Goal: Contribute content: Contribute content

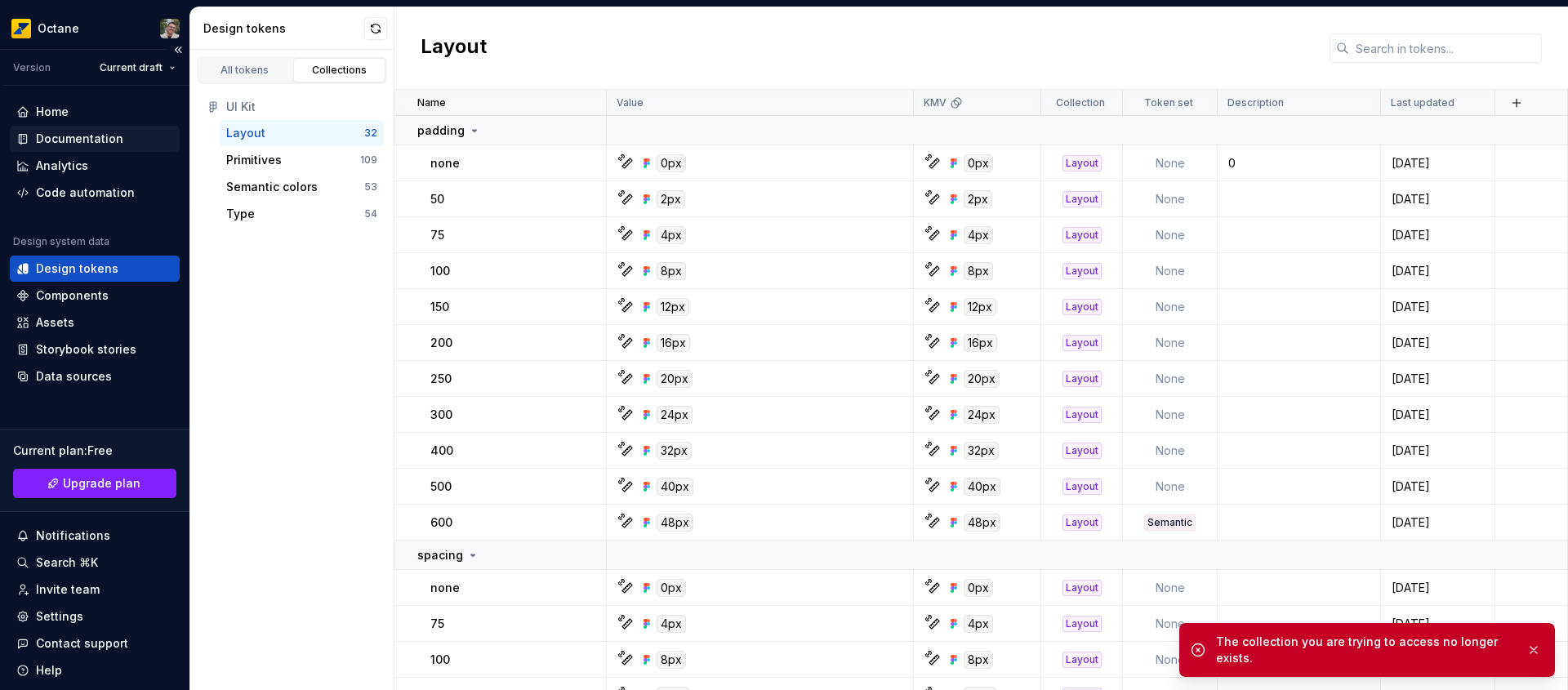
click at [87, 133] on div "Documentation" at bounding box center [79, 139] width 87 height 17
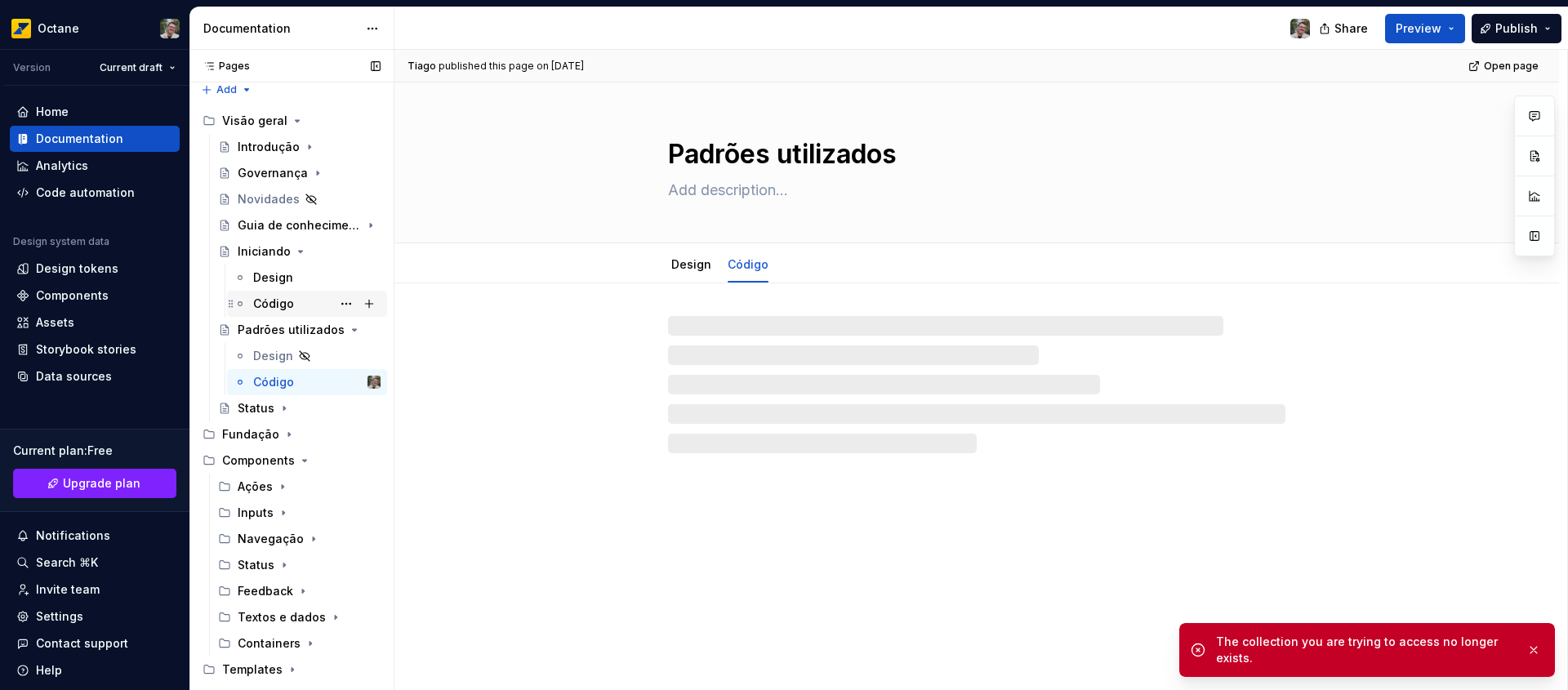
scroll to position [25, 0]
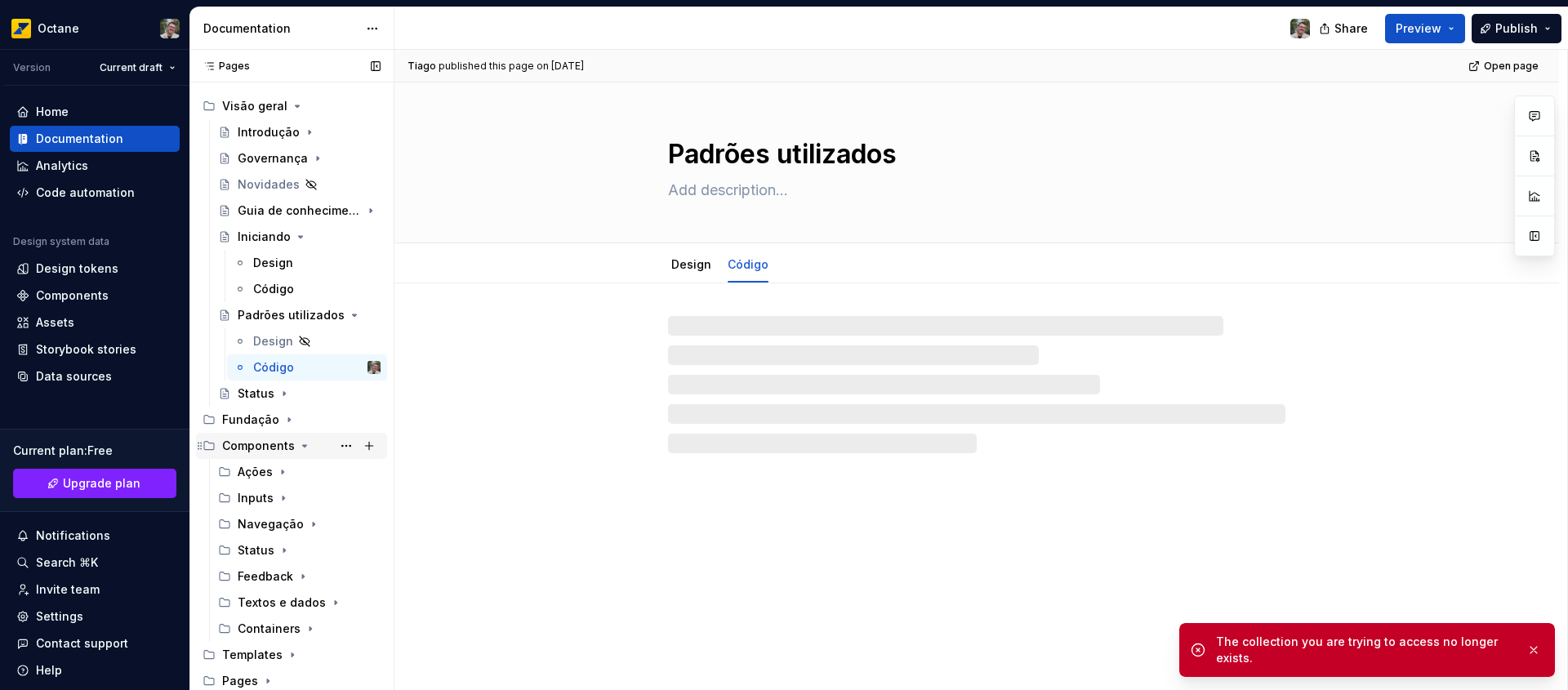
click at [300, 447] on icon "Page tree" at bounding box center [304, 445] width 13 height 13
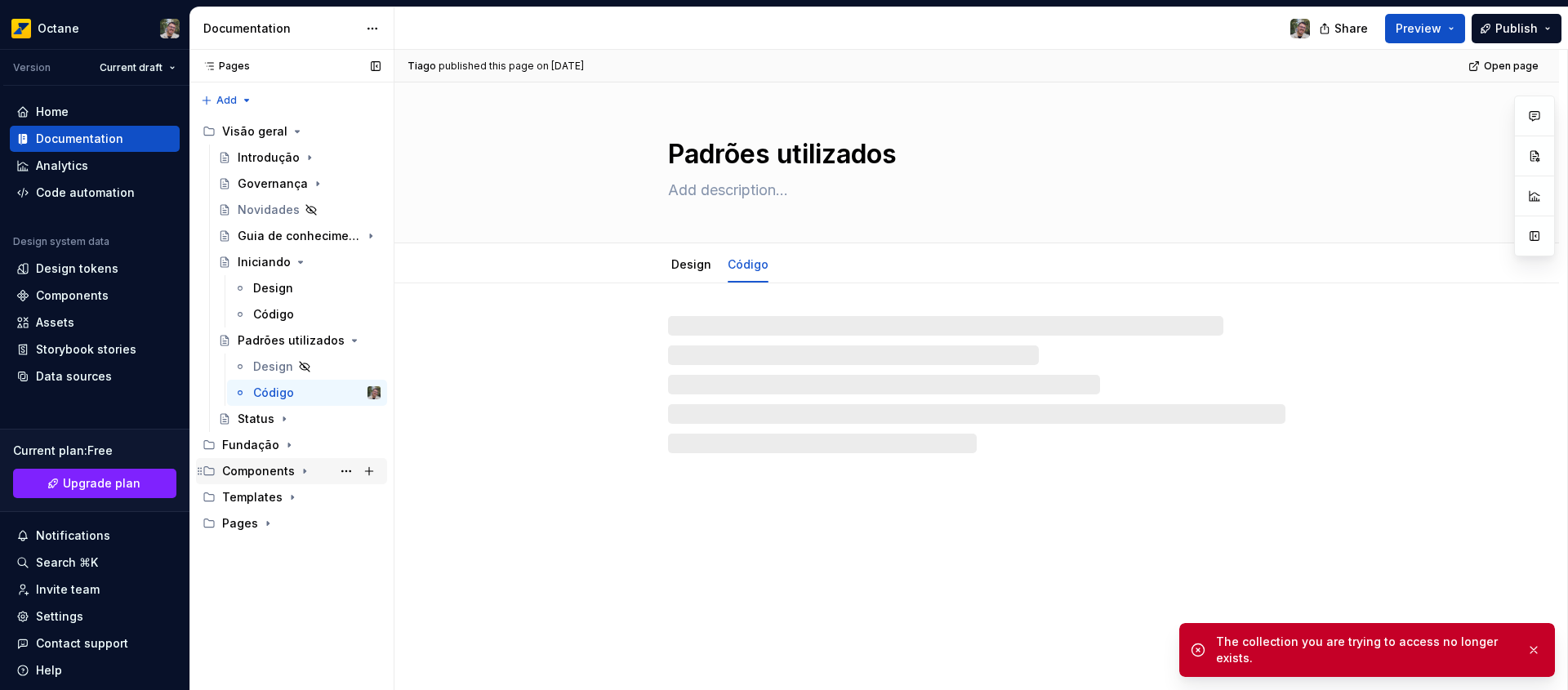
scroll to position [0, 0]
click at [300, 447] on div "Fundação" at bounding box center [301, 444] width 158 height 17
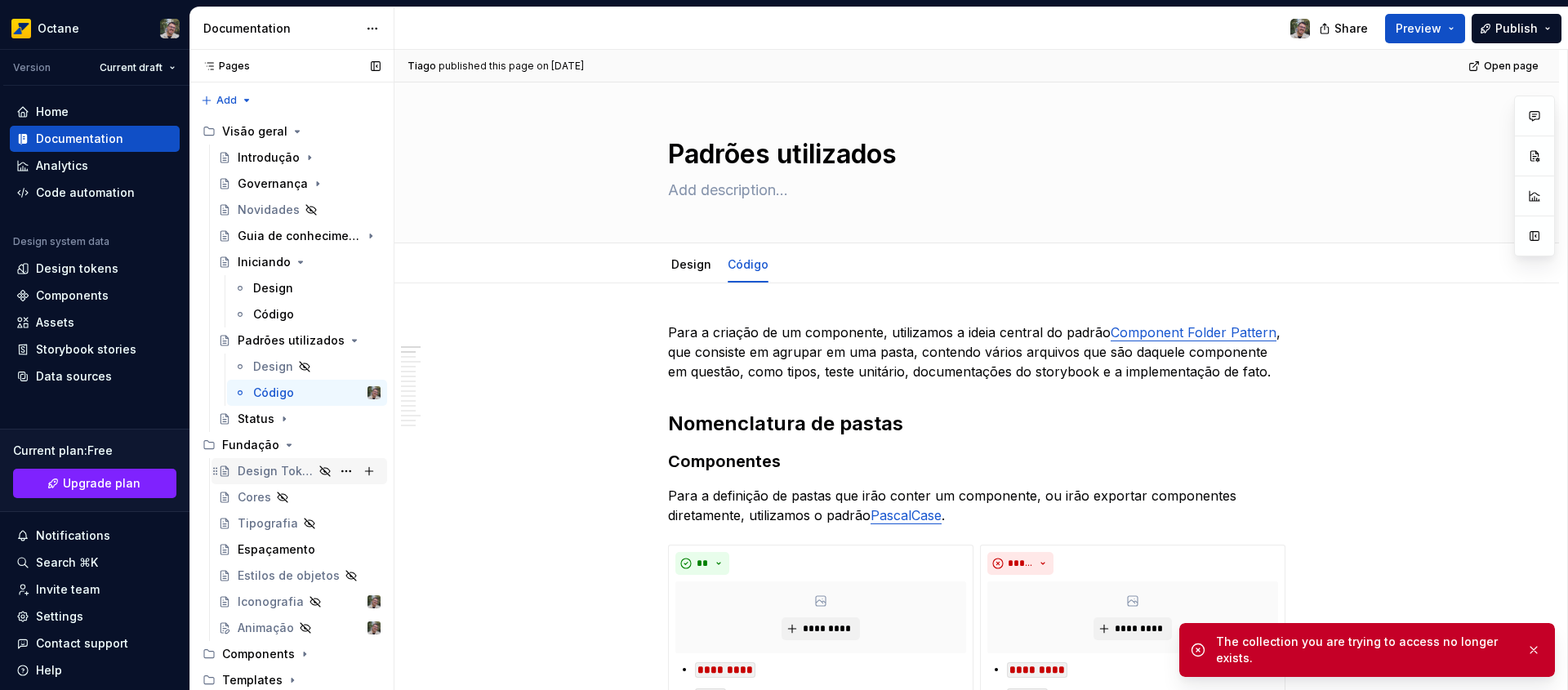
click at [293, 471] on div "Design Tokens" at bounding box center [275, 470] width 76 height 17
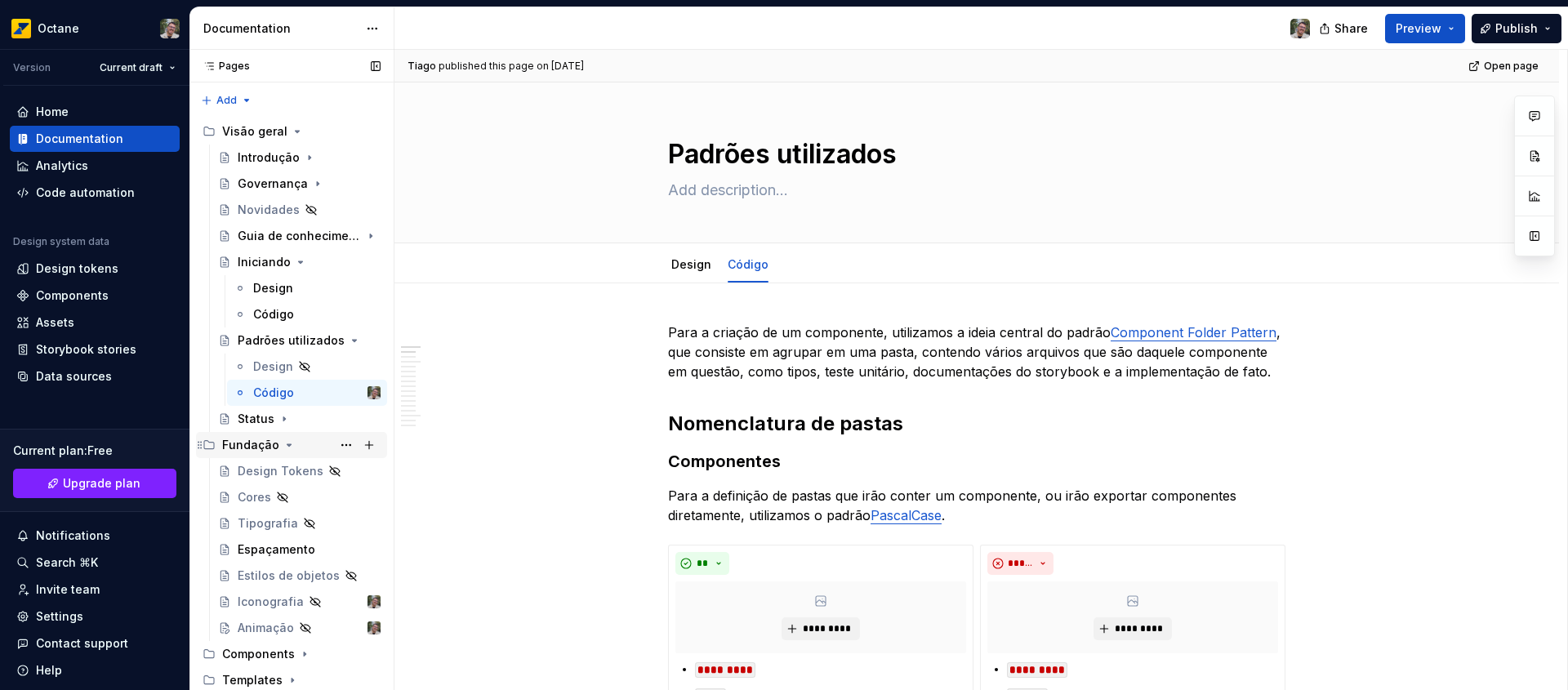
click at [283, 449] on icon "Page tree" at bounding box center [288, 444] width 13 height 13
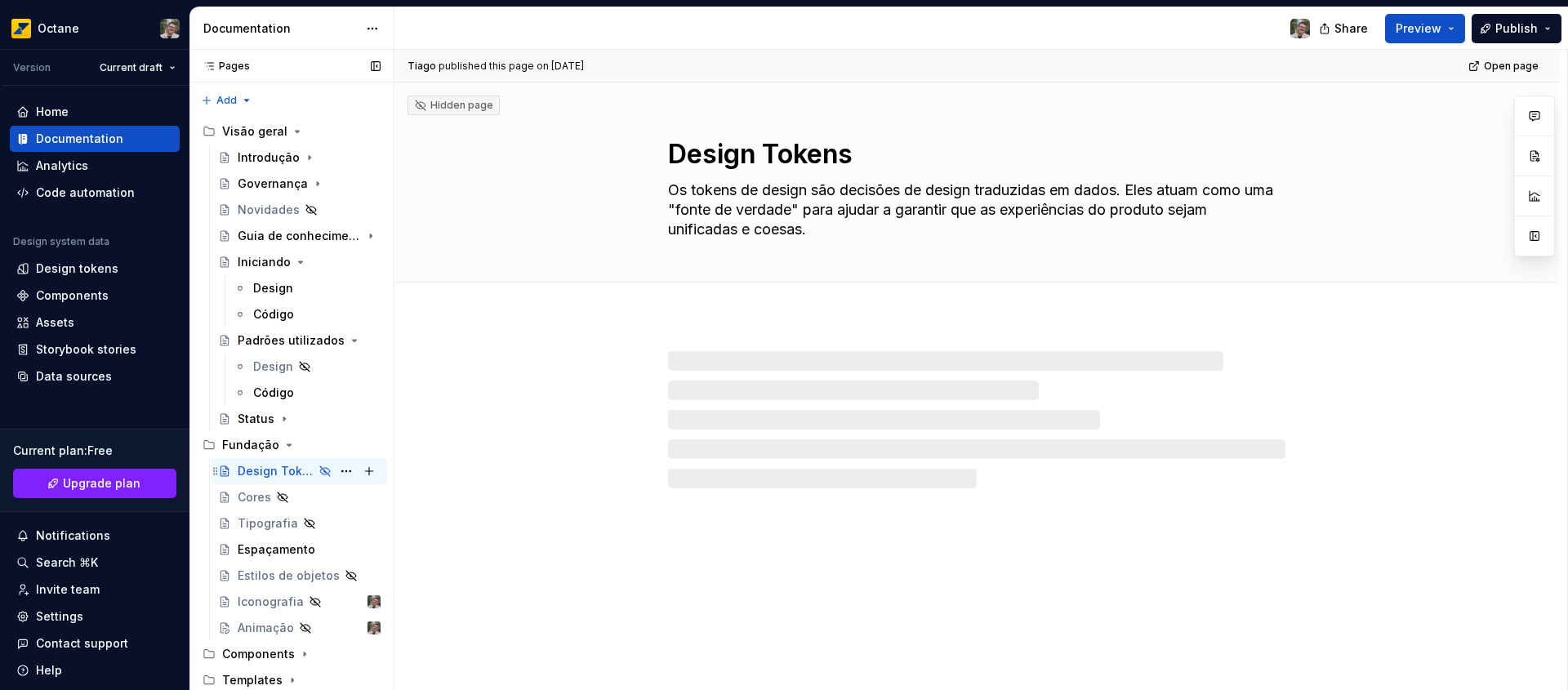
click at [296, 469] on div "Design Tokens" at bounding box center [275, 470] width 76 height 17
drag, startPoint x: 263, startPoint y: 439, endPoint x: 276, endPoint y: 441, distance: 13.2
click at [263, 439] on div "Fundação" at bounding box center [250, 444] width 58 height 17
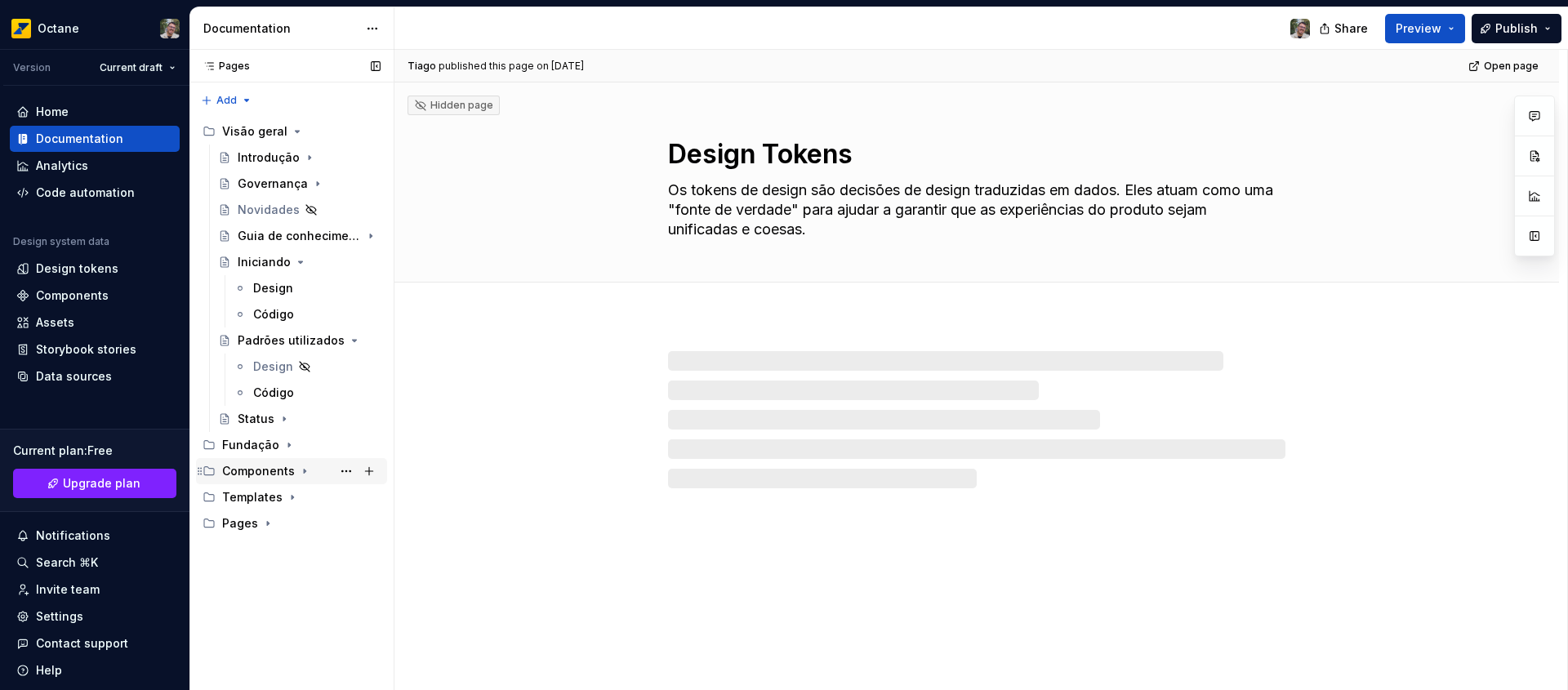
click at [293, 474] on div "Components" at bounding box center [301, 470] width 158 height 22
click at [285, 502] on icon "Page tree" at bounding box center [282, 497] width 13 height 13
click at [283, 499] on icon "Page tree" at bounding box center [282, 497] width 13 height 13
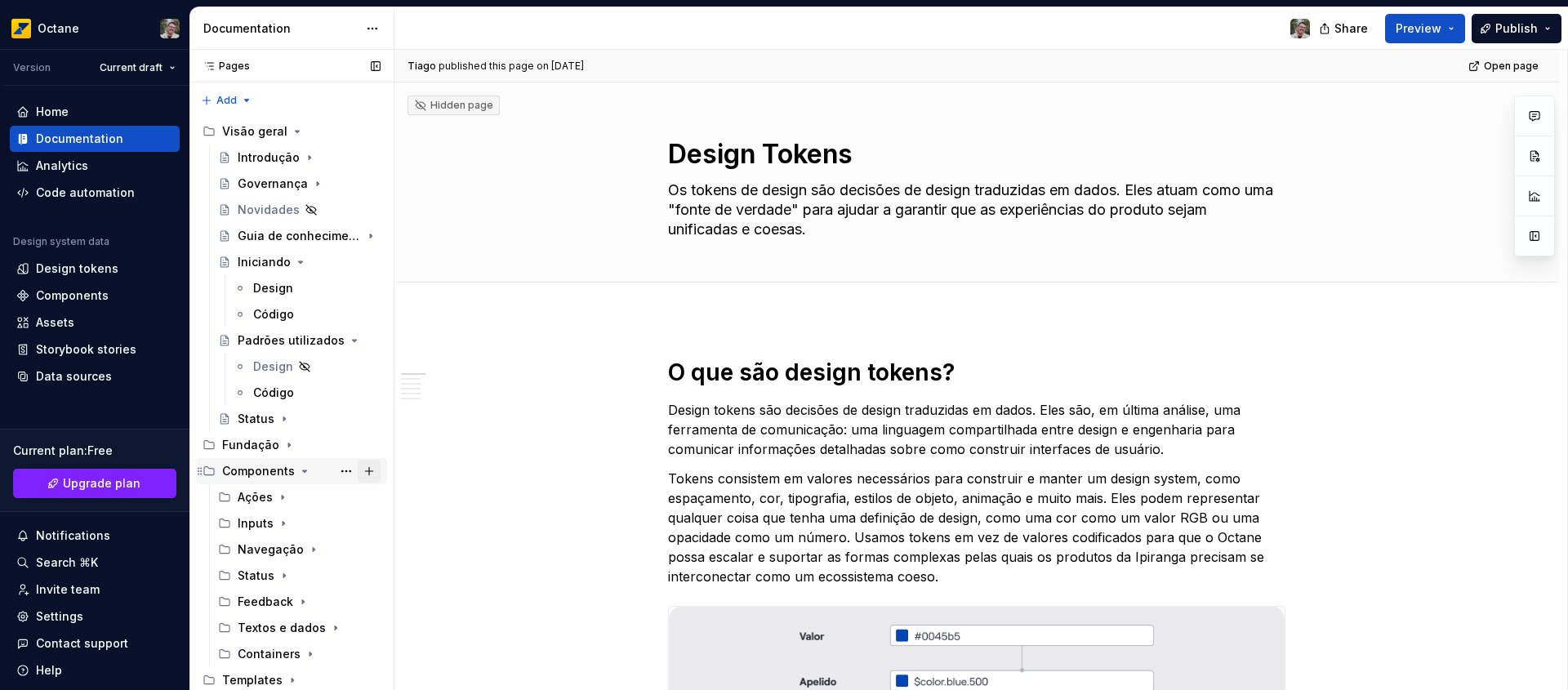
click at [361, 469] on button "Page tree" at bounding box center [368, 470] width 22 height 22
type textarea "*"
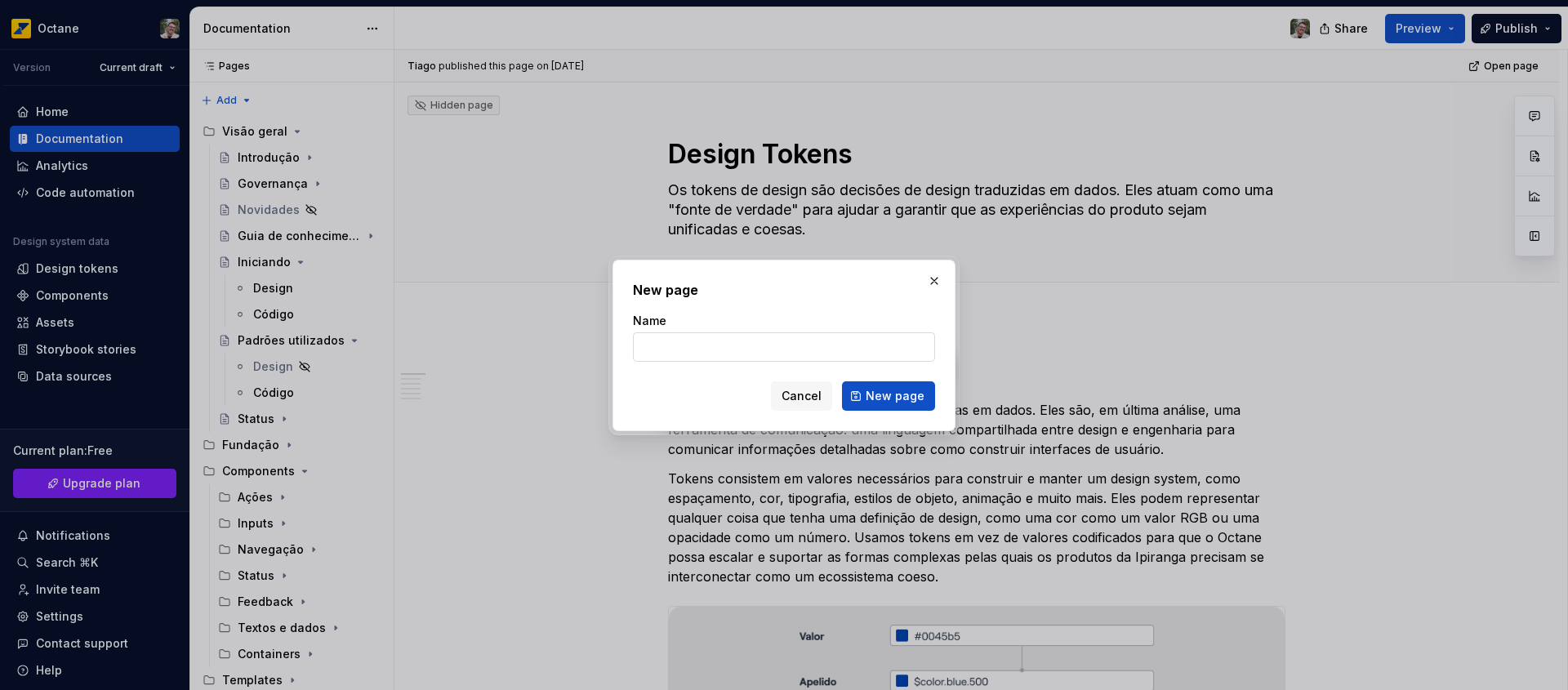
click at [678, 348] on input "Name" at bounding box center [783, 346] width 302 height 29
type input "Icon"
click at [912, 401] on span "New page" at bounding box center [894, 395] width 59 height 17
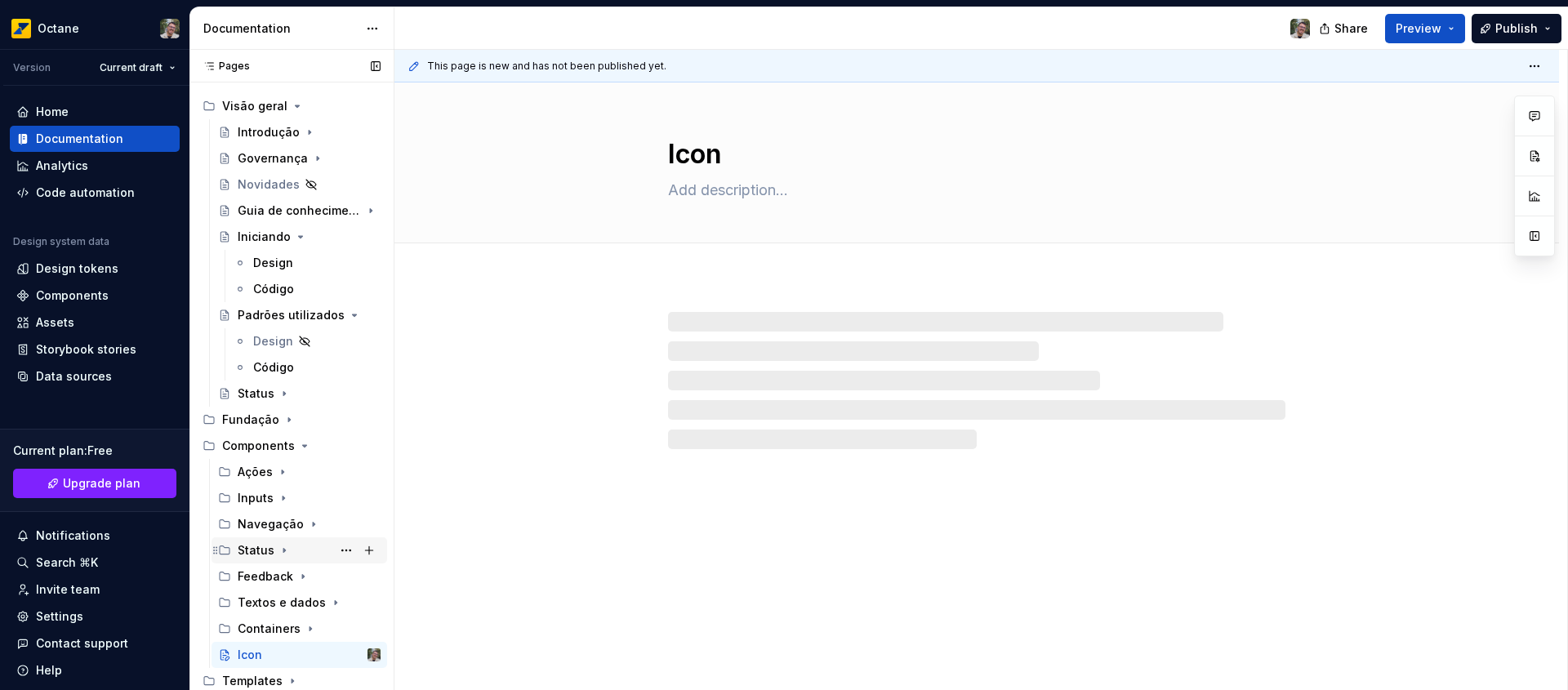
scroll to position [52, 0]
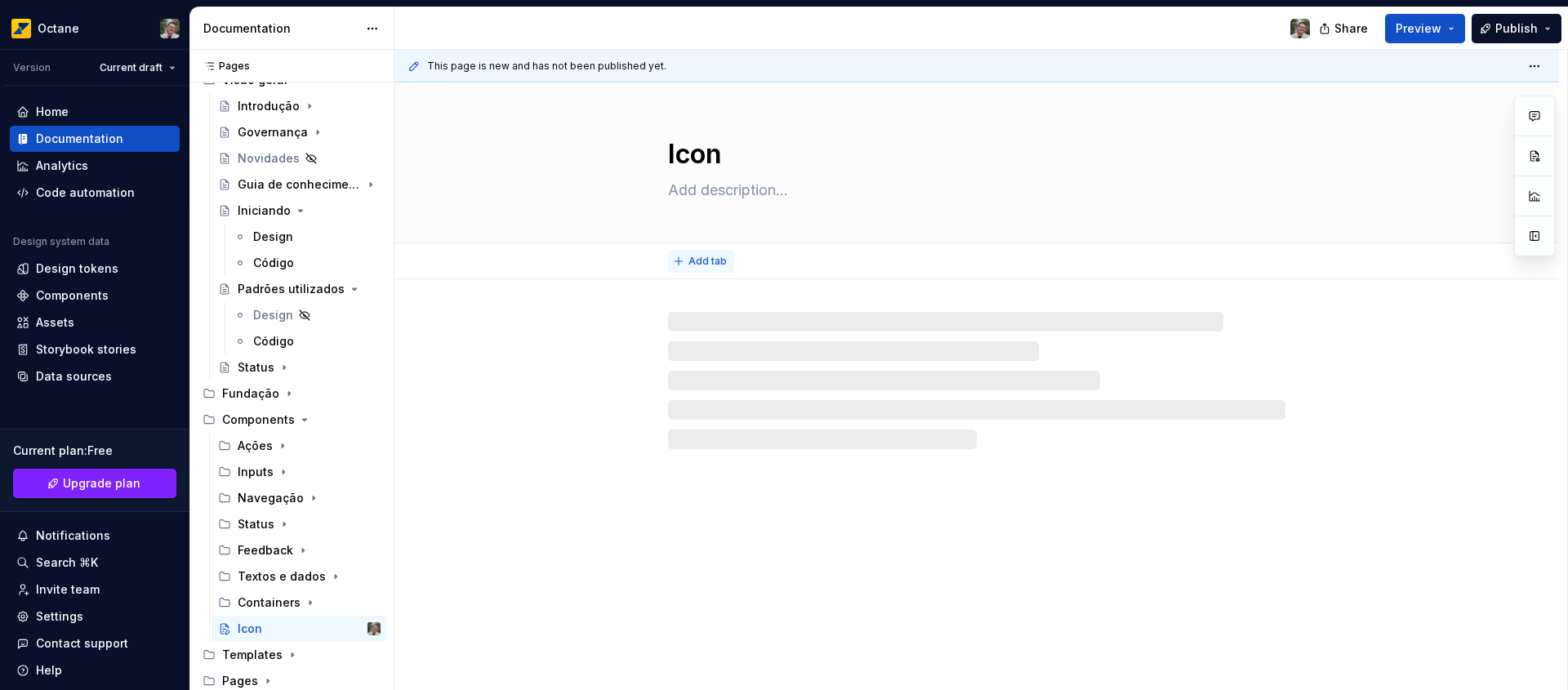
click at [702, 264] on span "Add tab" at bounding box center [707, 261] width 38 height 13
type textarea "*"
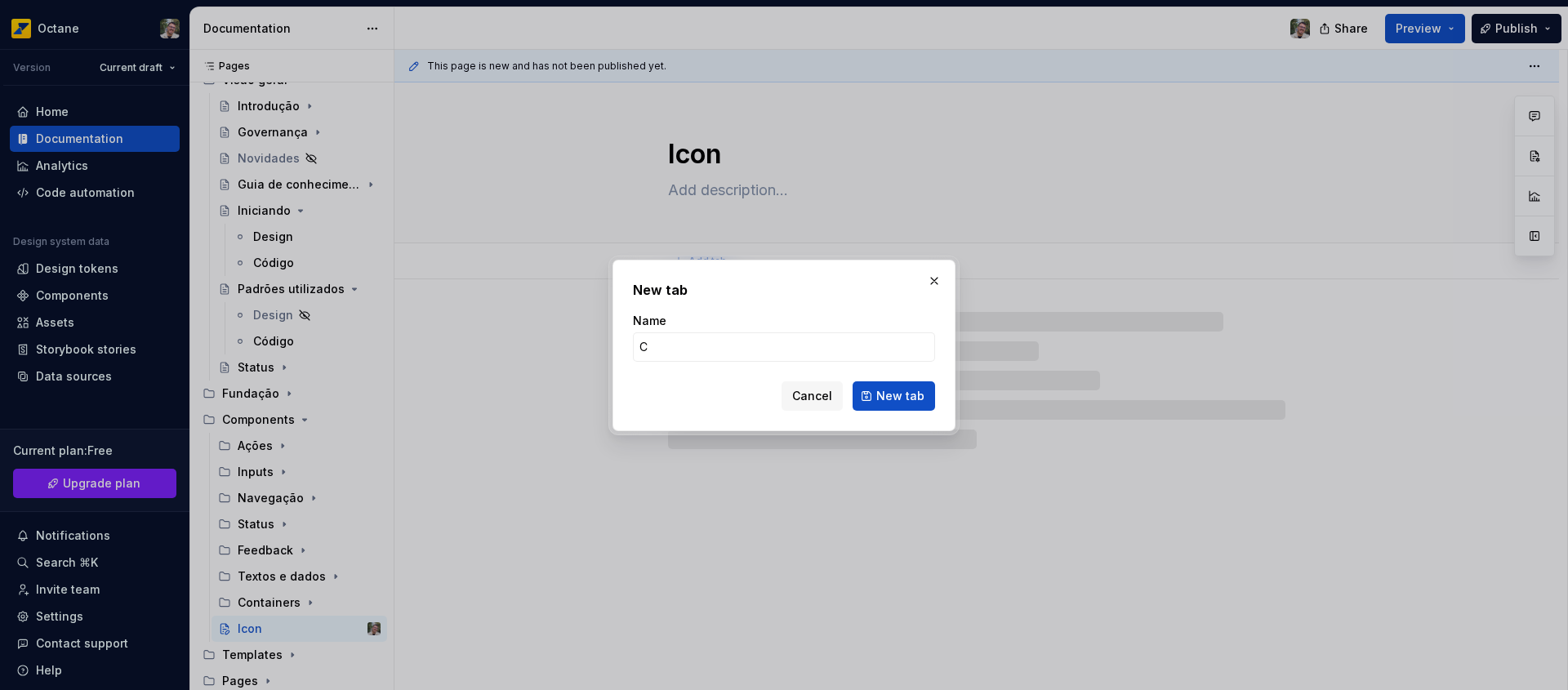
type input "C´"
type textarea "*"
type input "Códi"
type textarea "*"
type input "Código"
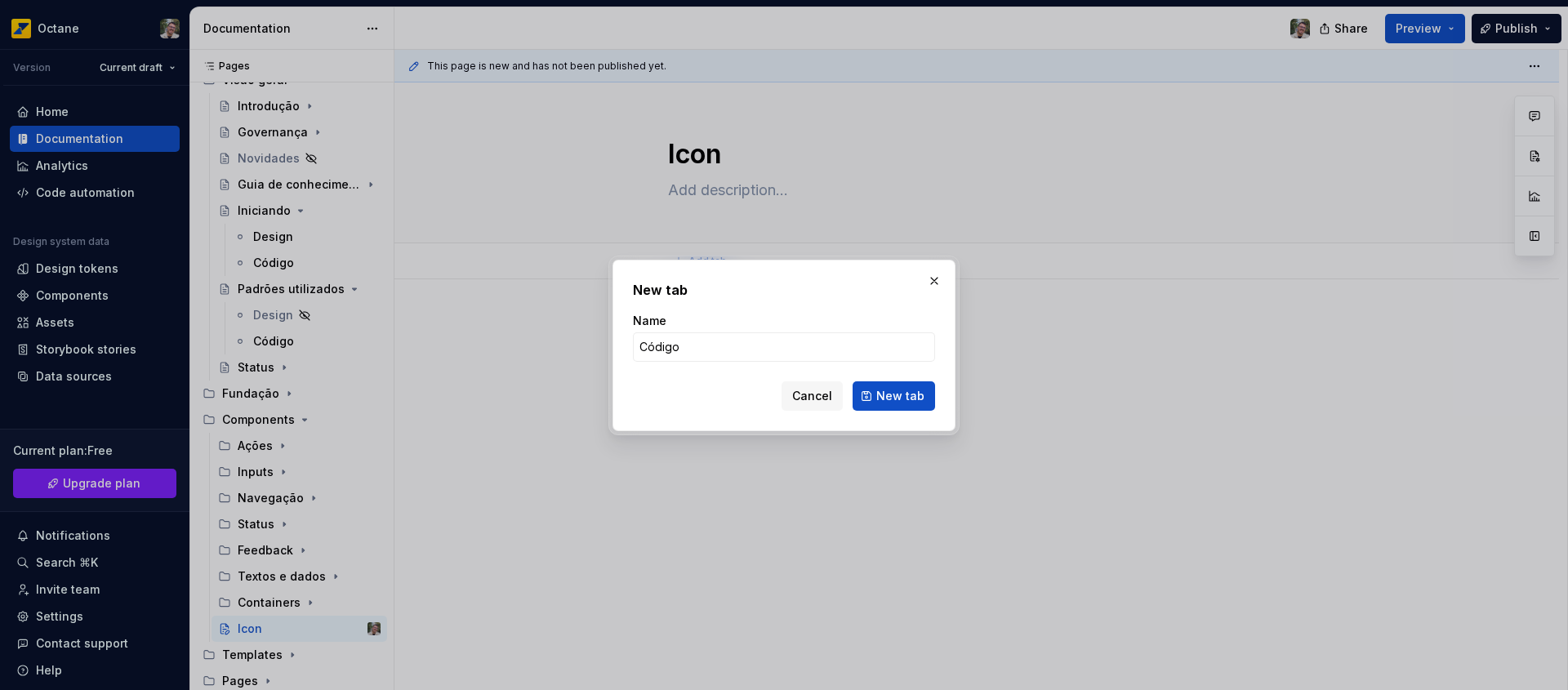
click button "New tab" at bounding box center [893, 396] width 82 height 29
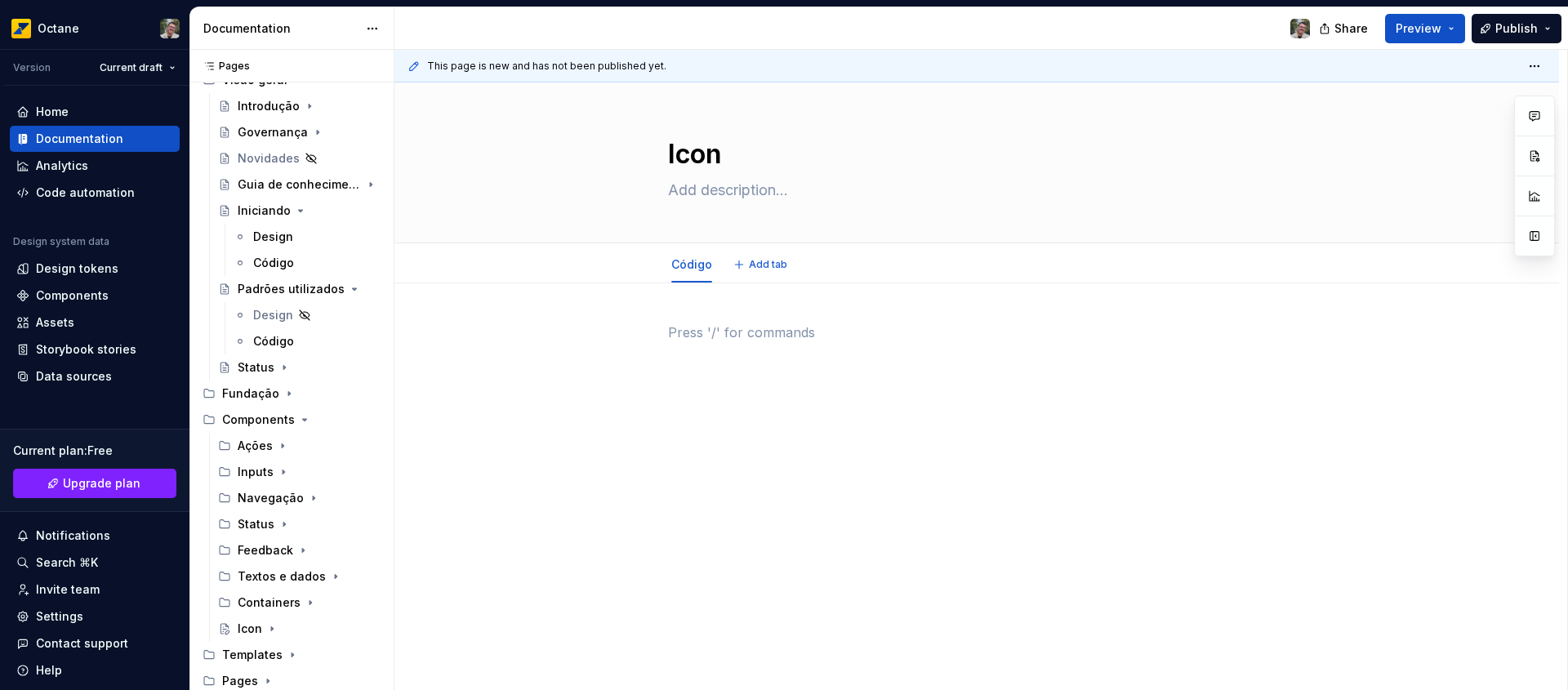
click at [867, 379] on div at bounding box center [976, 353] width 617 height 62
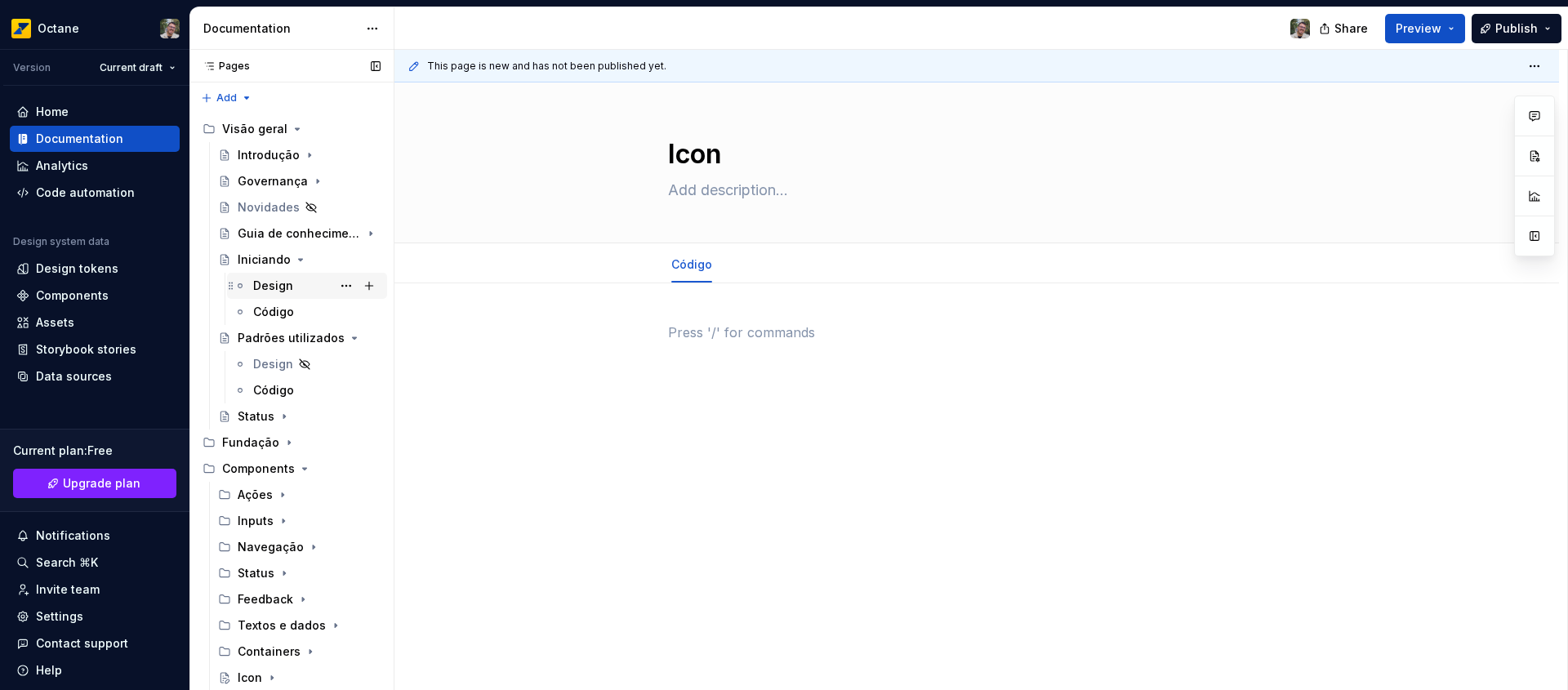
scroll to position [0, 0]
click at [764, 328] on p at bounding box center [976, 332] width 617 height 20
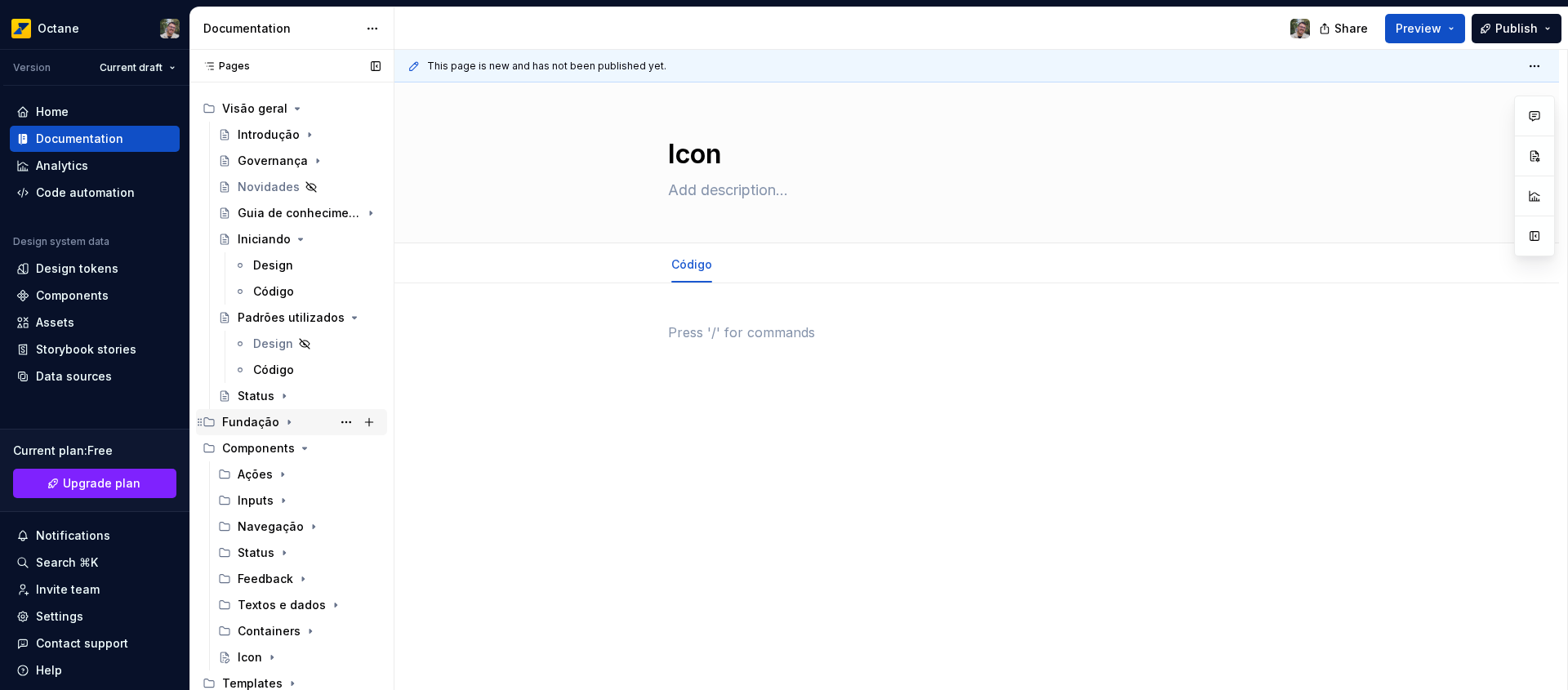
scroll to position [52, 0]
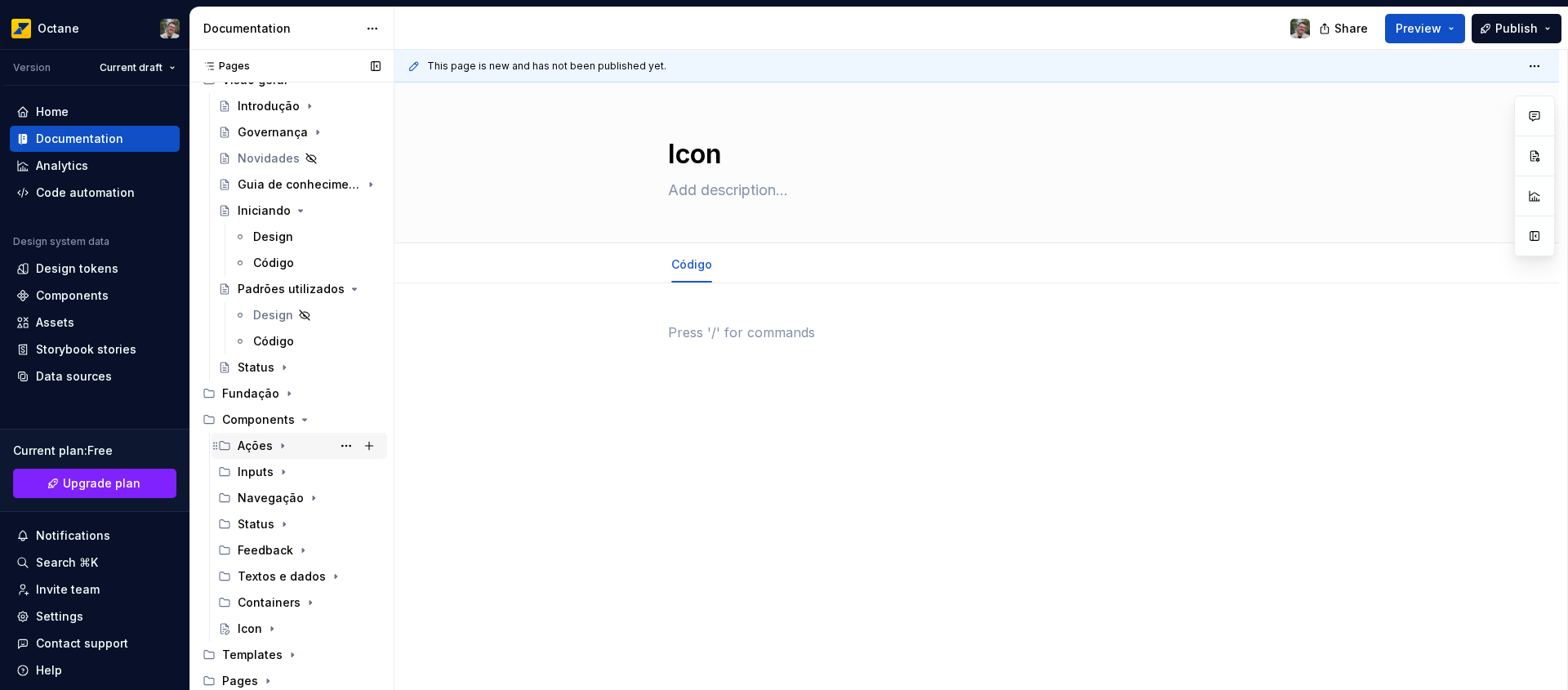
click at [284, 447] on icon "Page tree" at bounding box center [282, 445] width 13 height 13
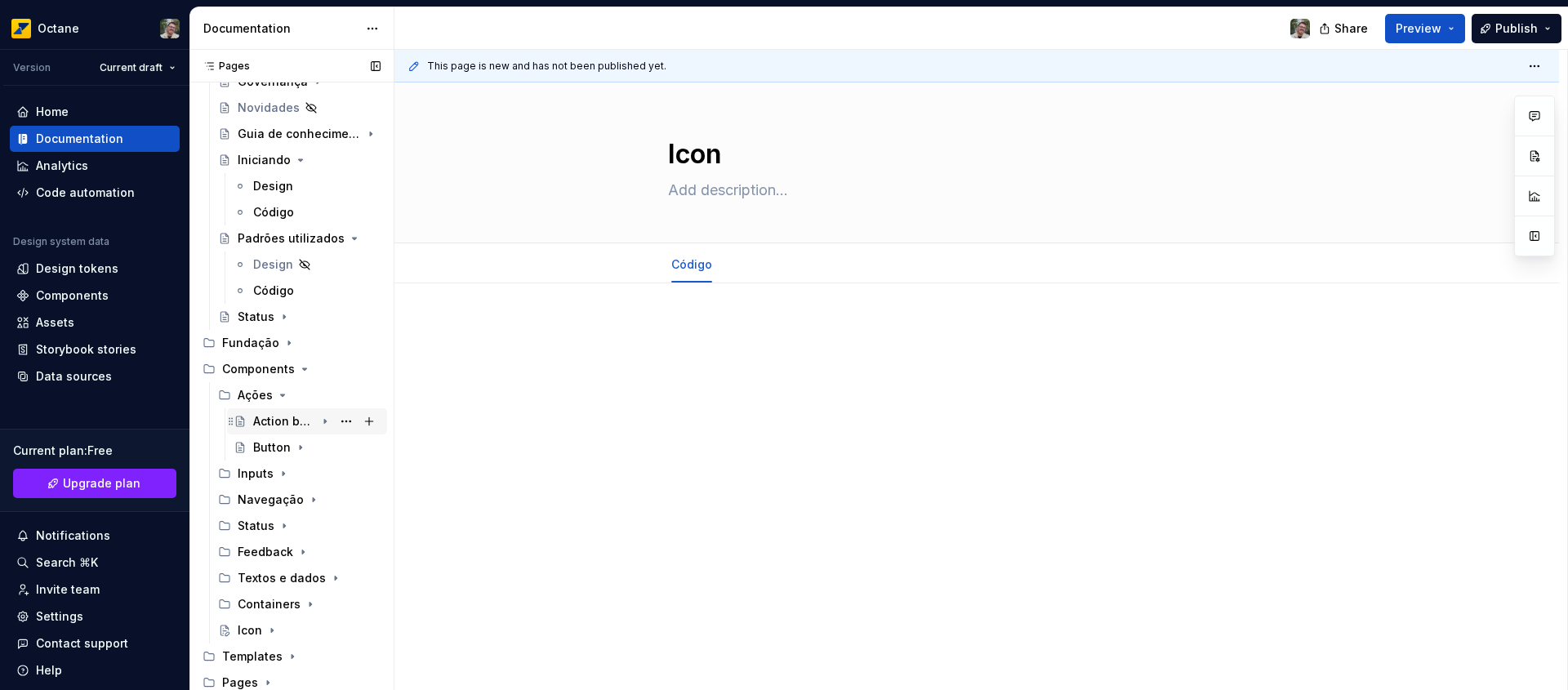
scroll to position [103, 0]
click at [305, 424] on div "Action button" at bounding box center [284, 419] width 62 height 17
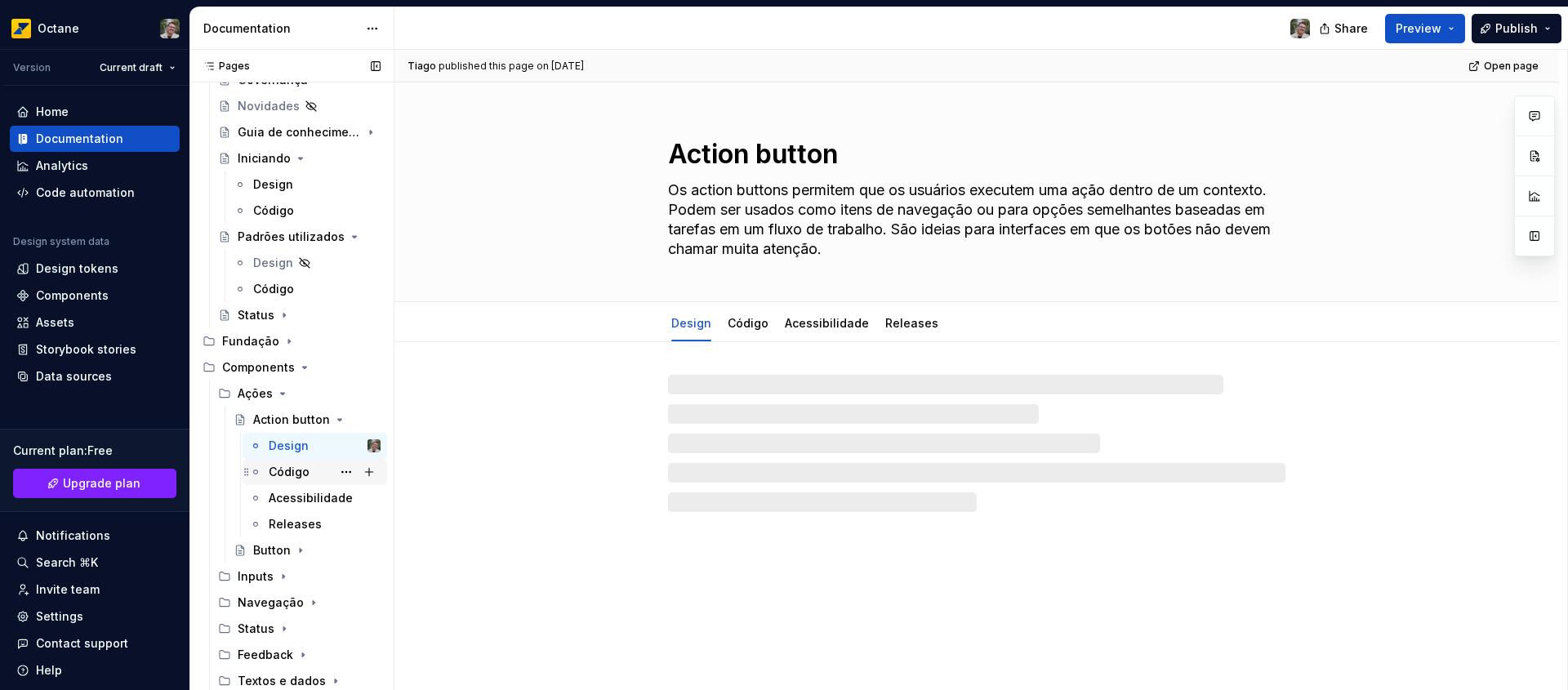
click at [289, 478] on div "Código" at bounding box center [289, 471] width 41 height 17
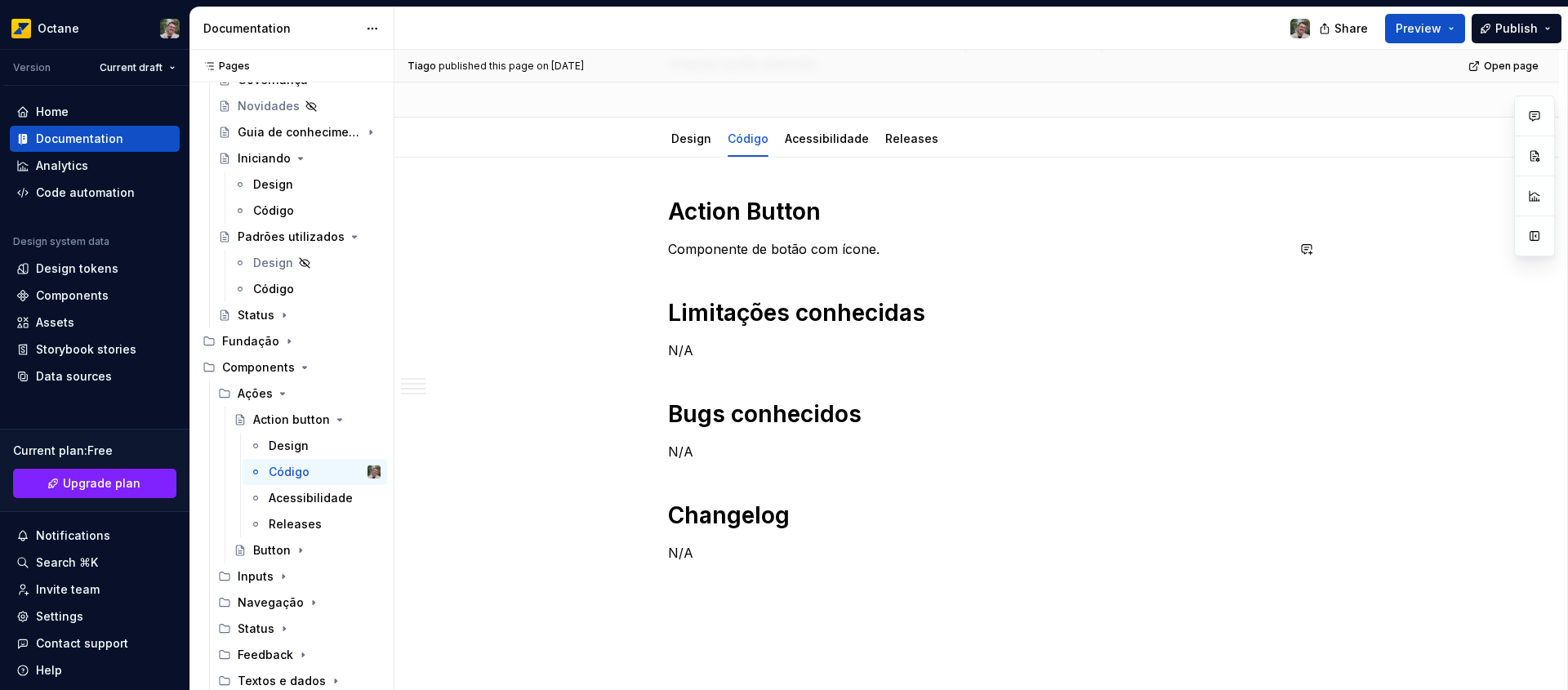
scroll to position [181, 0]
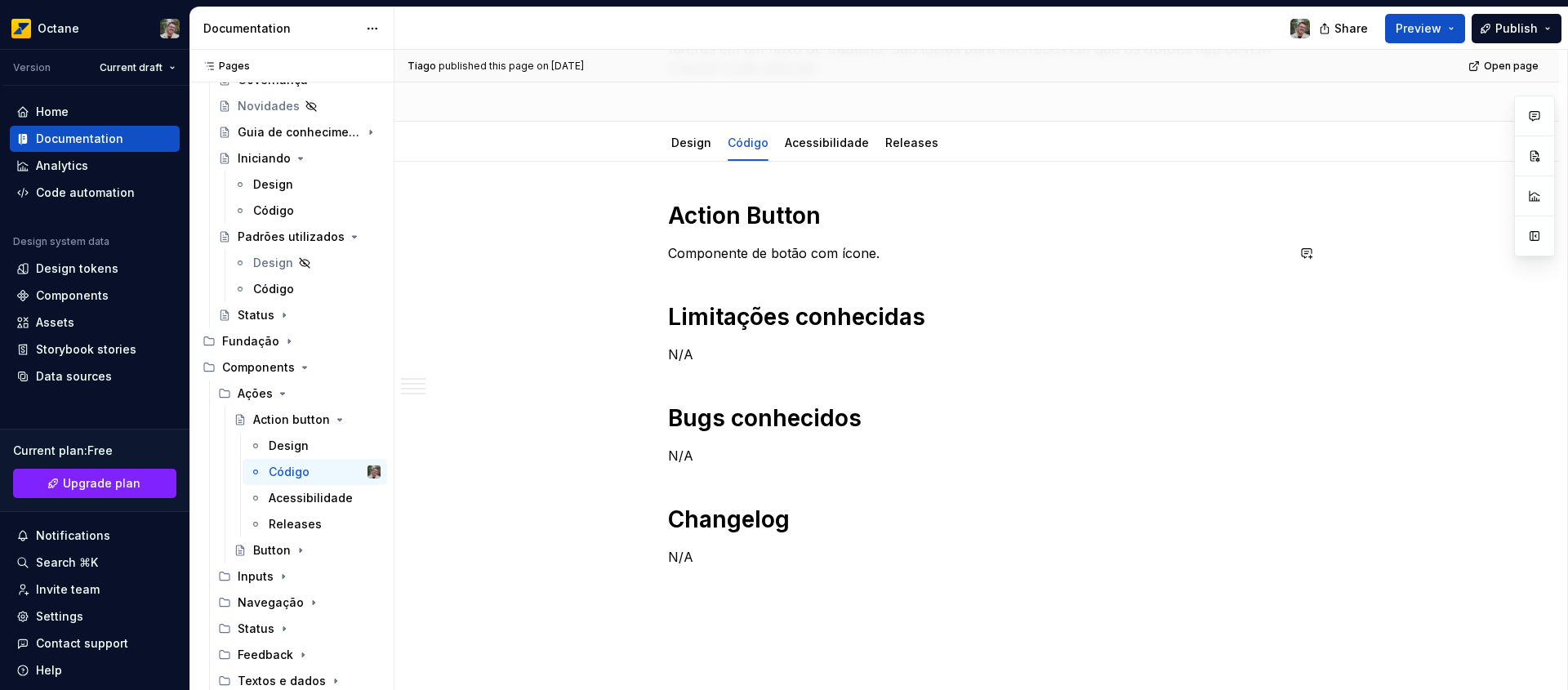
click at [907, 248] on p "Componente de botão com ícone." at bounding box center [976, 253] width 617 height 20
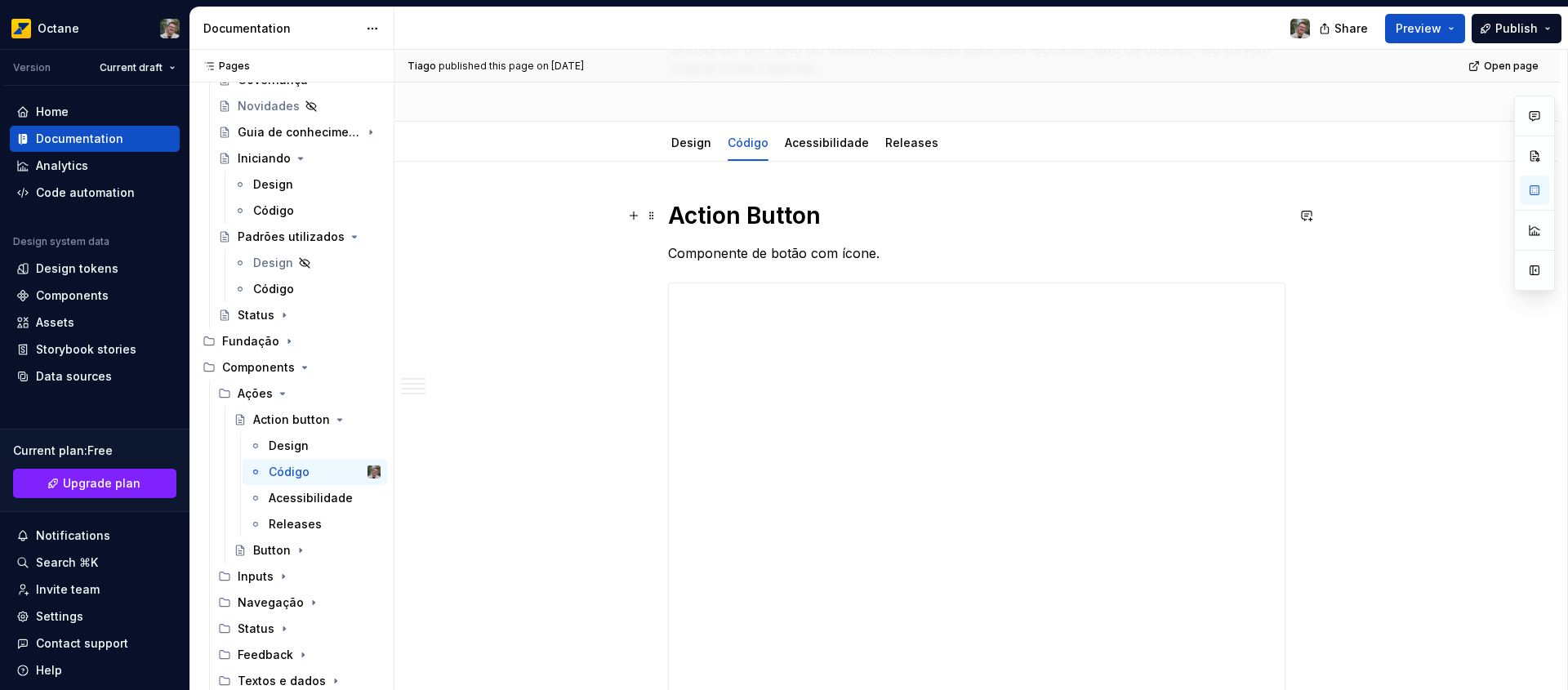
click at [669, 209] on h1 "Action Button" at bounding box center [976, 216] width 617 height 29
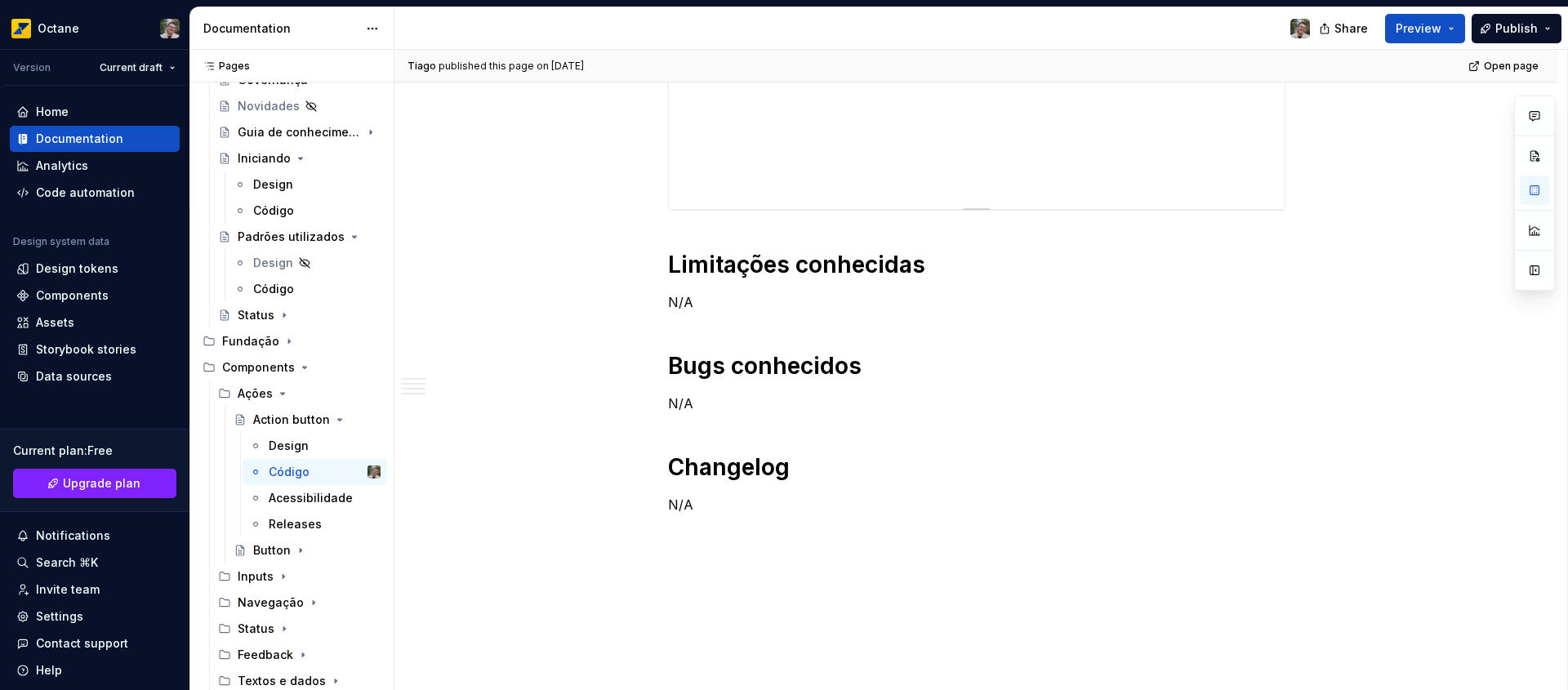
scroll to position [730, 0]
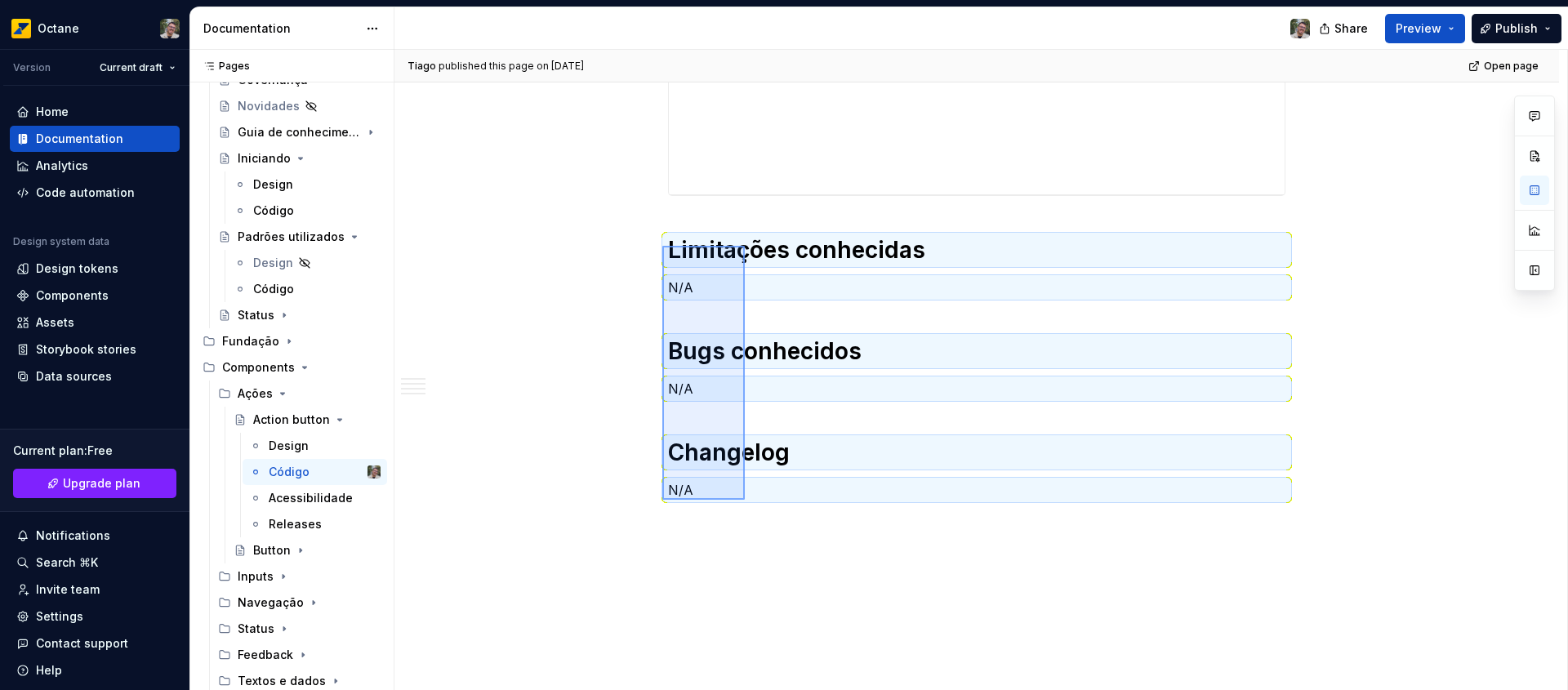
drag, startPoint x: 665, startPoint y: 247, endPoint x: 745, endPoint y: 500, distance: 265.3
click at [745, 500] on div "[PERSON_NAME] published this page on [DATE] Open page Action button Os action b…" at bounding box center [980, 370] width 1173 height 640
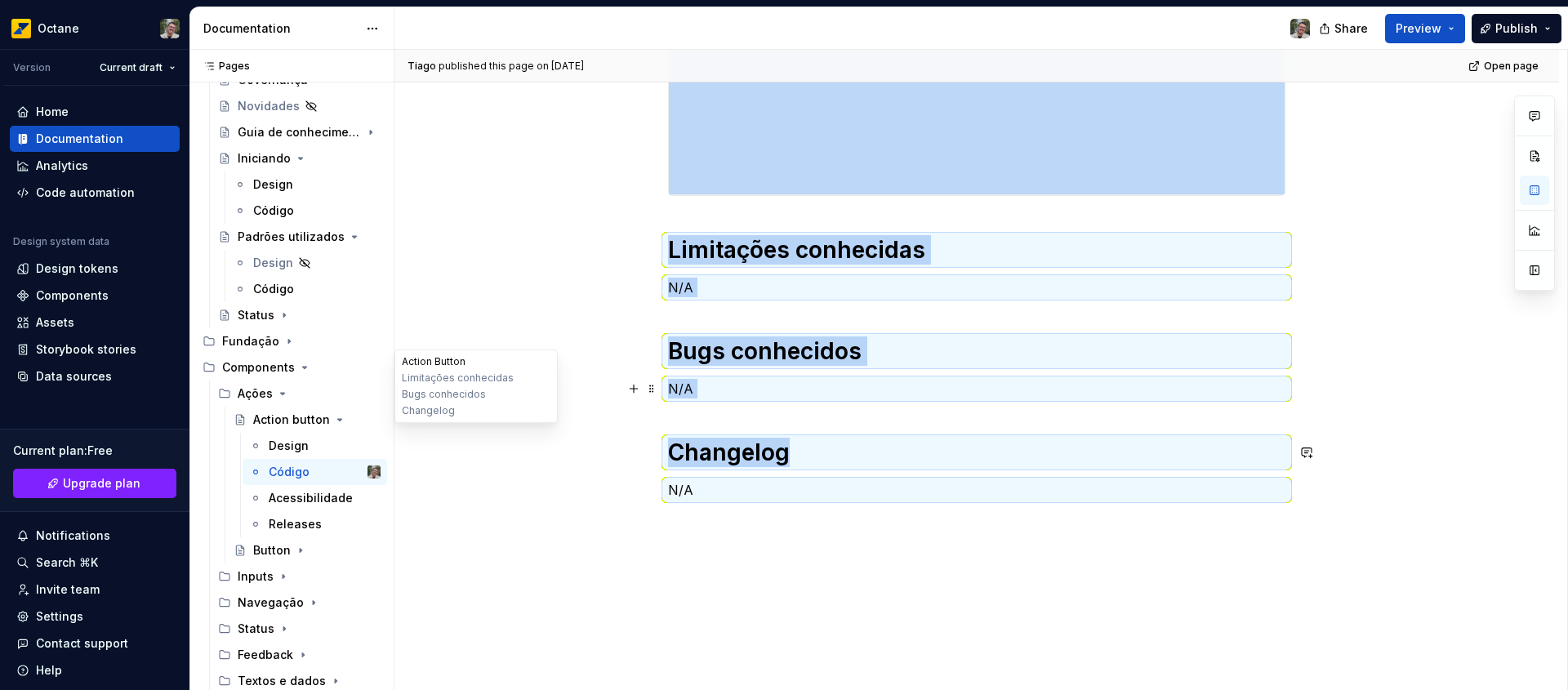
copy div "Limitações conhecidas N/A Bugs conhecidos N/A Changelog"
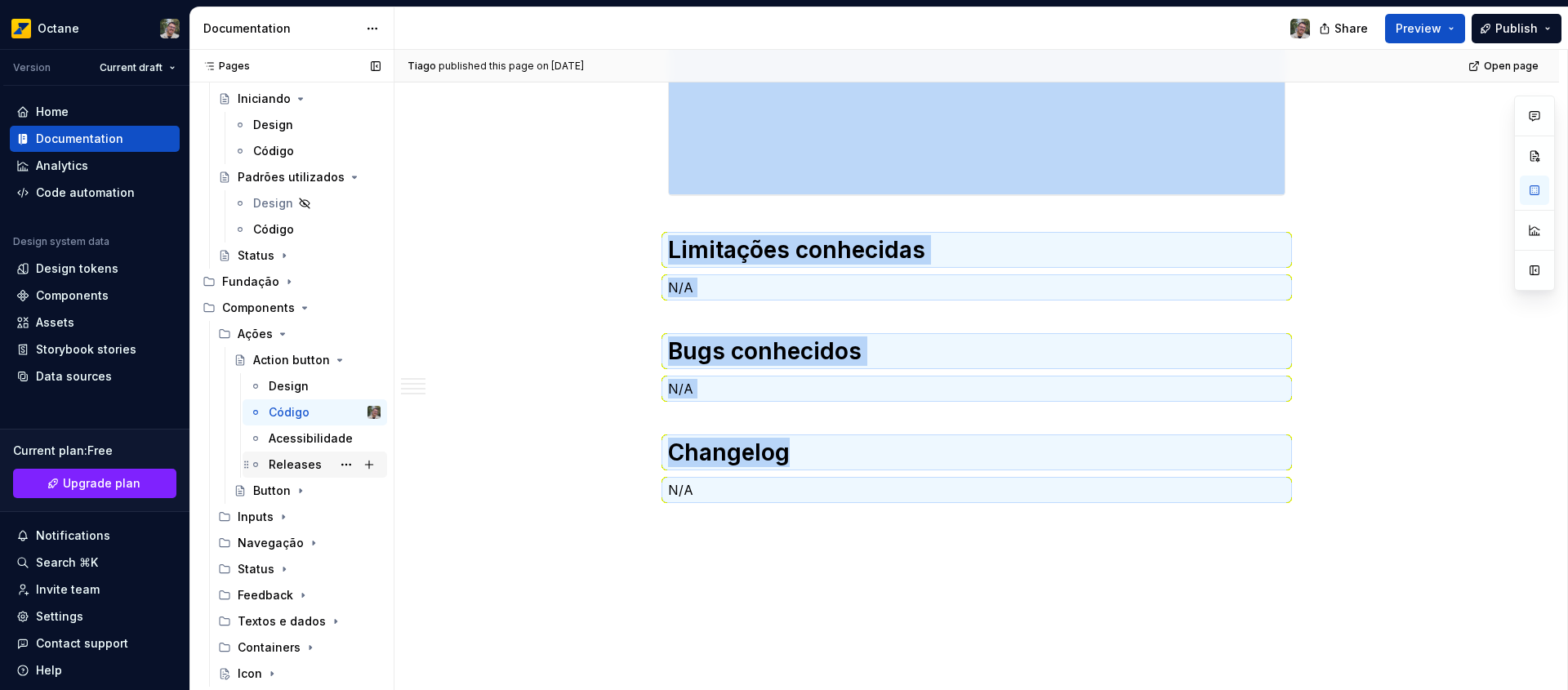
scroll to position [208, 0]
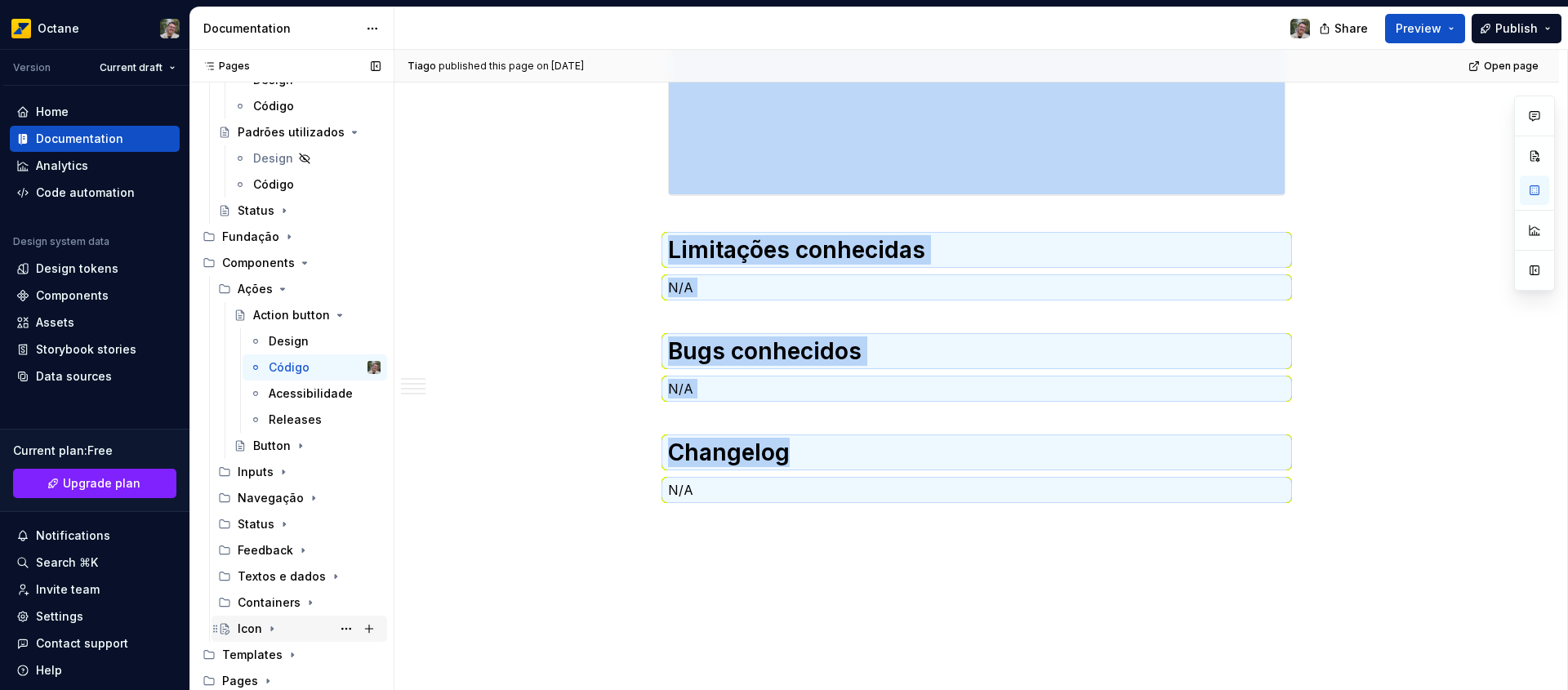
click at [257, 628] on div "Icon" at bounding box center [249, 629] width 24 height 17
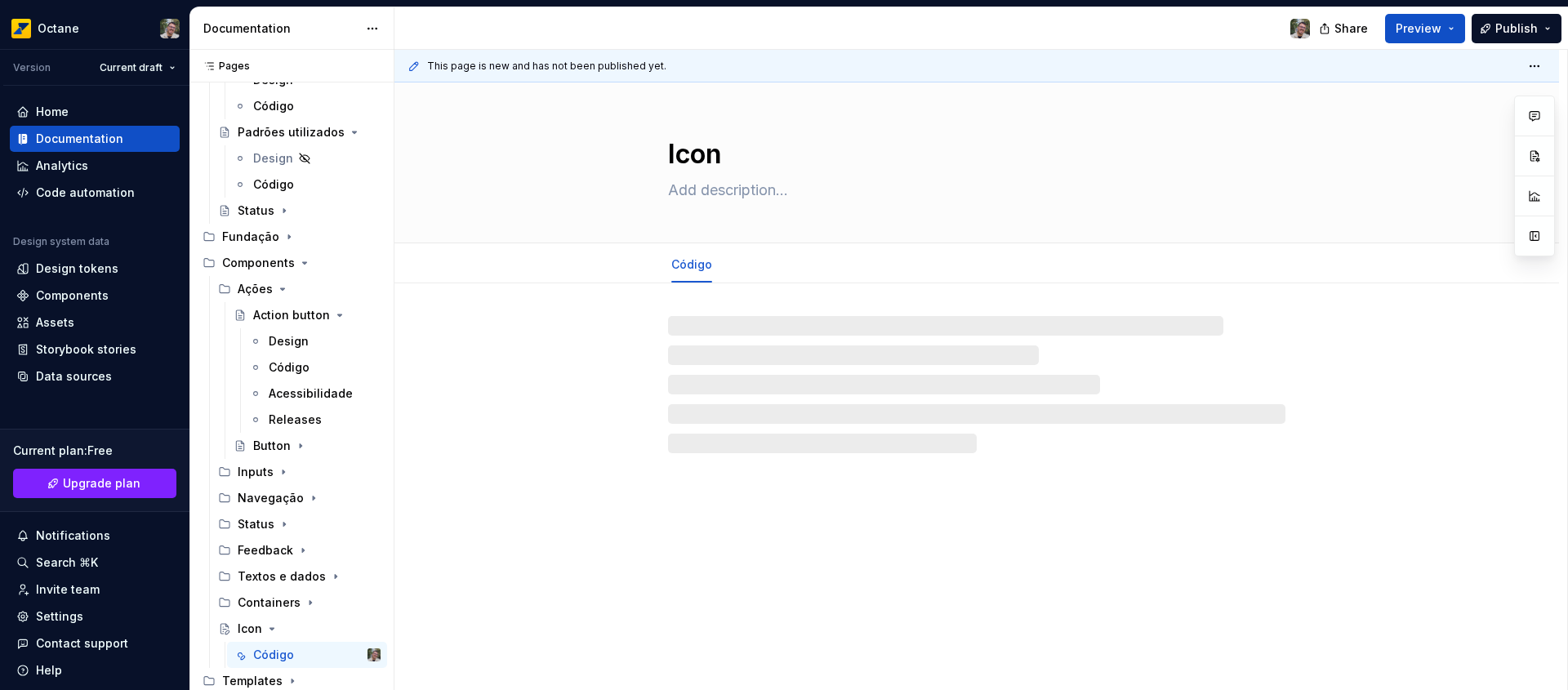
click at [739, 333] on div at bounding box center [976, 385] width 617 height 137
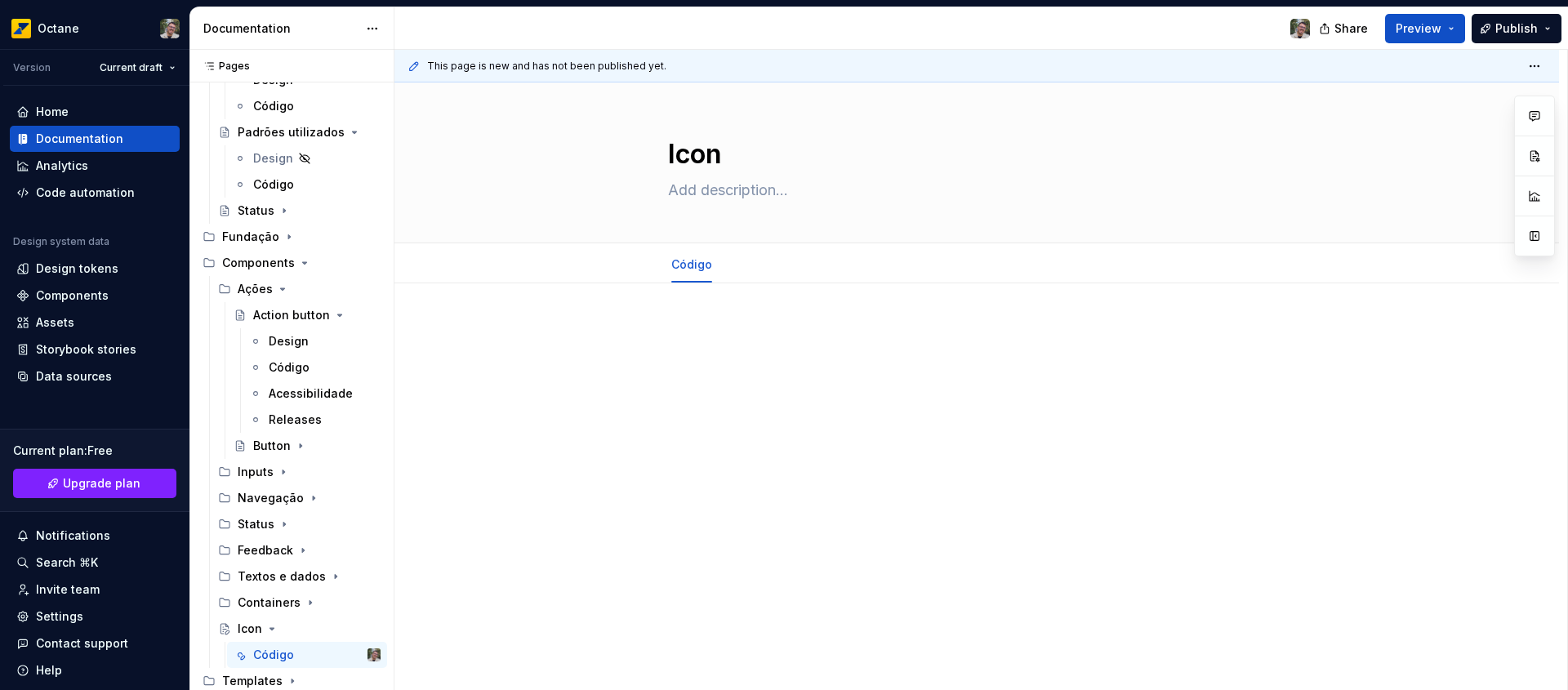
click at [737, 333] on p at bounding box center [976, 332] width 617 height 20
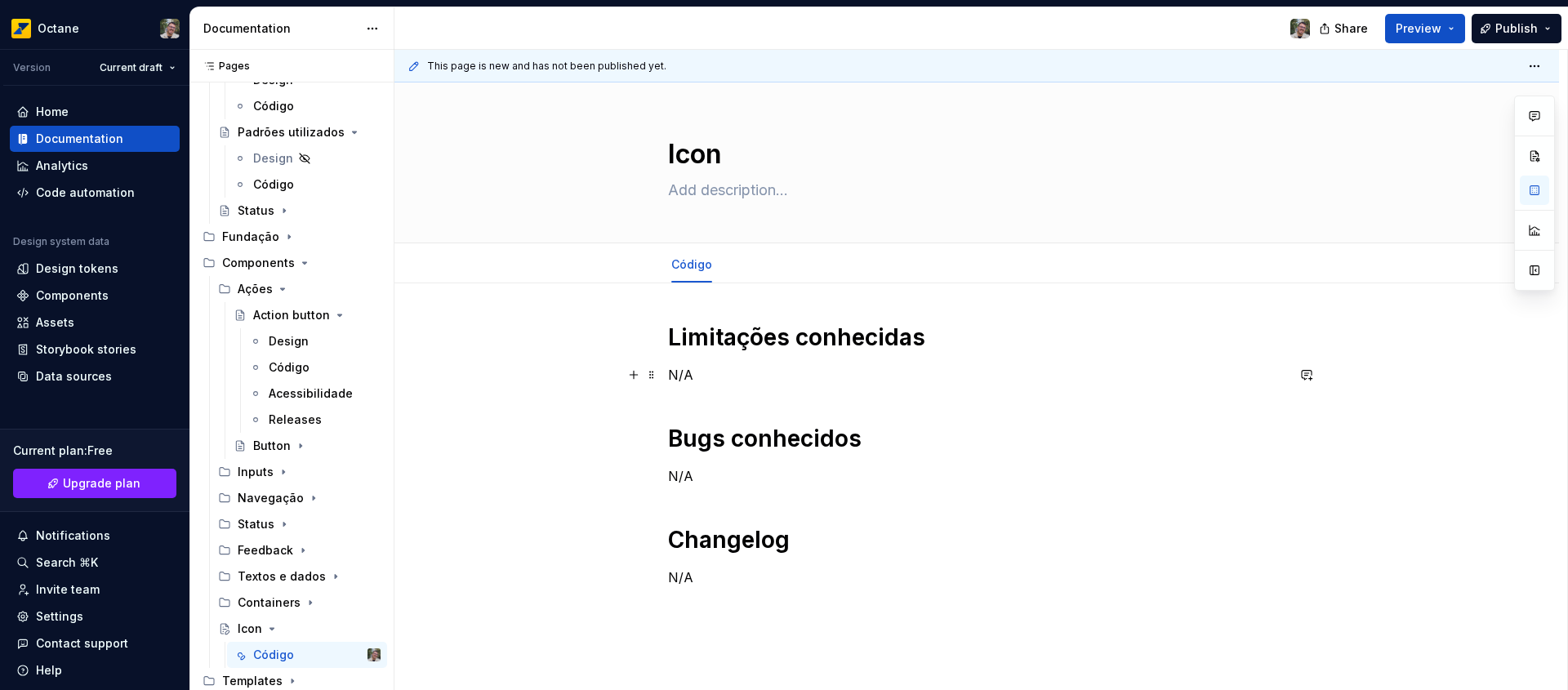
click at [827, 379] on p "N/A" at bounding box center [976, 375] width 617 height 20
click at [669, 332] on h1 "Limitações conhecidas" at bounding box center [976, 337] width 617 height 29
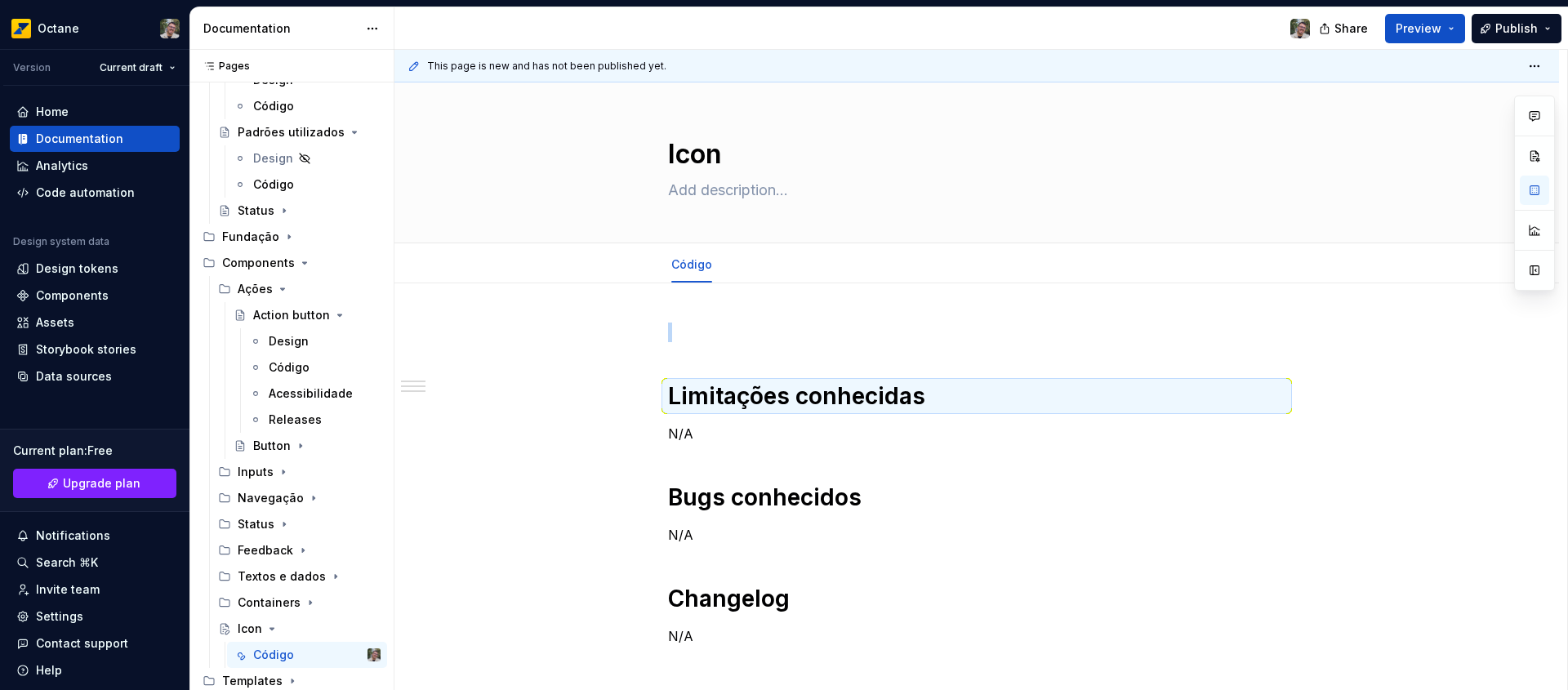
click at [803, 311] on div "Limitações conhecidas N/A Bugs conhecidos N/A Changelog N/A" at bounding box center [976, 578] width 1164 height 589
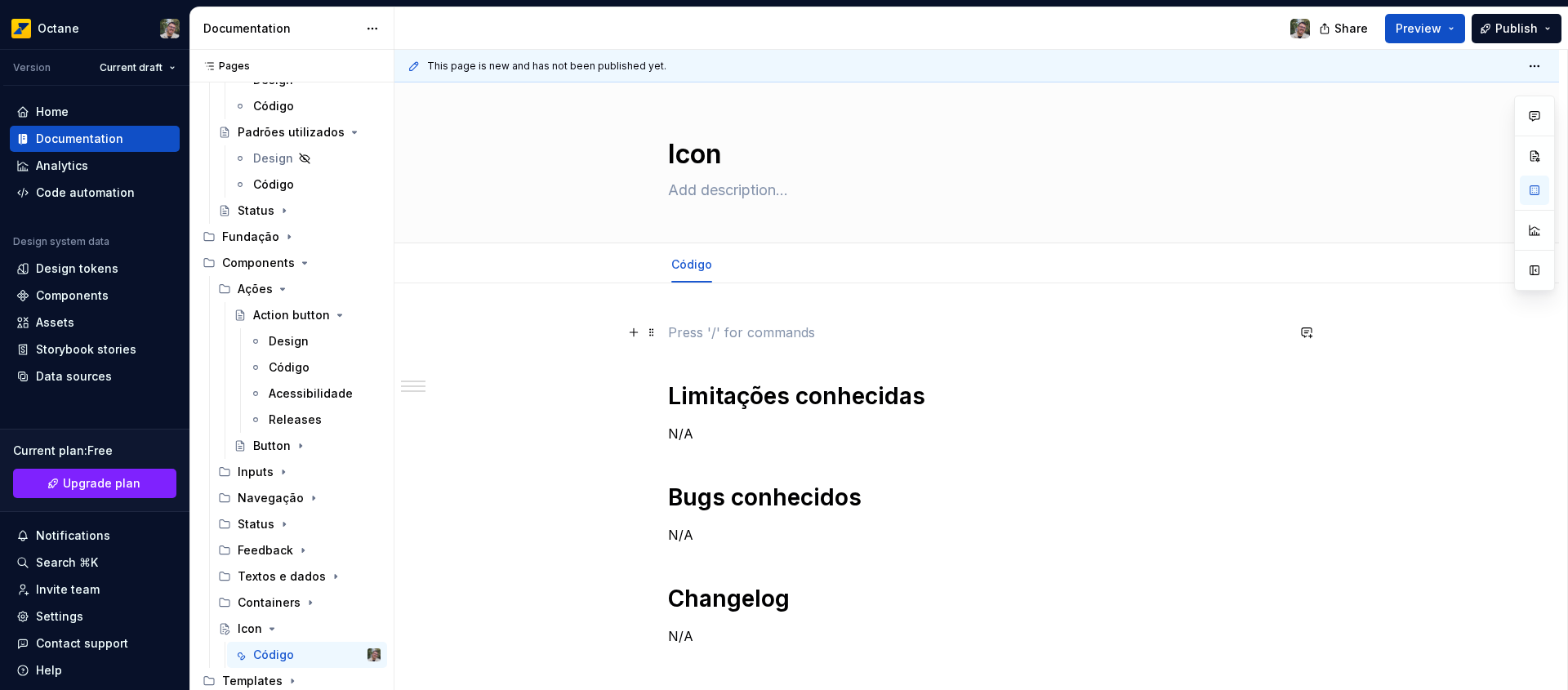
click at [784, 339] on p at bounding box center [976, 332] width 617 height 20
click at [811, 406] on h1 "Limitações conhecidas" at bounding box center [976, 396] width 617 height 29
click at [819, 399] on h1 "Limitações conhecidas" at bounding box center [976, 396] width 617 height 29
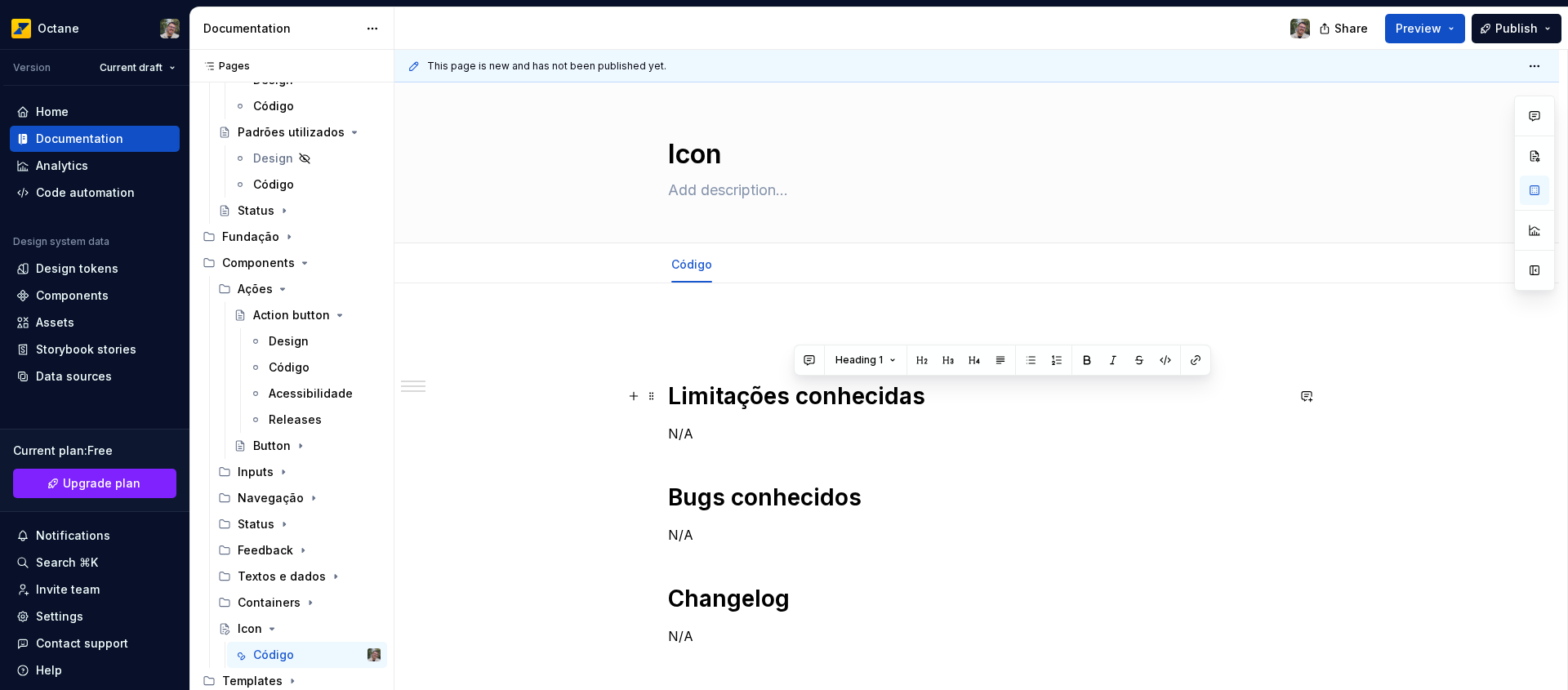
click at [756, 401] on h1 "Limitações conhecidas" at bounding box center [976, 396] width 617 height 29
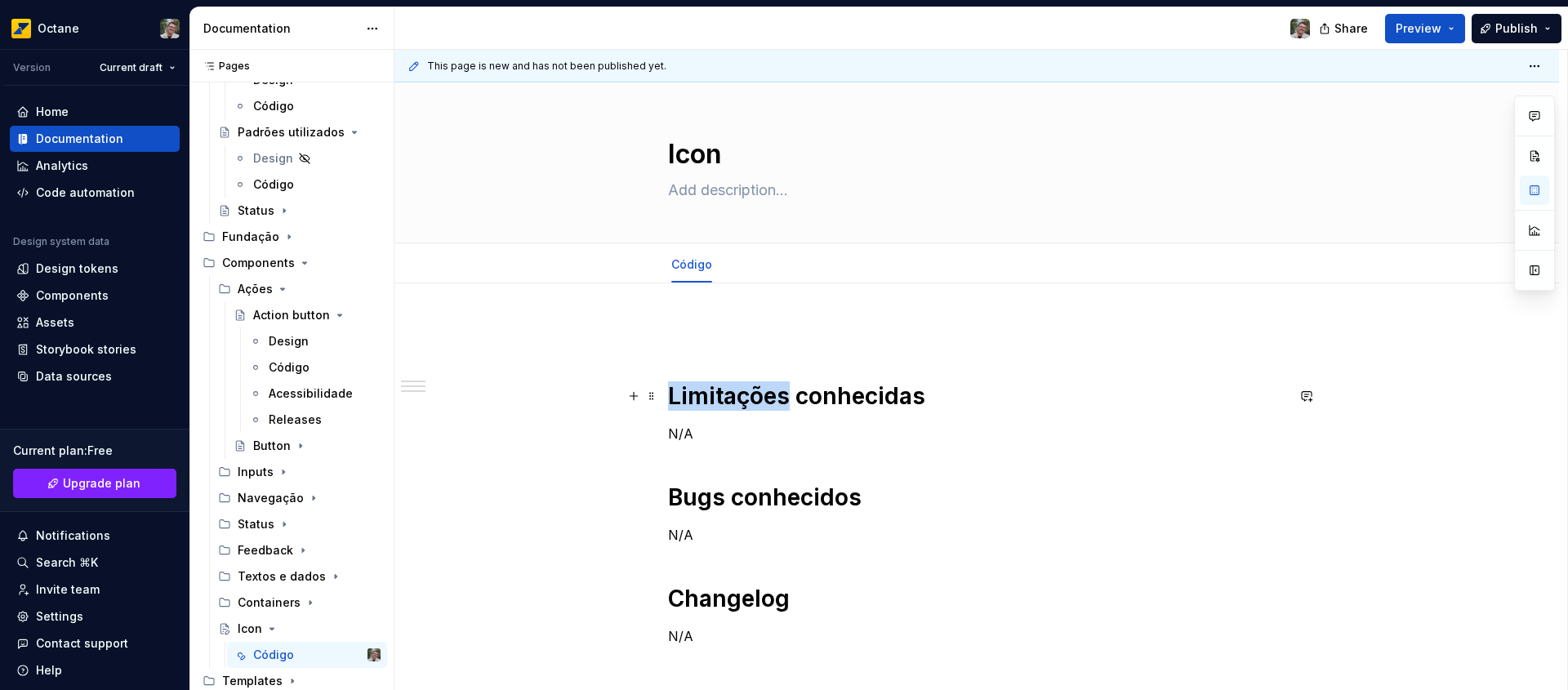
click at [756, 401] on h1 "Limitações conhecidas" at bounding box center [976, 396] width 617 height 29
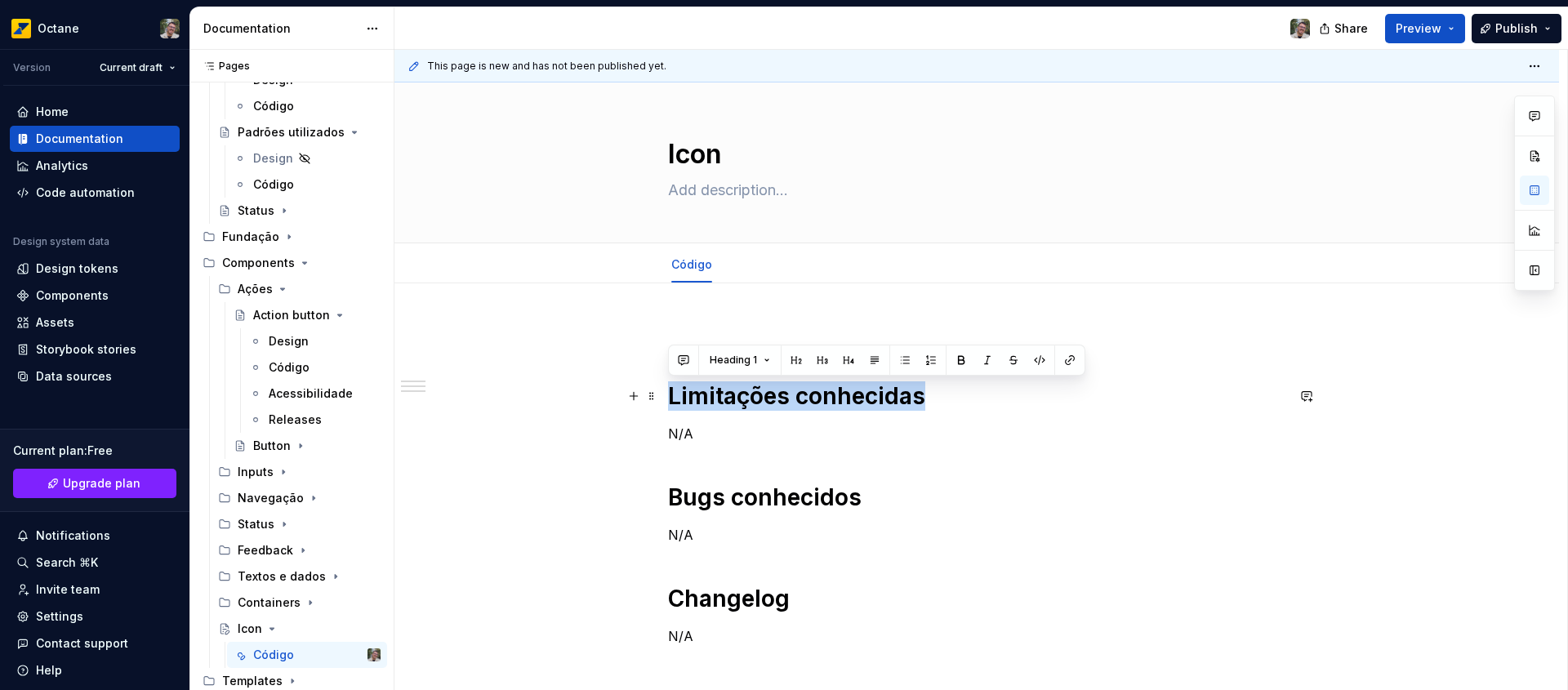
click at [756, 401] on h1 "Limitações conhecidas" at bounding box center [976, 396] width 617 height 29
copy h1 "Limitações conhecidas"
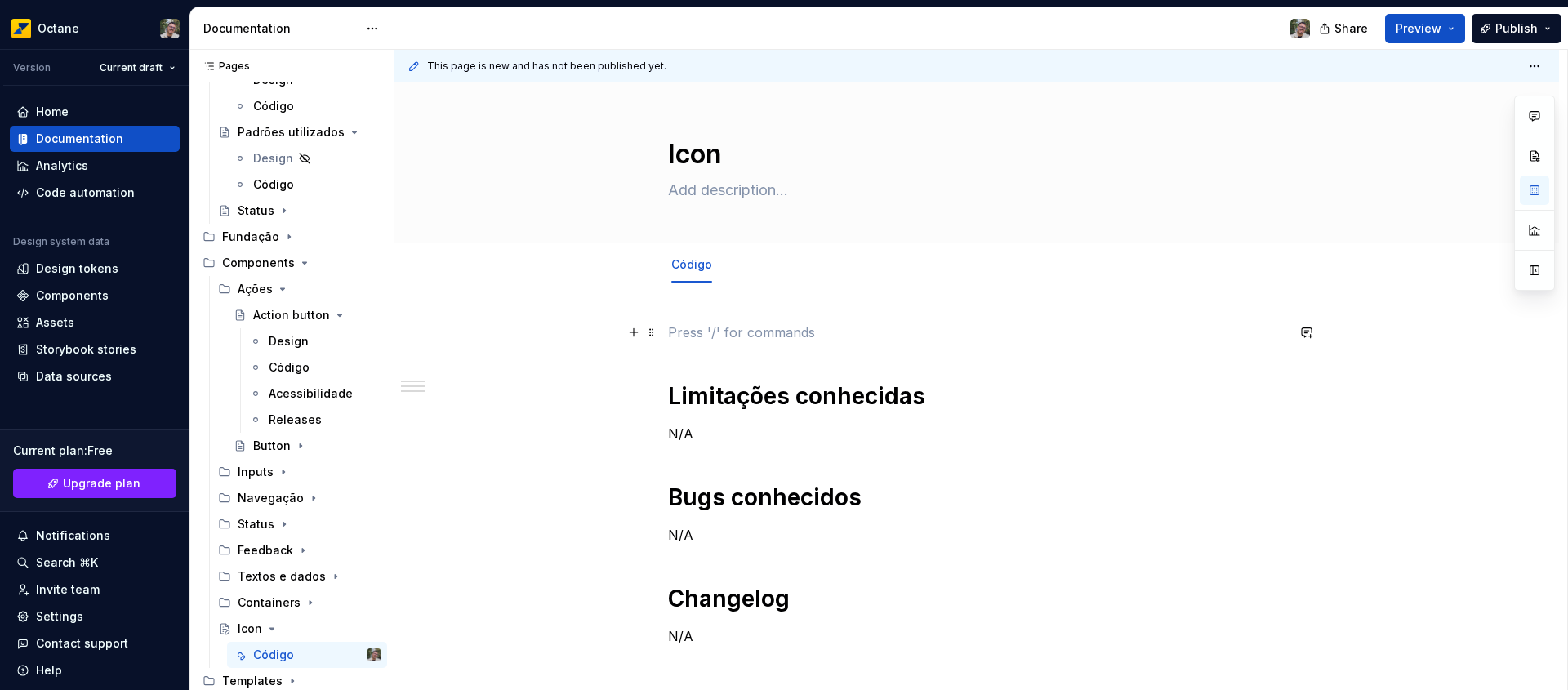
click at [721, 323] on p at bounding box center [976, 332] width 617 height 20
click at [772, 404] on h1 "Limitações conhecidas" at bounding box center [976, 396] width 617 height 29
click at [701, 337] on p "Limitações conhecidas" at bounding box center [976, 332] width 617 height 20
click at [831, 342] on p "Limitações conhecidas" at bounding box center [976, 332] width 617 height 20
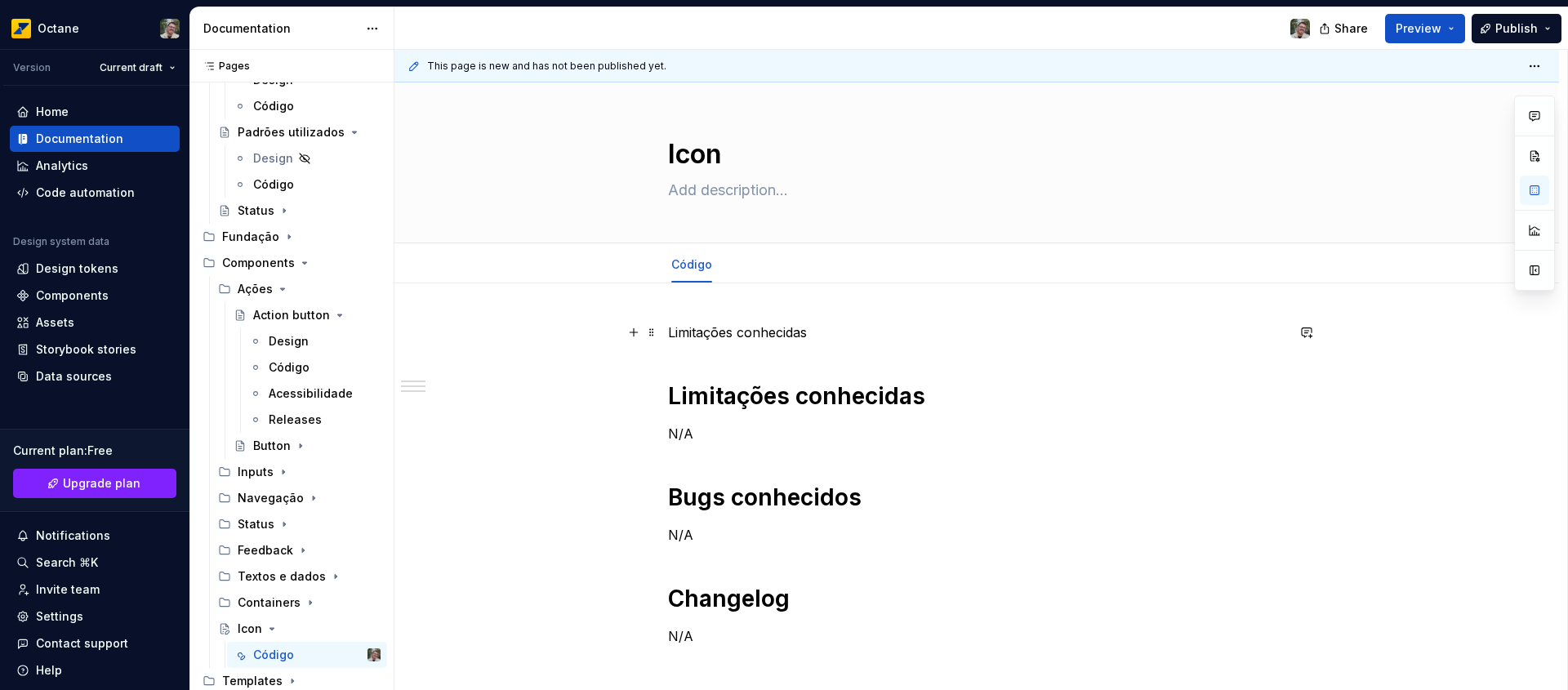
click at [764, 334] on p "Limitações conhecidas" at bounding box center [976, 332] width 617 height 20
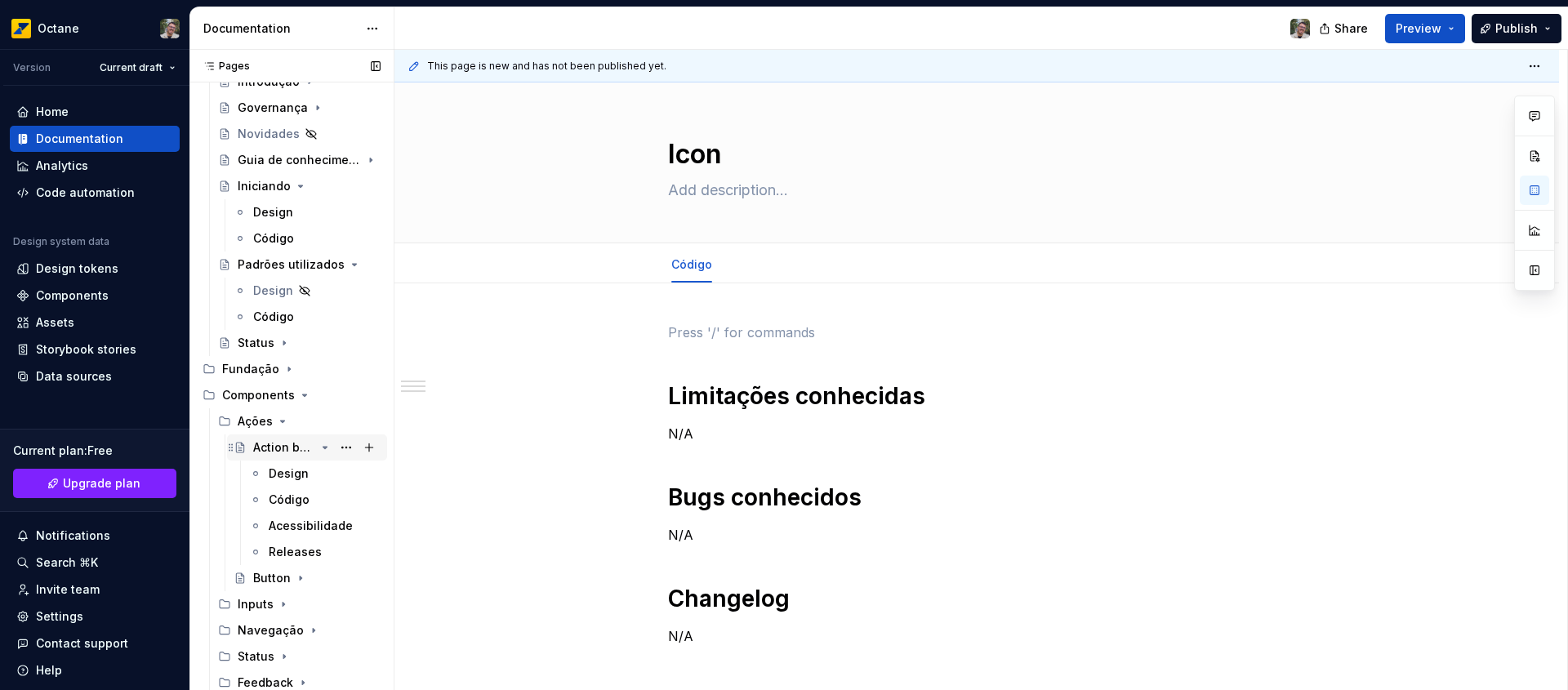
scroll to position [234, 0]
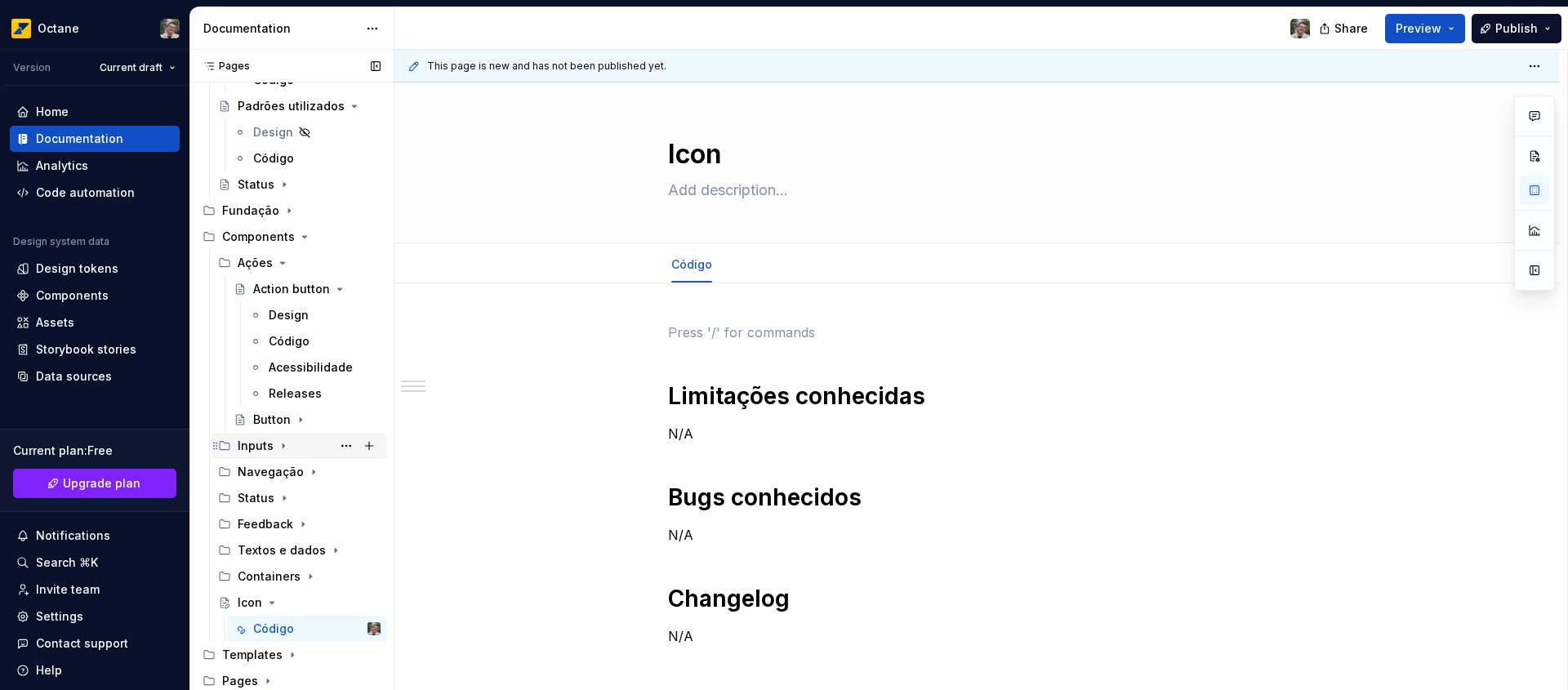
click at [279, 451] on icon "Page tree" at bounding box center [282, 445] width 13 height 13
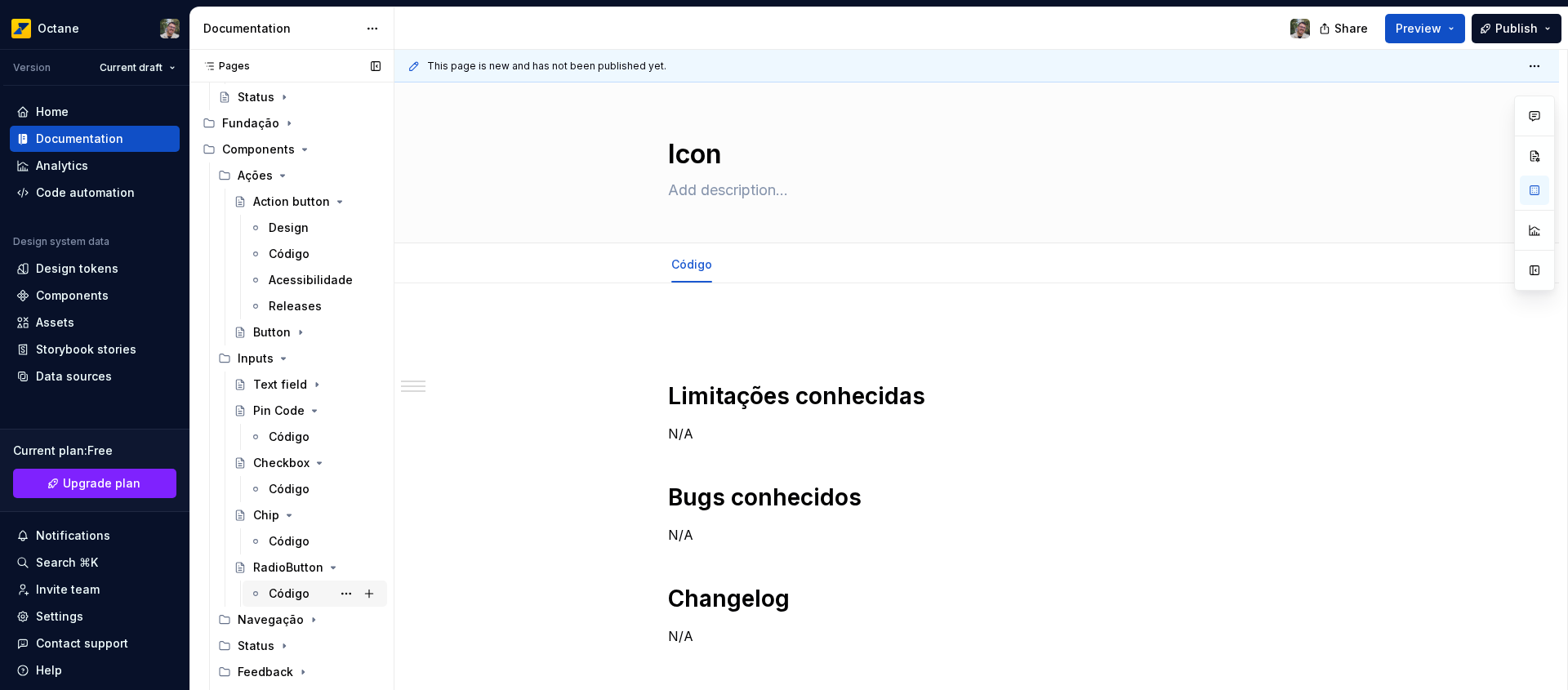
scroll to position [469, 0]
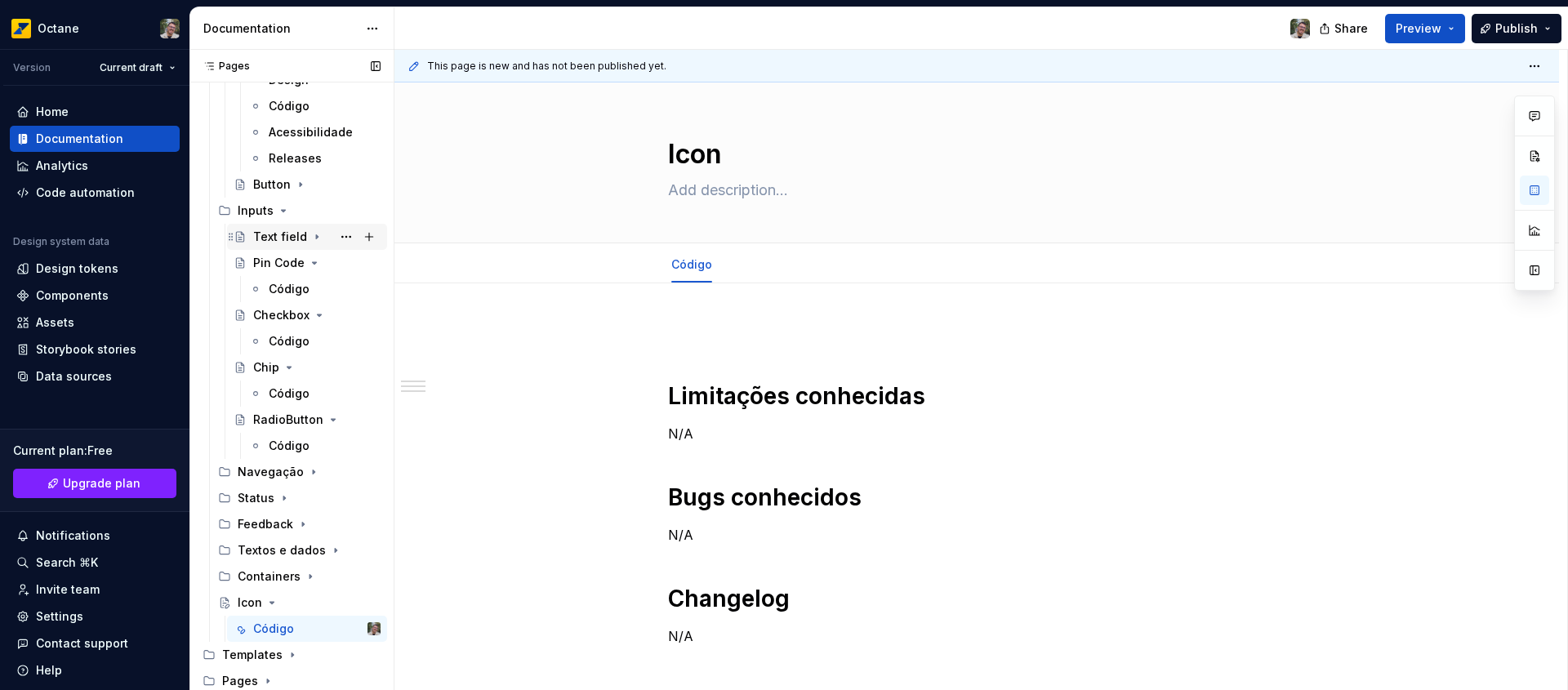
click at [312, 233] on icon "Page tree" at bounding box center [316, 236] width 13 height 13
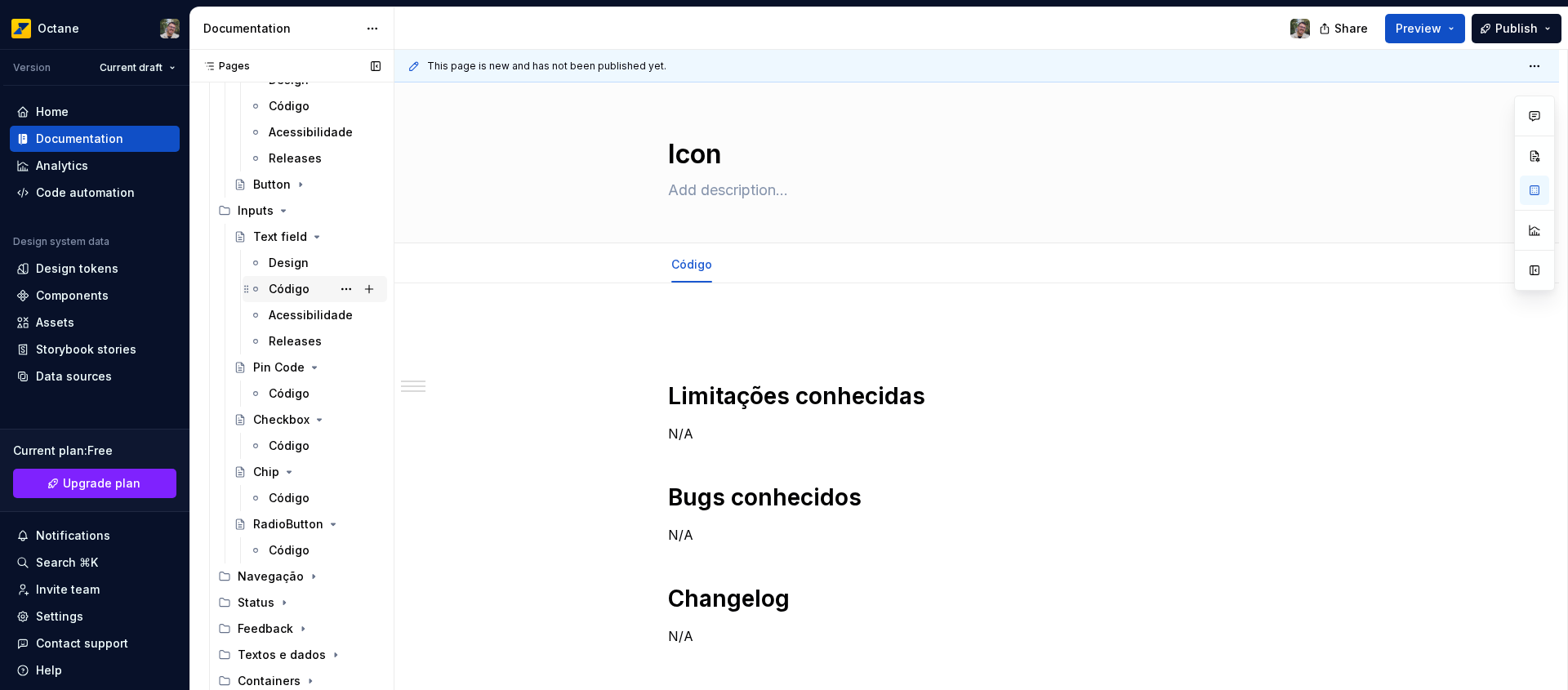
click at [287, 288] on div "Código" at bounding box center [289, 289] width 41 height 17
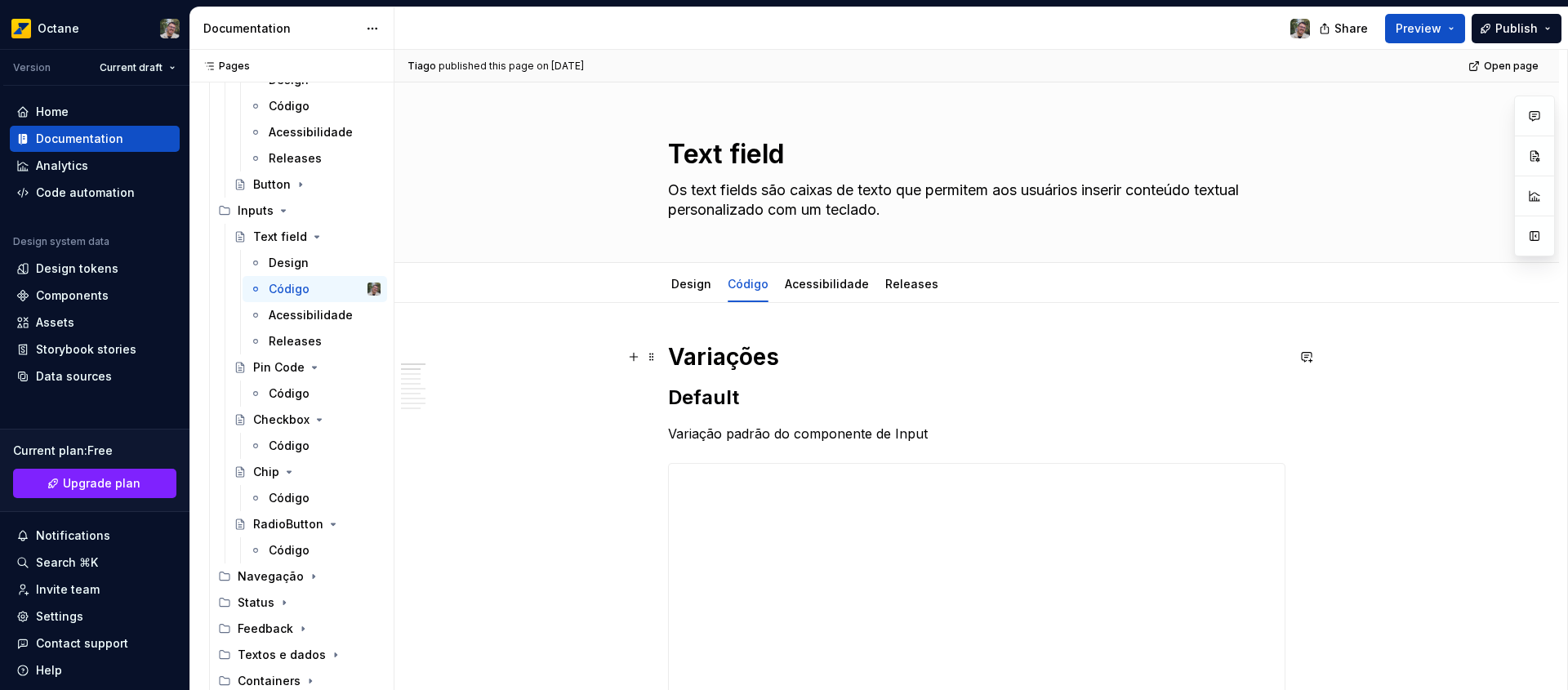
click at [735, 348] on h1 "Variações" at bounding box center [976, 356] width 617 height 29
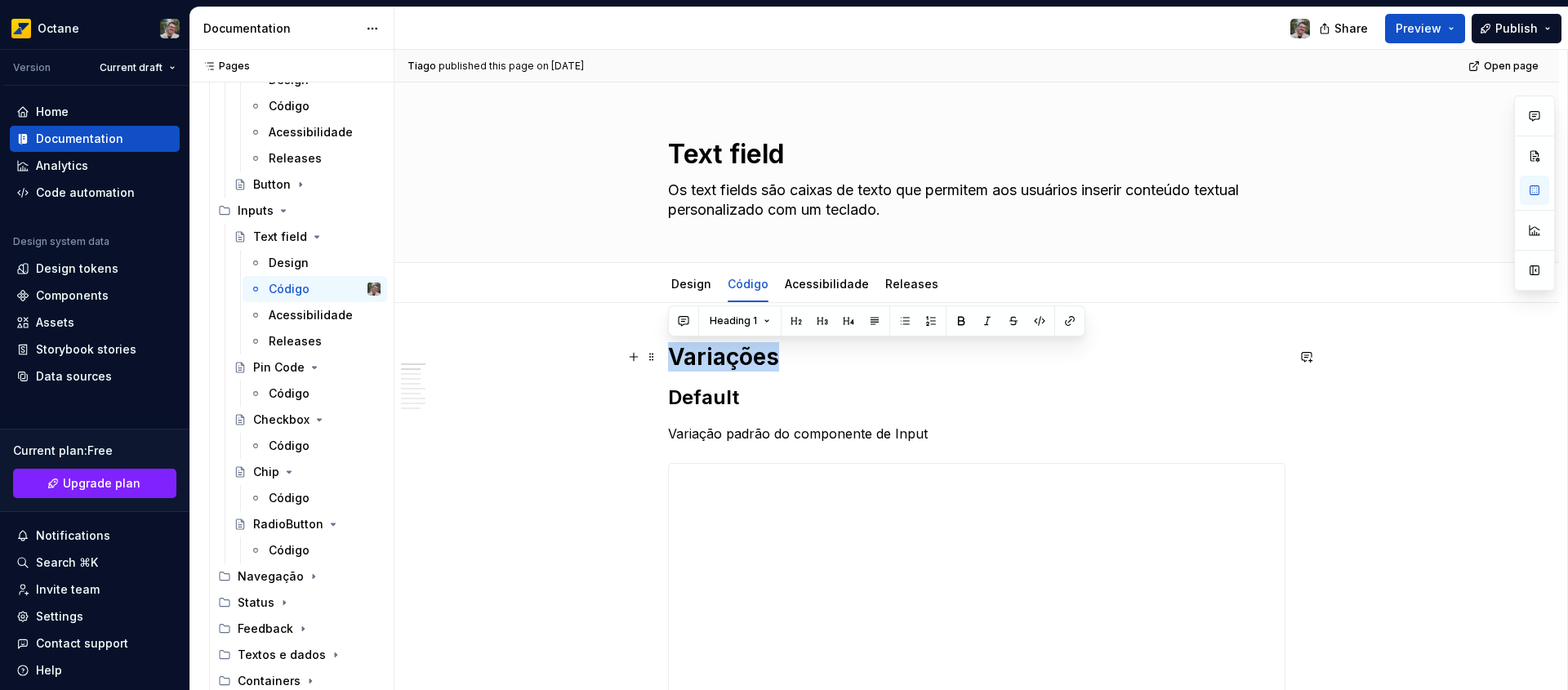
click at [769, 361] on h1 "Variações" at bounding box center [976, 356] width 617 height 29
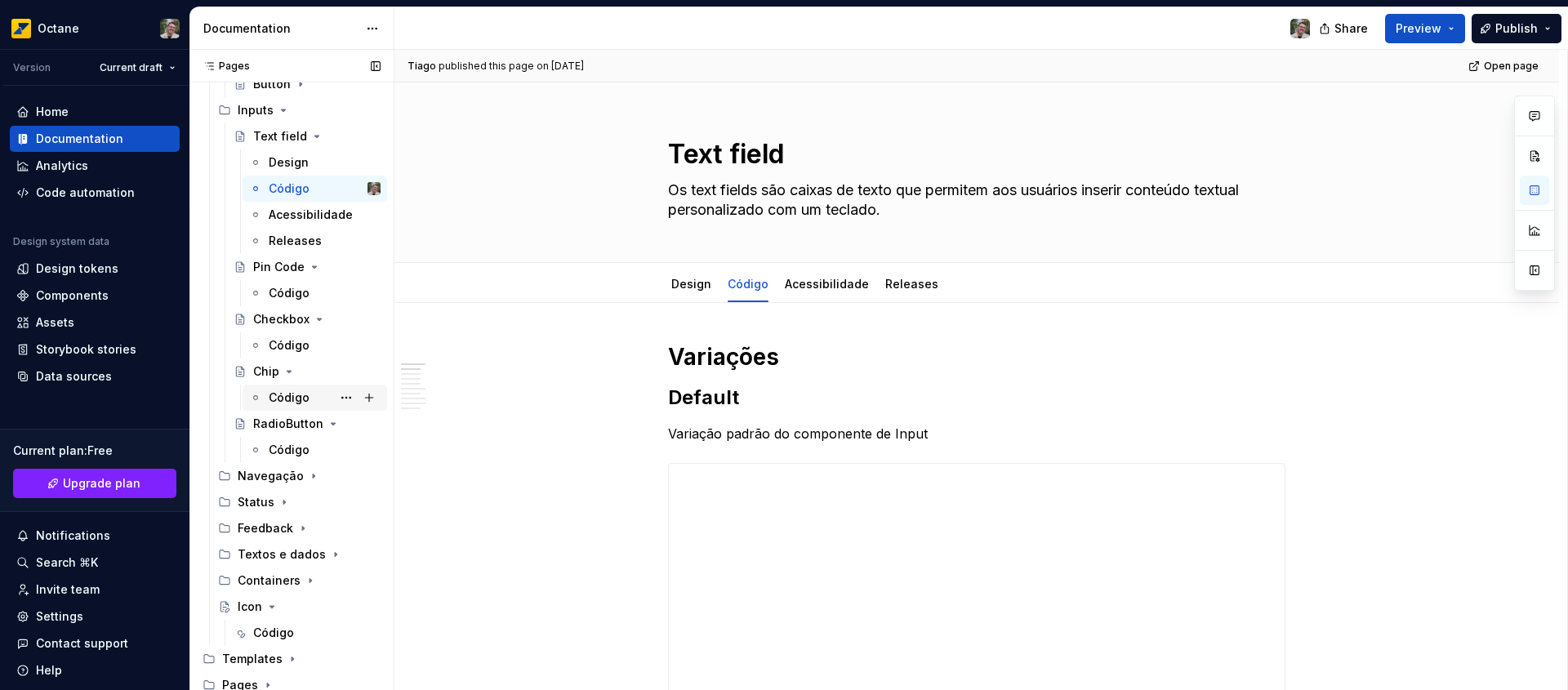
scroll to position [574, 0]
click at [262, 626] on div "Código" at bounding box center [273, 629] width 41 height 17
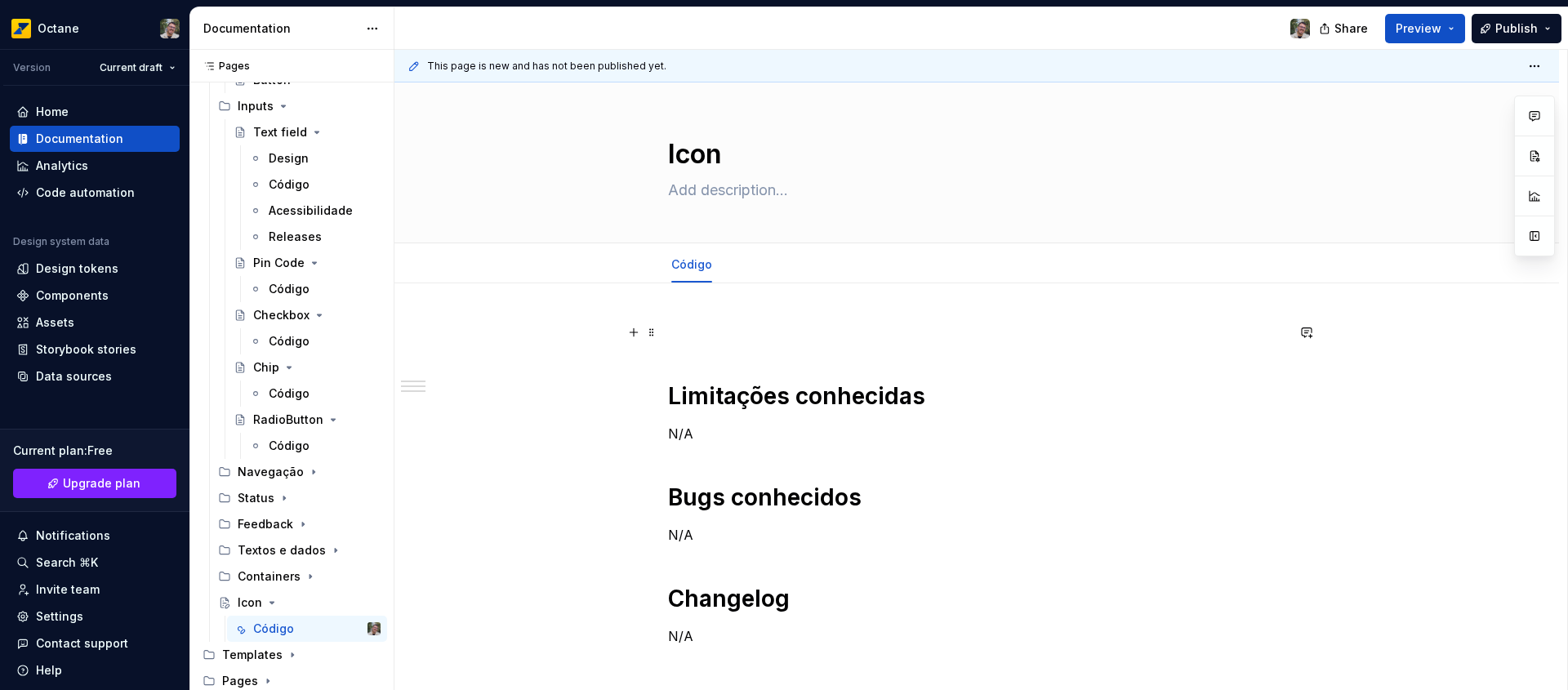
type textarea "*"
click at [716, 333] on p at bounding box center [976, 332] width 617 height 20
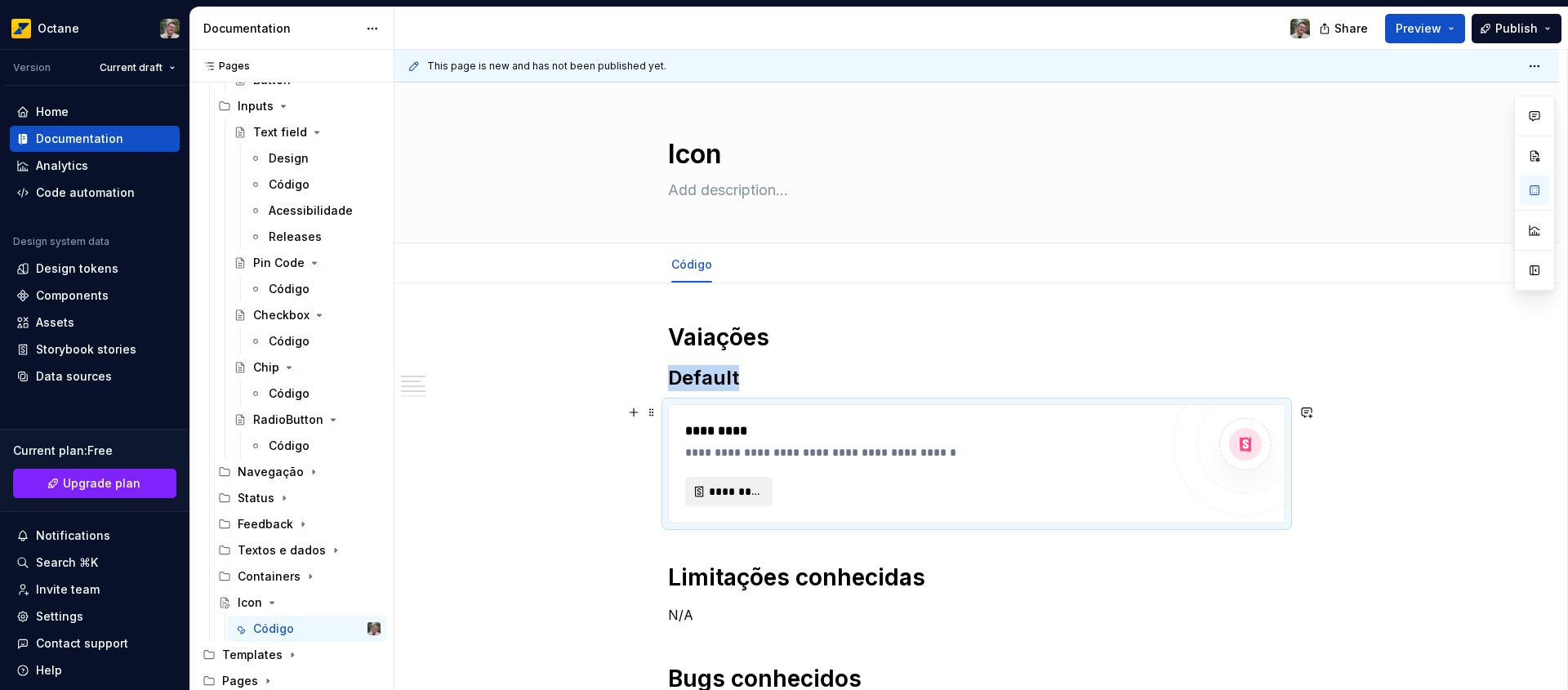
click at [756, 498] on span "*********" at bounding box center [735, 491] width 53 height 17
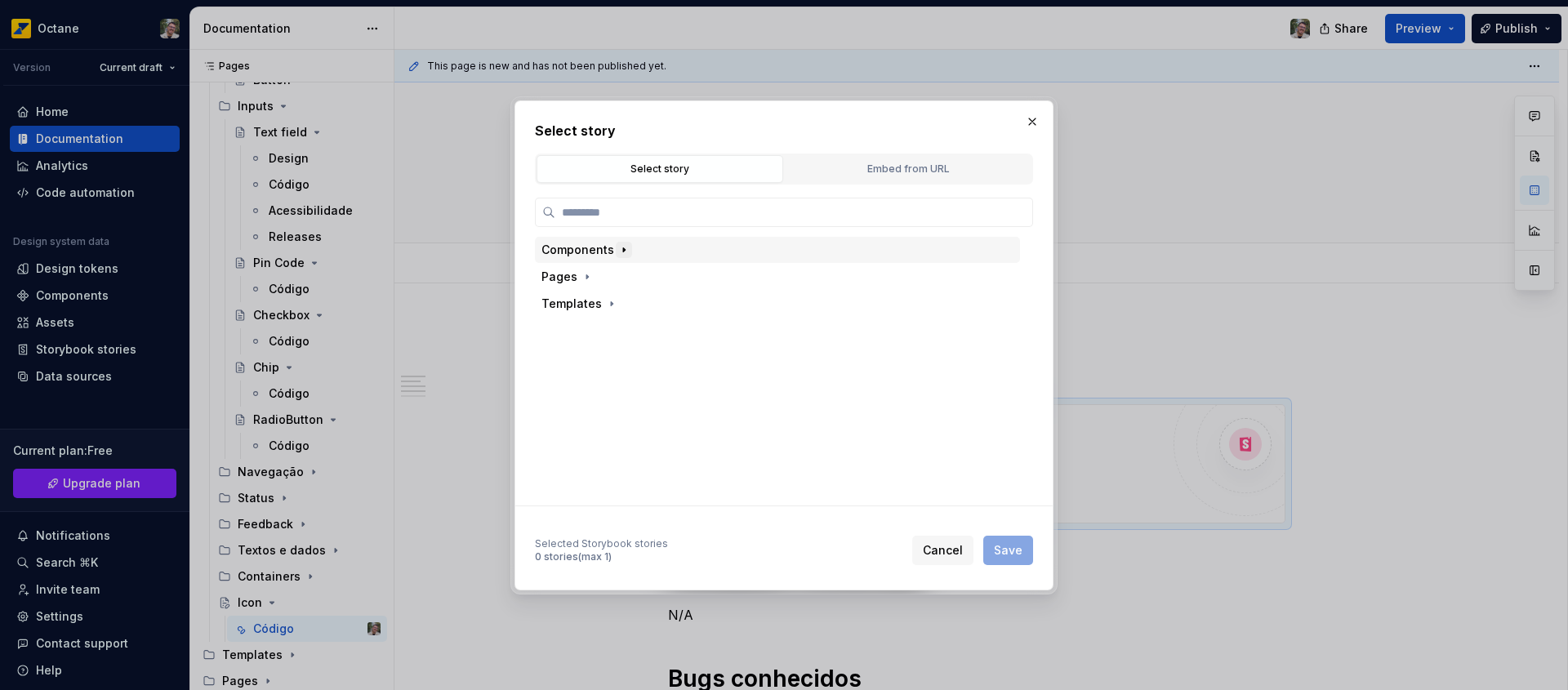
click at [618, 246] on icon "button" at bounding box center [623, 249] width 13 height 13
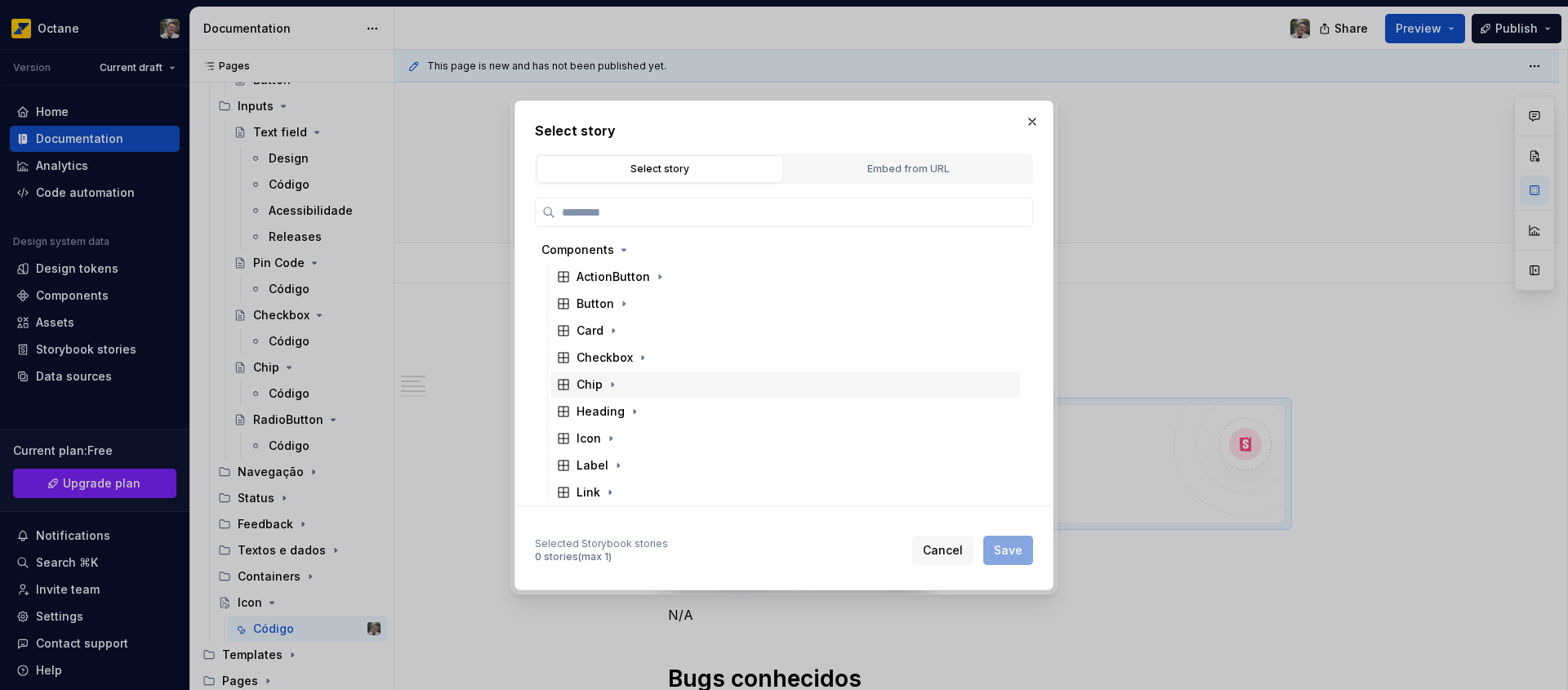
scroll to position [135, 0]
click at [610, 302] on icon "button" at bounding box center [610, 303] width 13 height 13
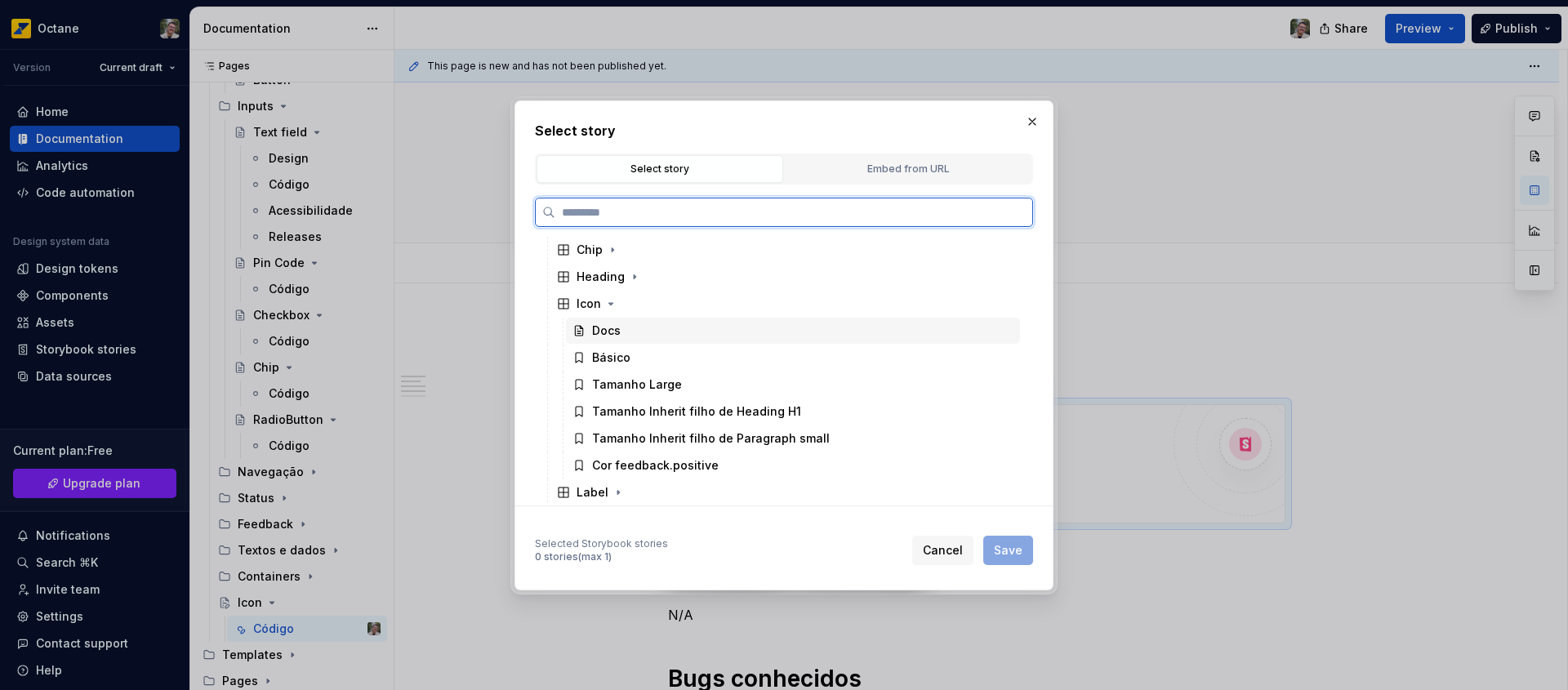
click at [635, 337] on div "Docs" at bounding box center [793, 330] width 454 height 26
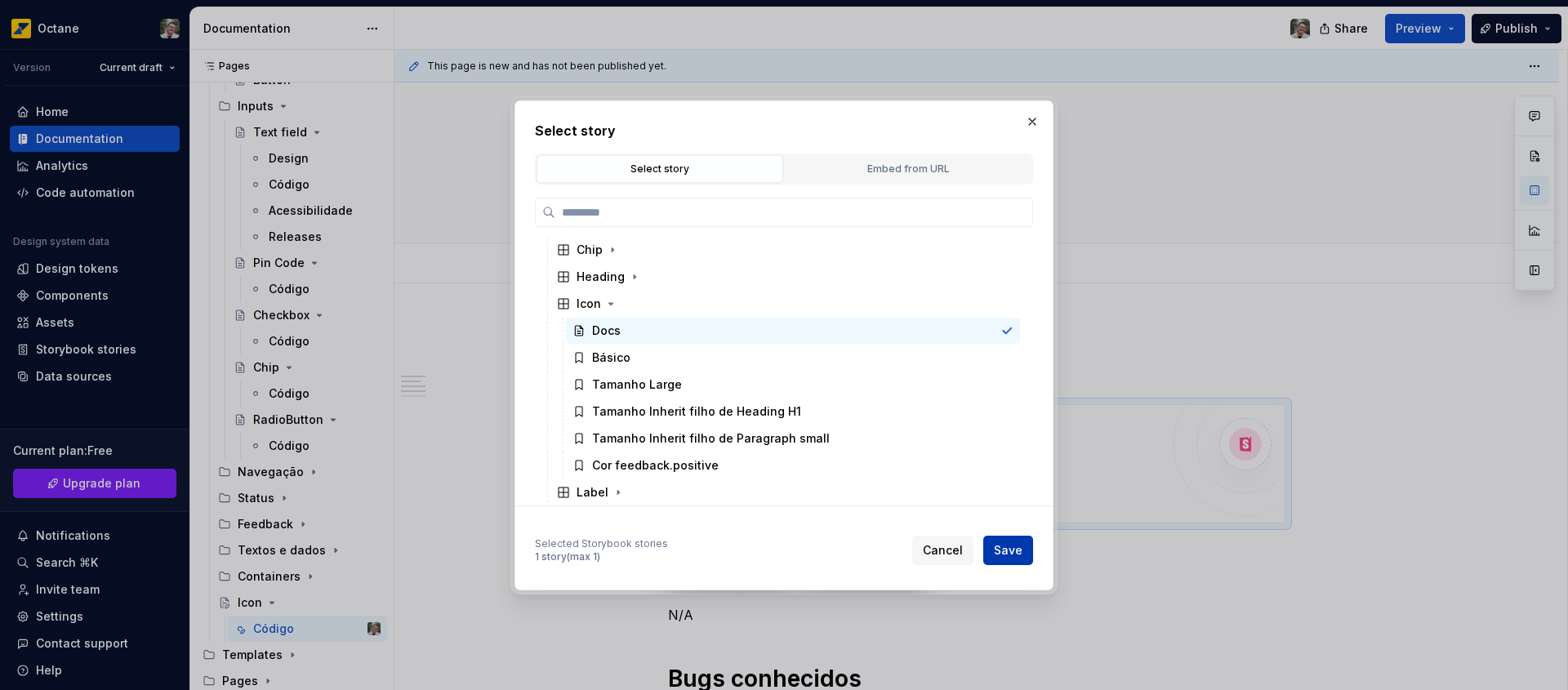
click at [1005, 550] on span "Save" at bounding box center [1008, 549] width 28 height 17
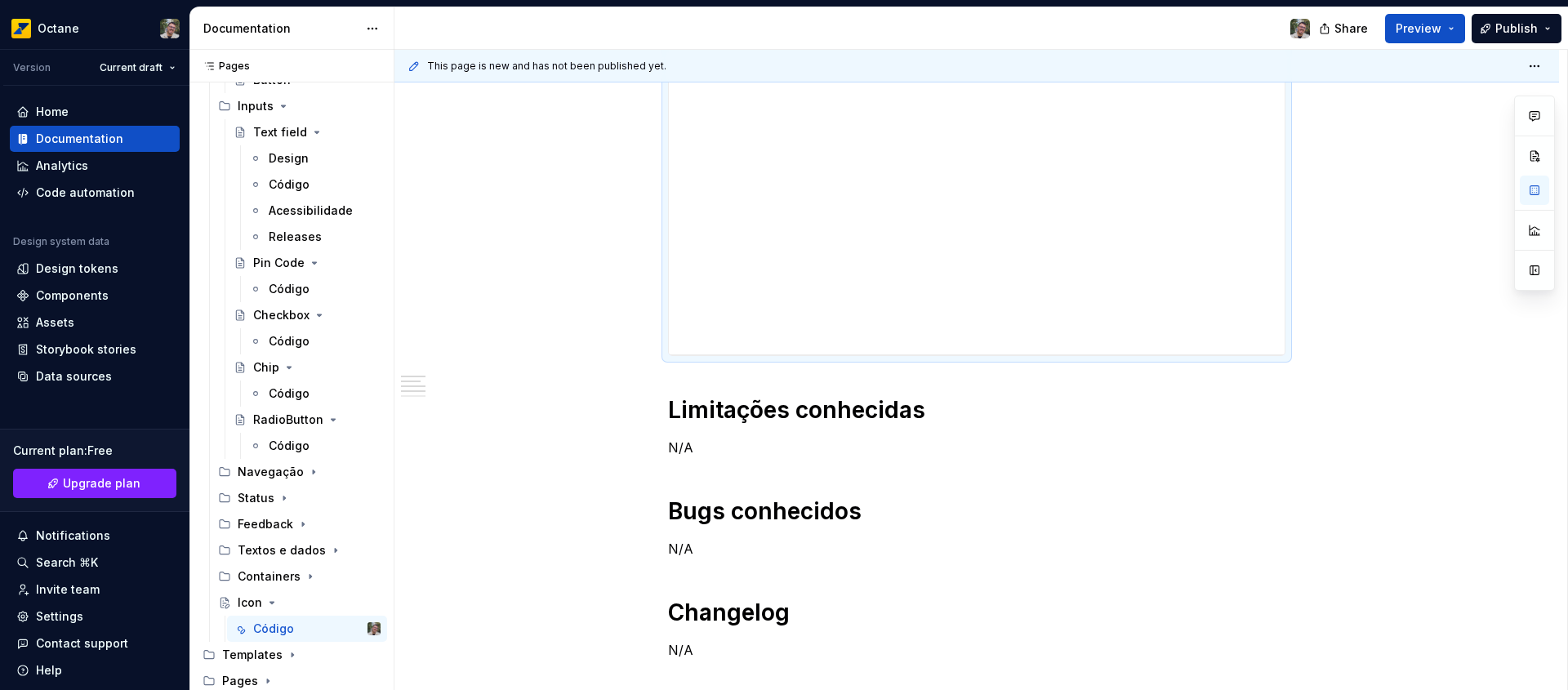
scroll to position [189, 0]
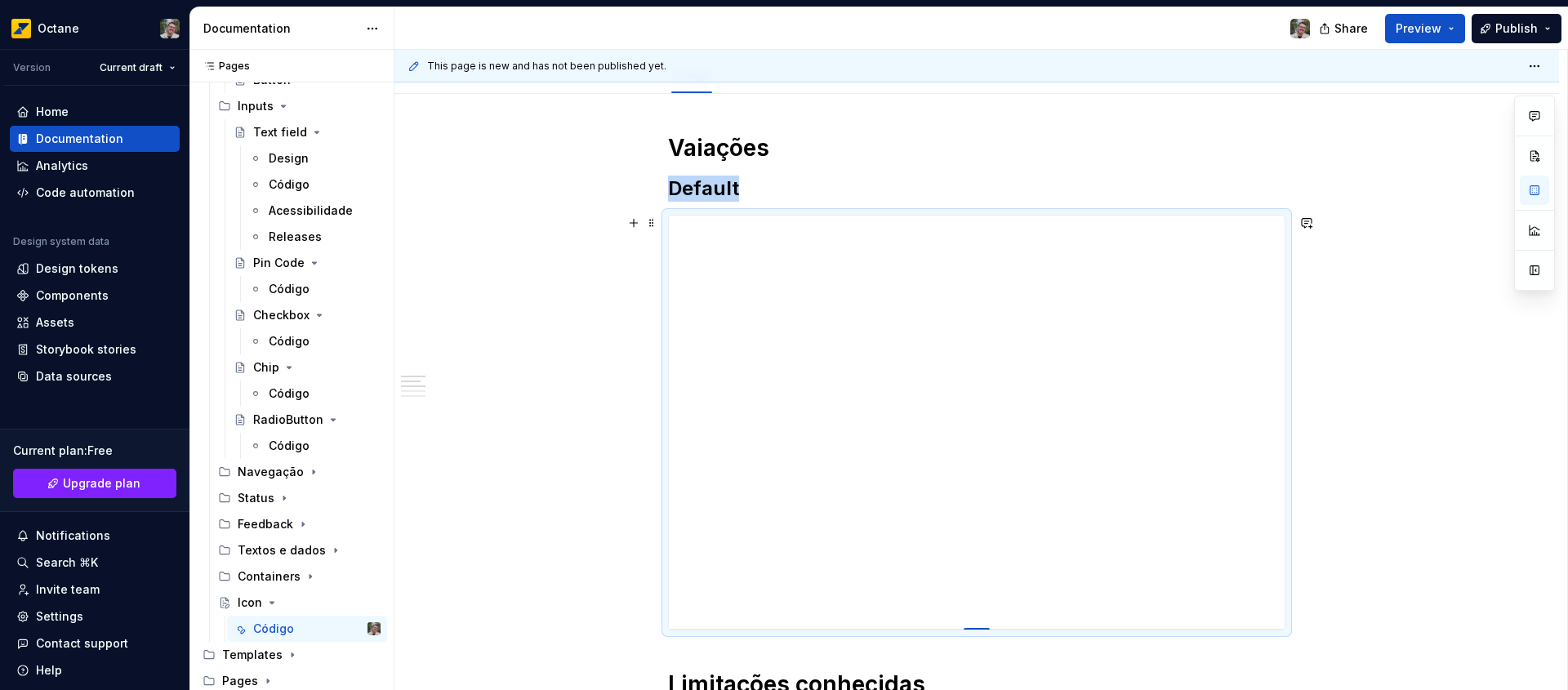
drag, startPoint x: 980, startPoint y: 541, endPoint x: 958, endPoint y: 629, distance: 90.7
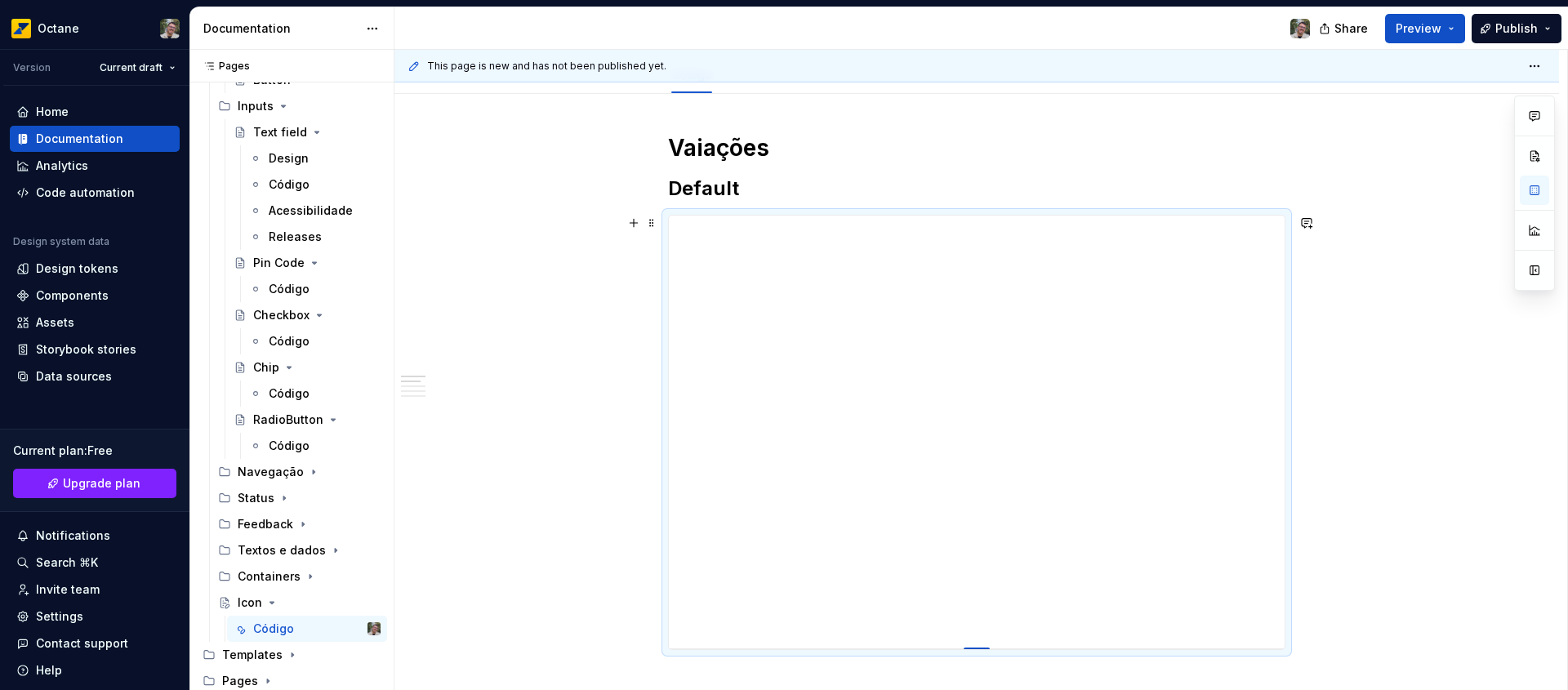
drag, startPoint x: 977, startPoint y: 628, endPoint x: 971, endPoint y: 648, distance: 20.9
click at [971, 648] on div at bounding box center [976, 648] width 26 height 3
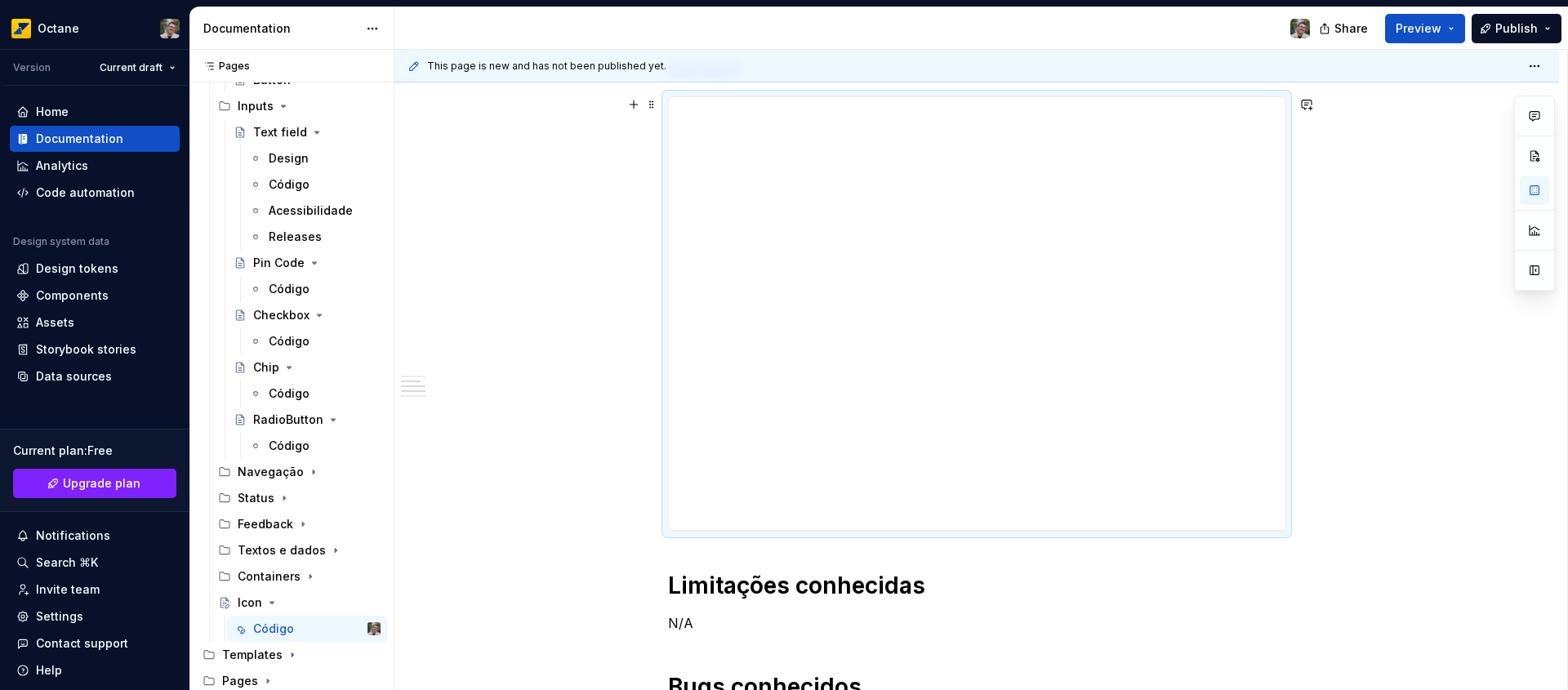
scroll to position [237, 0]
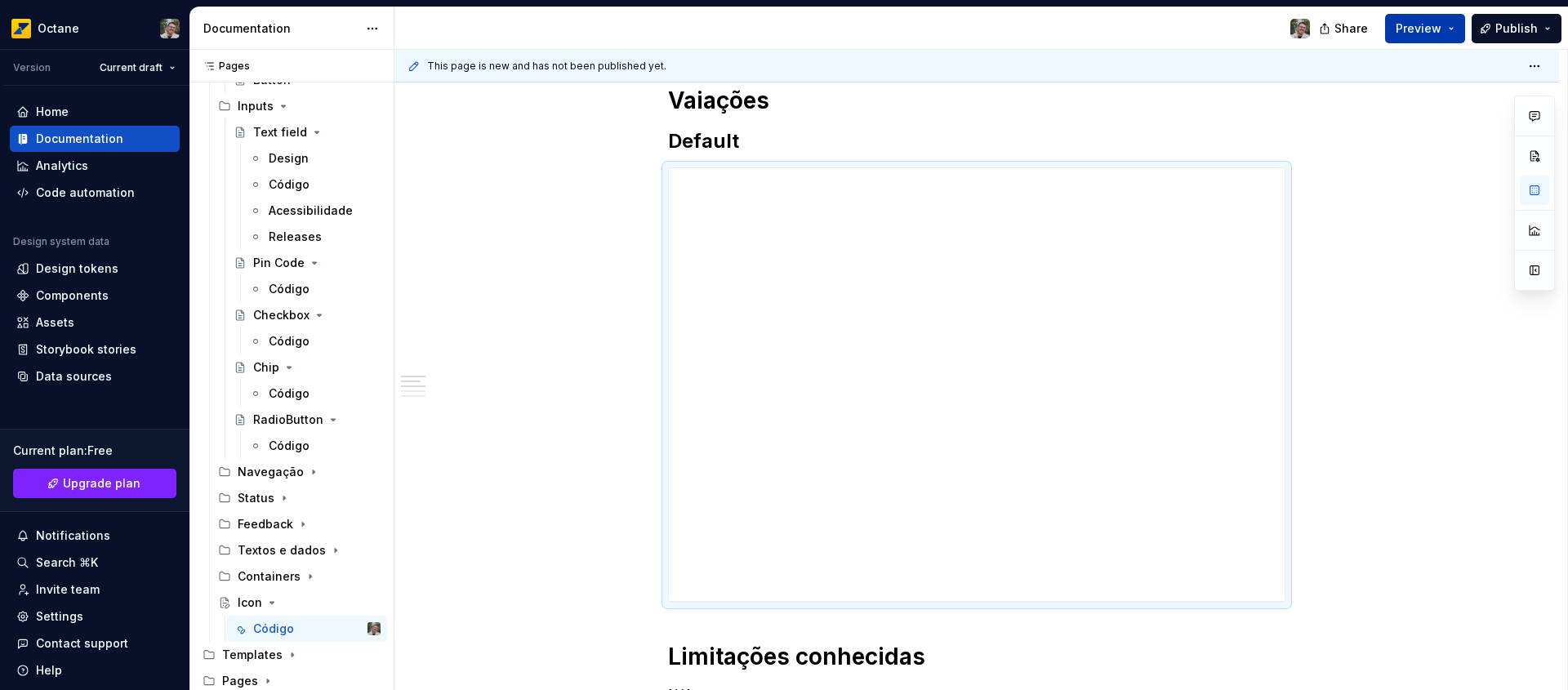
click at [1437, 40] on button "Preview" at bounding box center [1424, 28] width 80 height 29
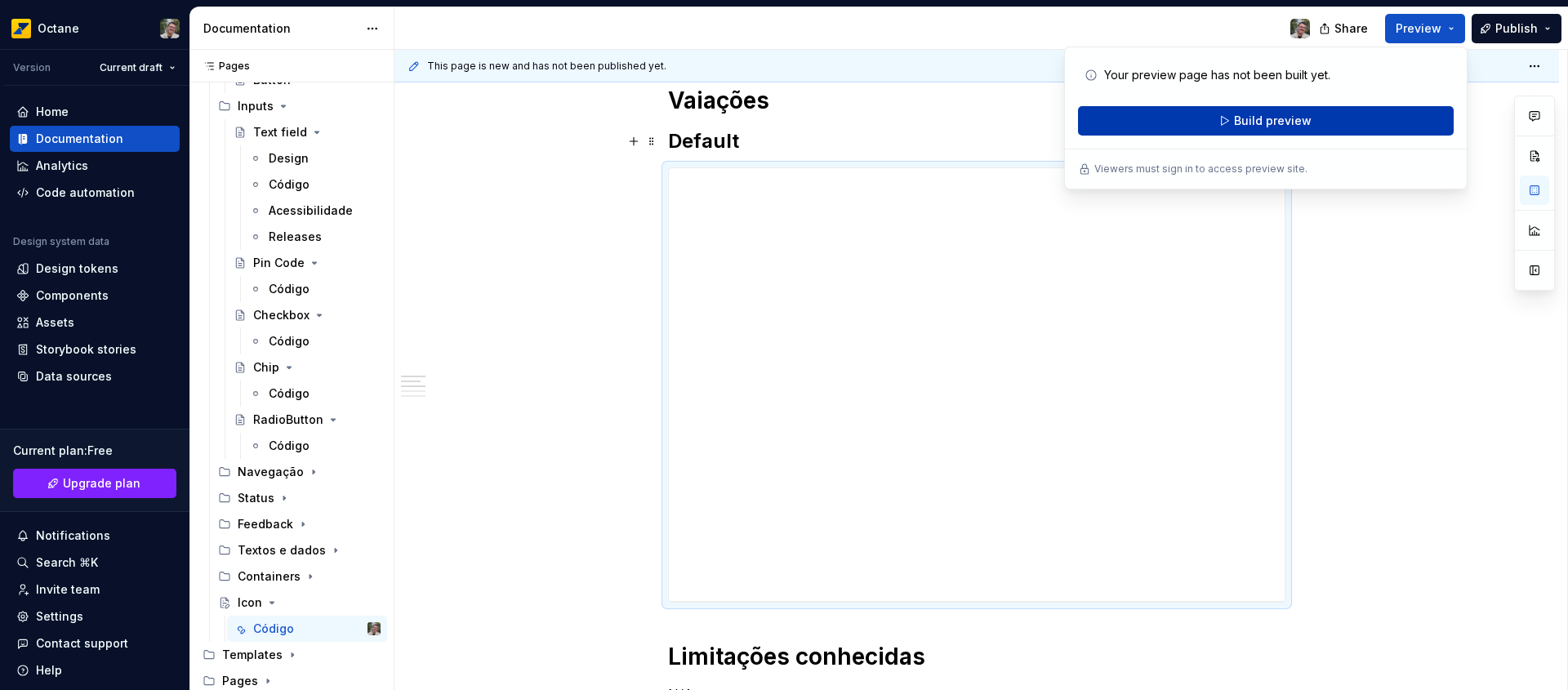
click at [1299, 118] on span "Build preview" at bounding box center [1272, 120] width 77 height 17
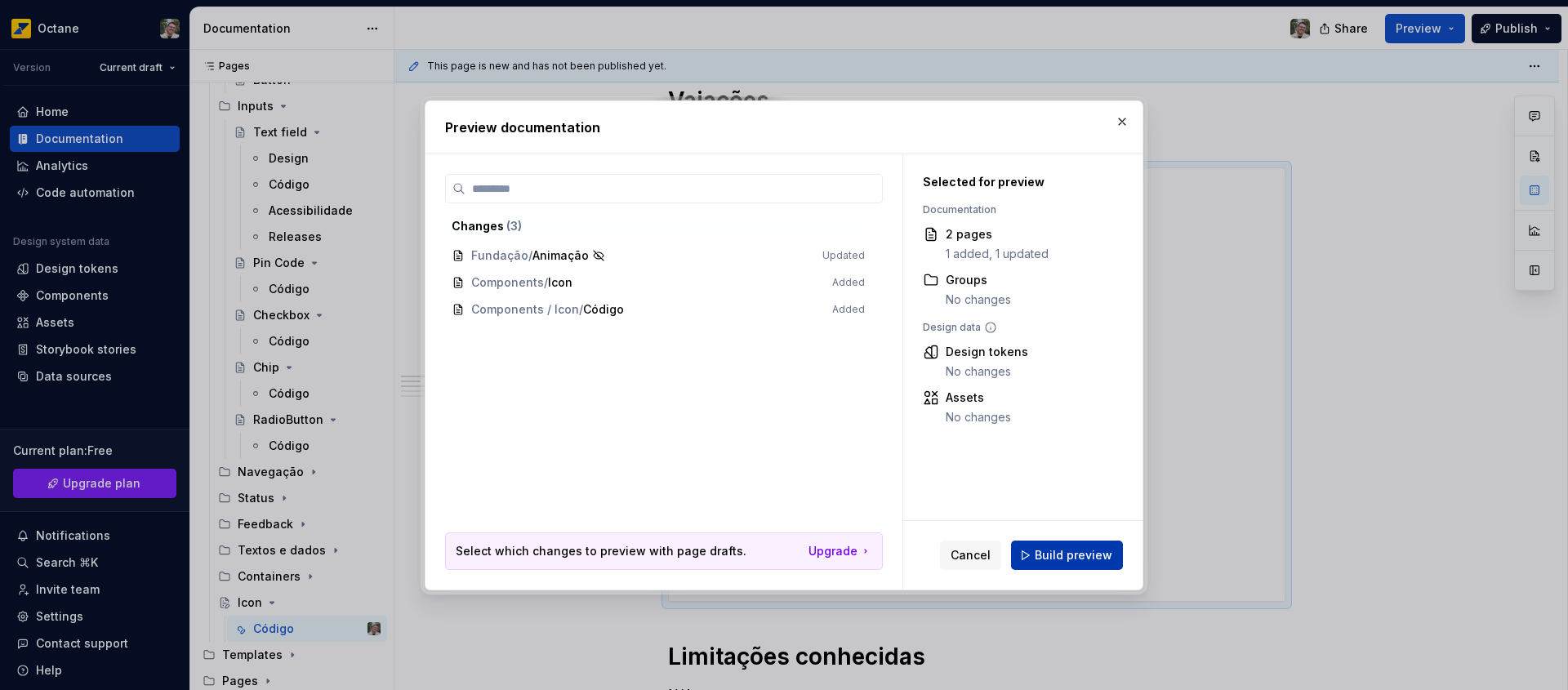
click at [1087, 560] on span "Build preview" at bounding box center [1072, 554] width 77 height 17
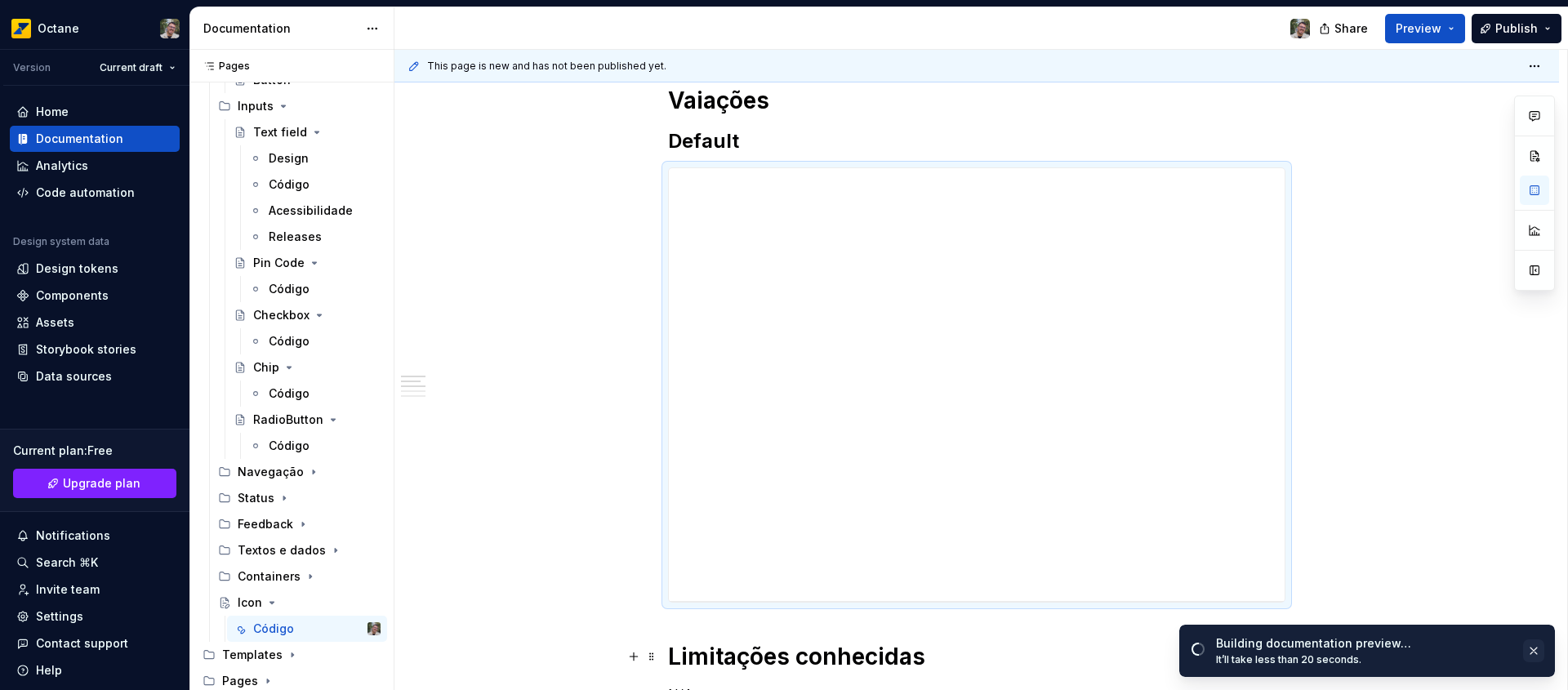
click at [1535, 652] on button "button" at bounding box center [1534, 650] width 21 height 22
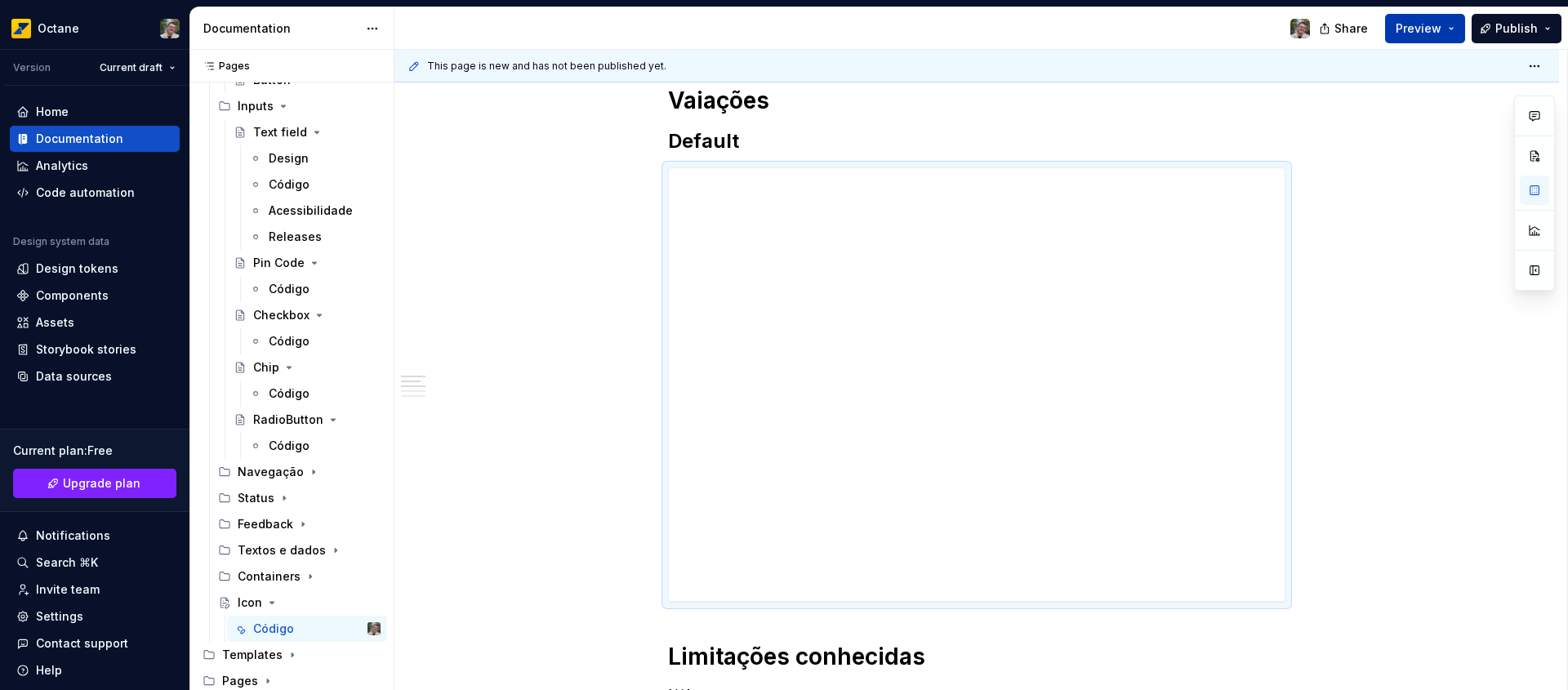
click at [1429, 25] on span "Preview" at bounding box center [1418, 28] width 46 height 17
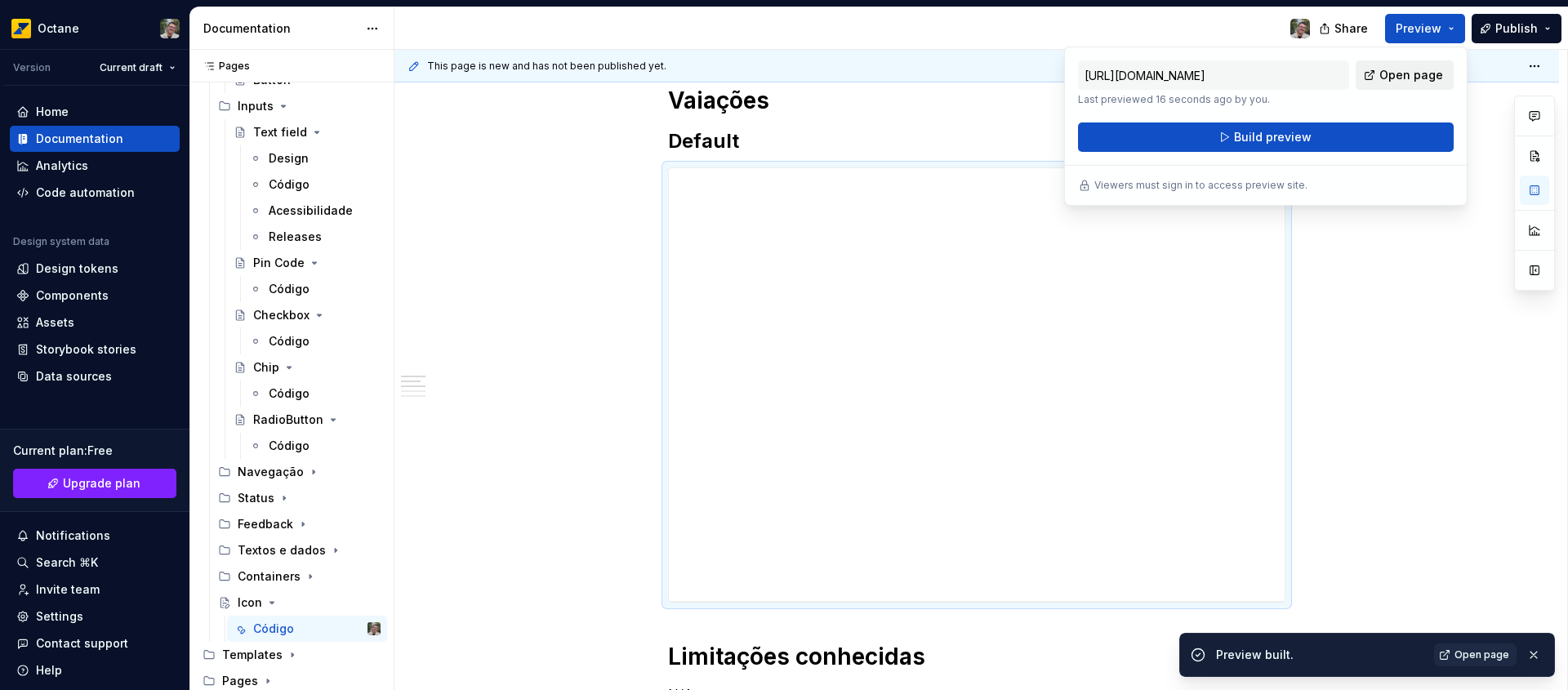
click at [1400, 72] on span "Open page" at bounding box center [1410, 75] width 63 height 17
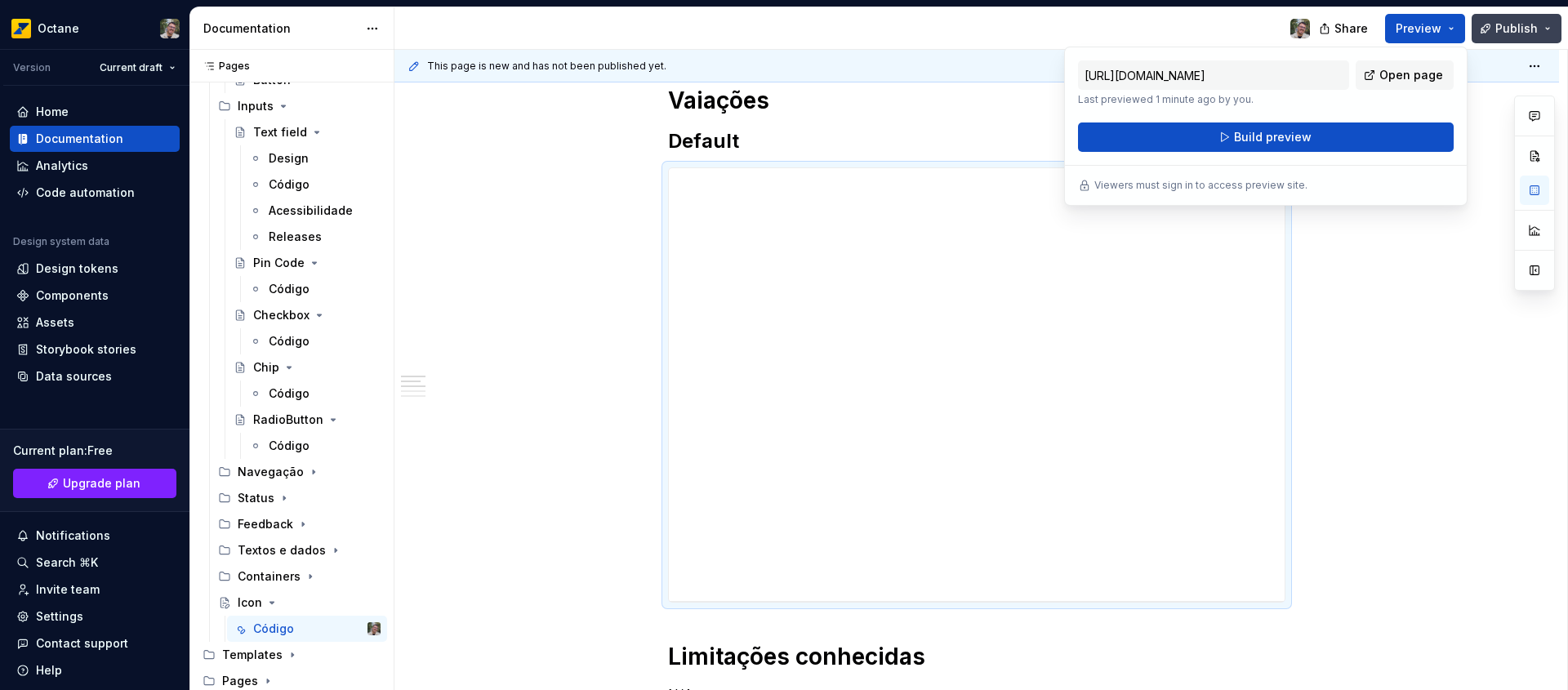
click at [1506, 32] on span "Publish" at bounding box center [1515, 28] width 42 height 17
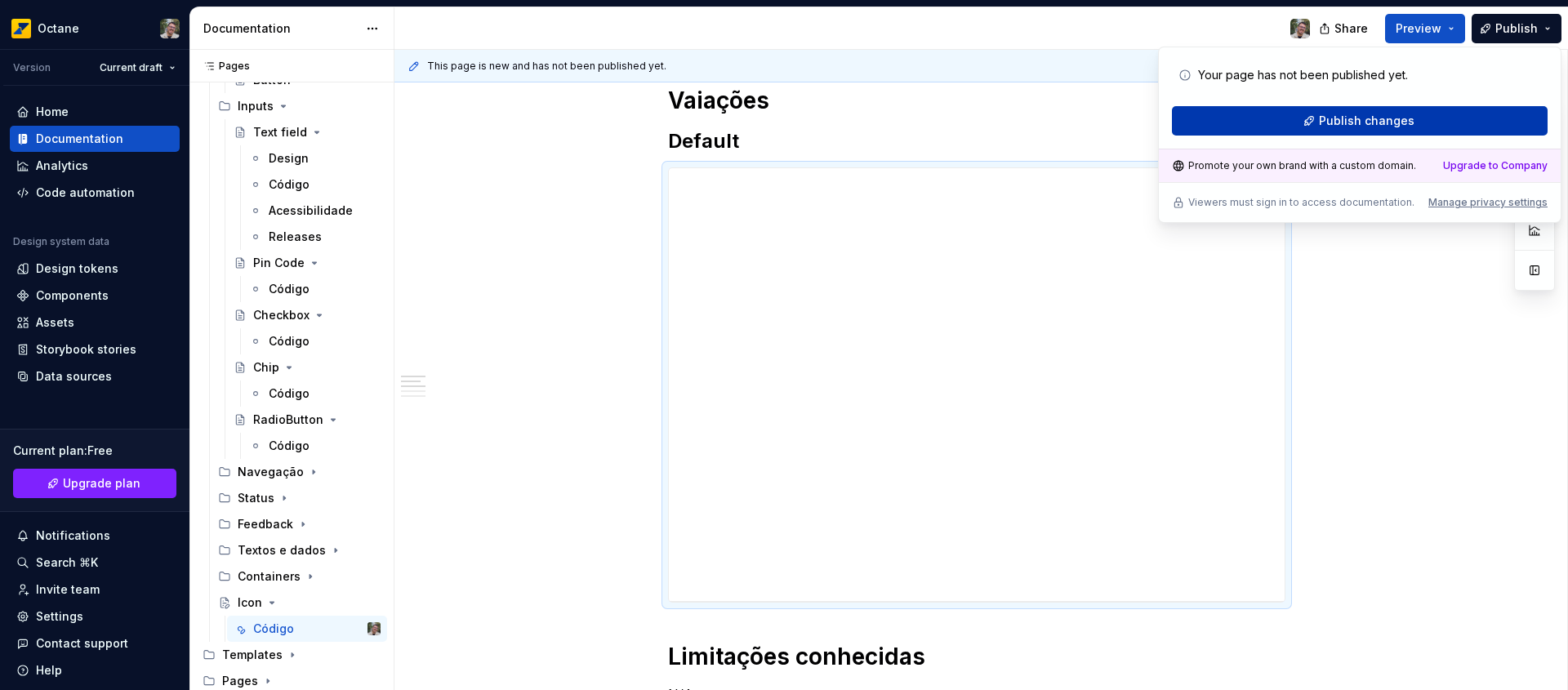
click at [1367, 119] on span "Publish changes" at bounding box center [1366, 120] width 96 height 17
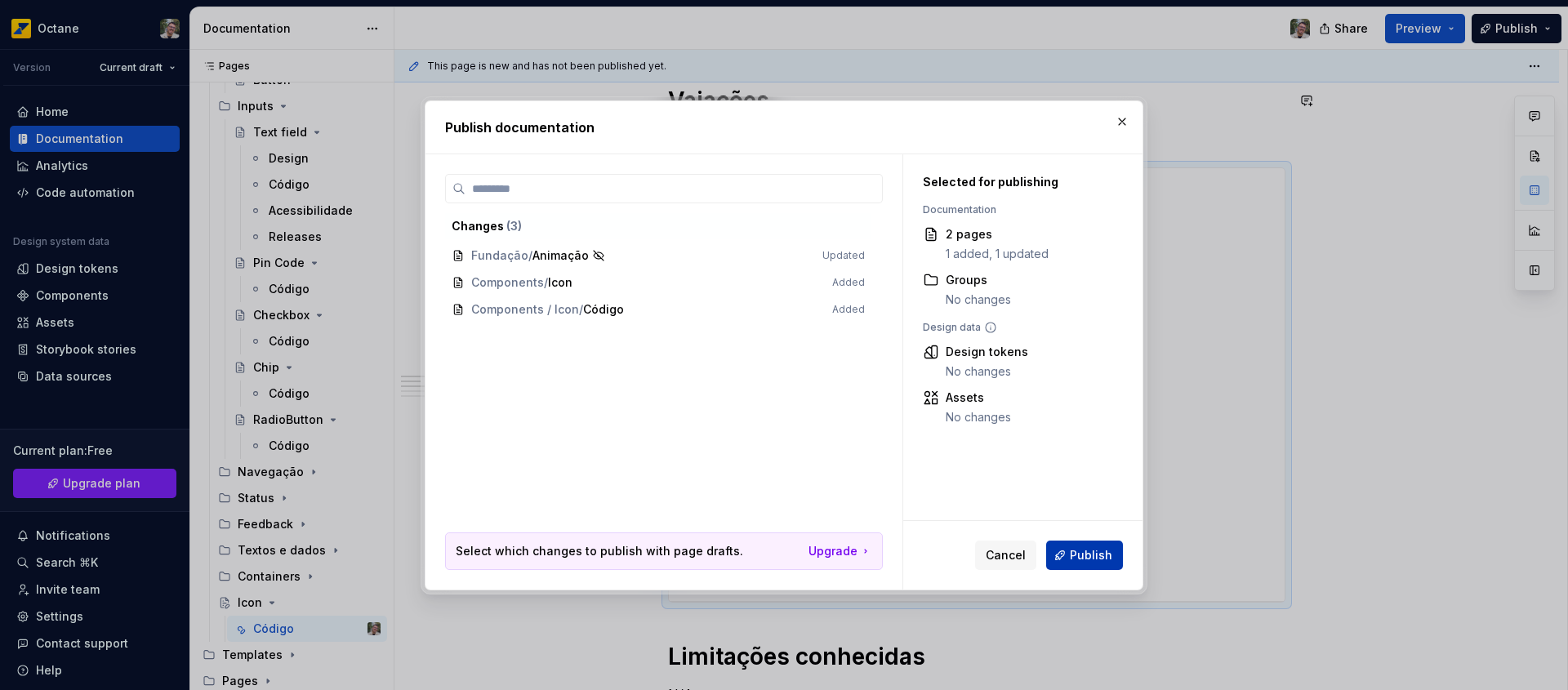
click at [1087, 560] on span "Publish" at bounding box center [1090, 554] width 42 height 17
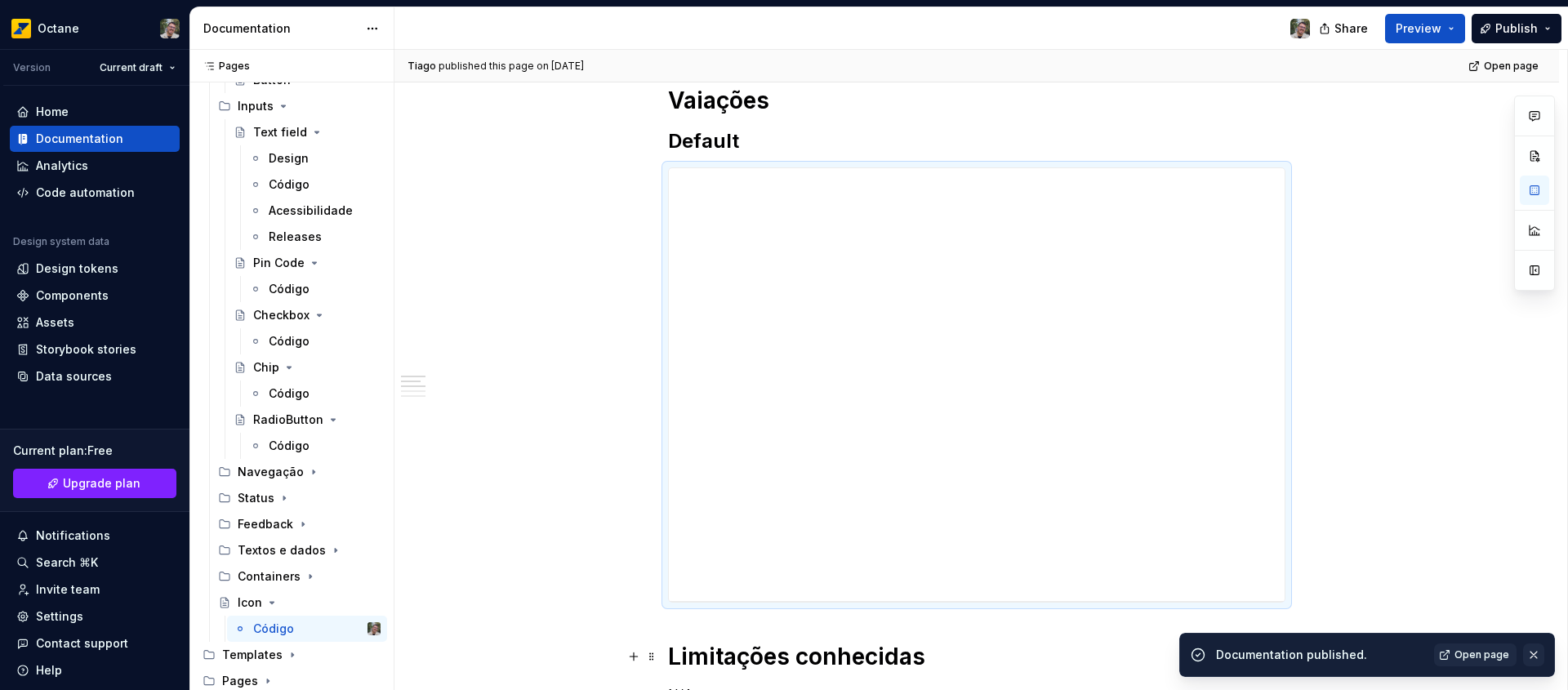
click at [1536, 654] on button "button" at bounding box center [1534, 654] width 21 height 22
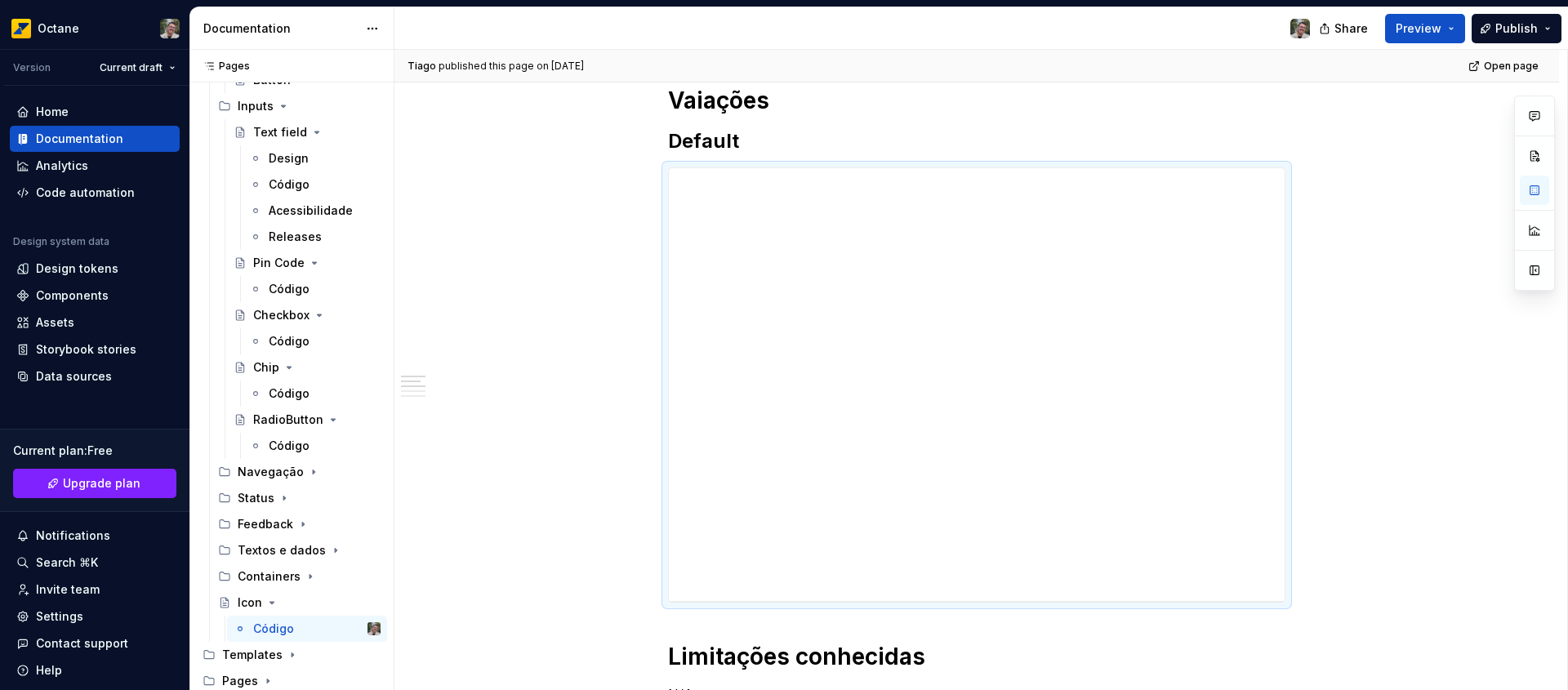
type textarea "*"
